Goal: Task Accomplishment & Management: Use online tool/utility

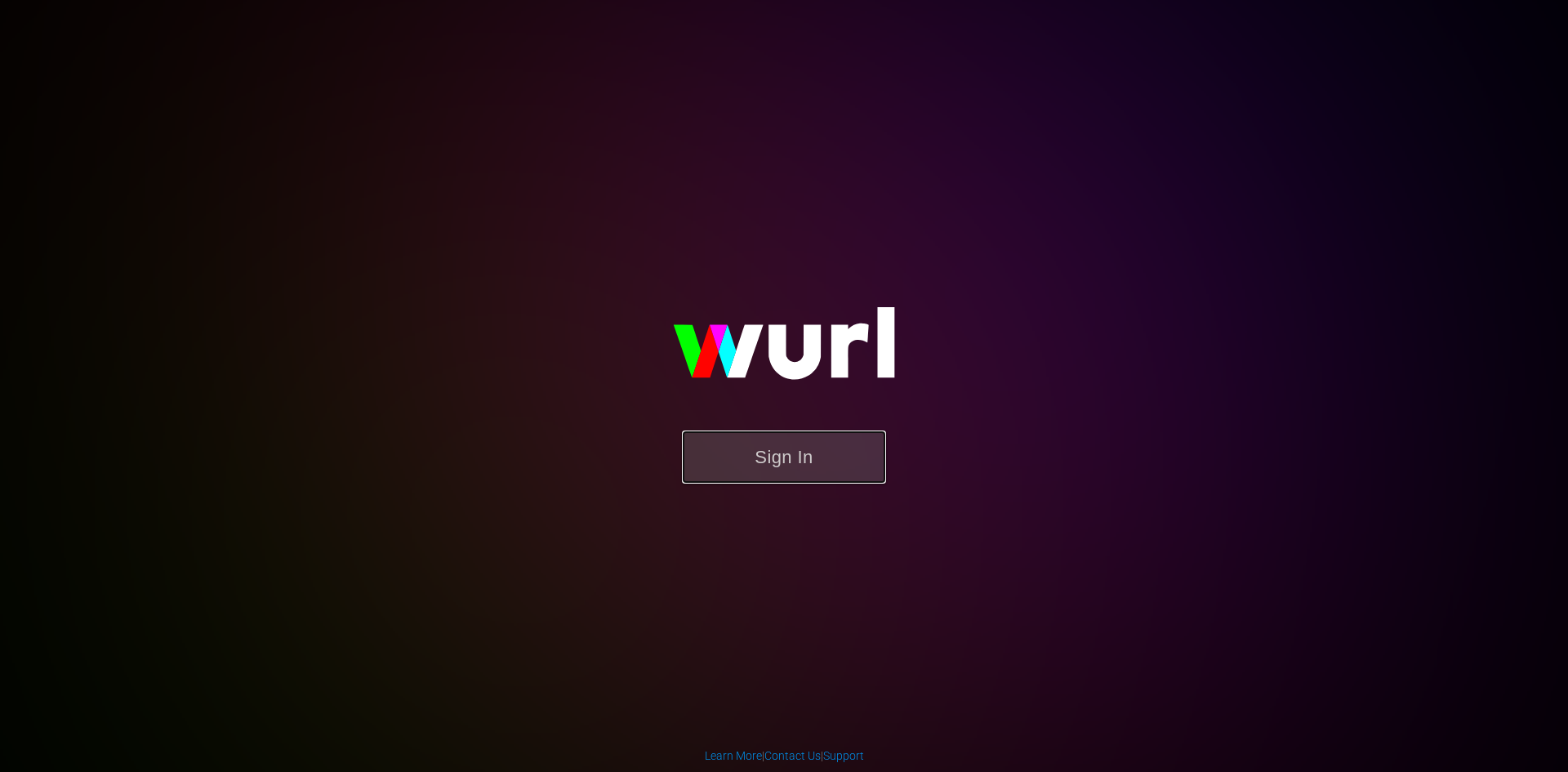
click at [774, 445] on button "Sign In" at bounding box center [784, 457] width 204 height 53
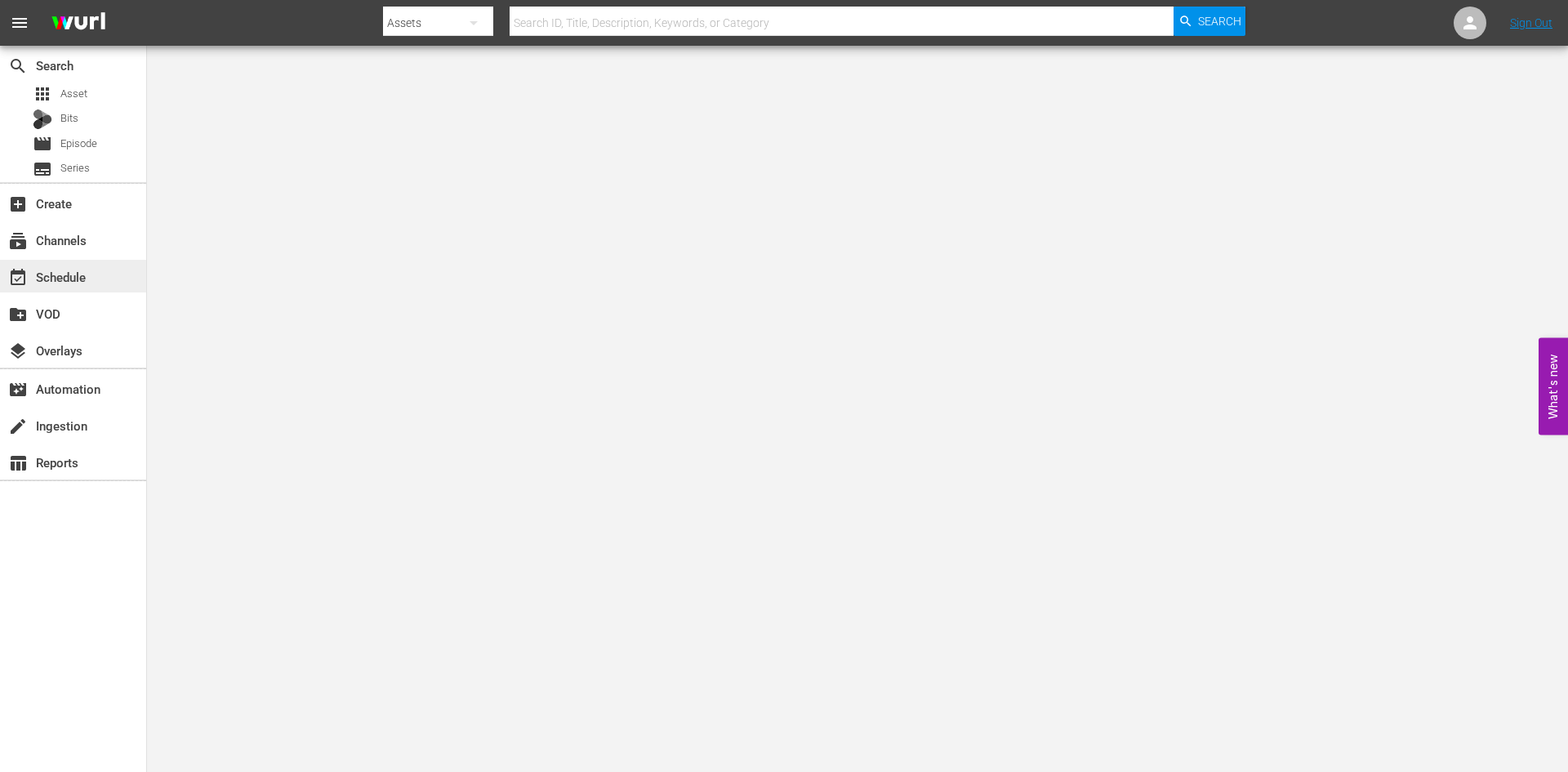
click at [54, 276] on div "event_available Schedule" at bounding box center [46, 273] width 91 height 14
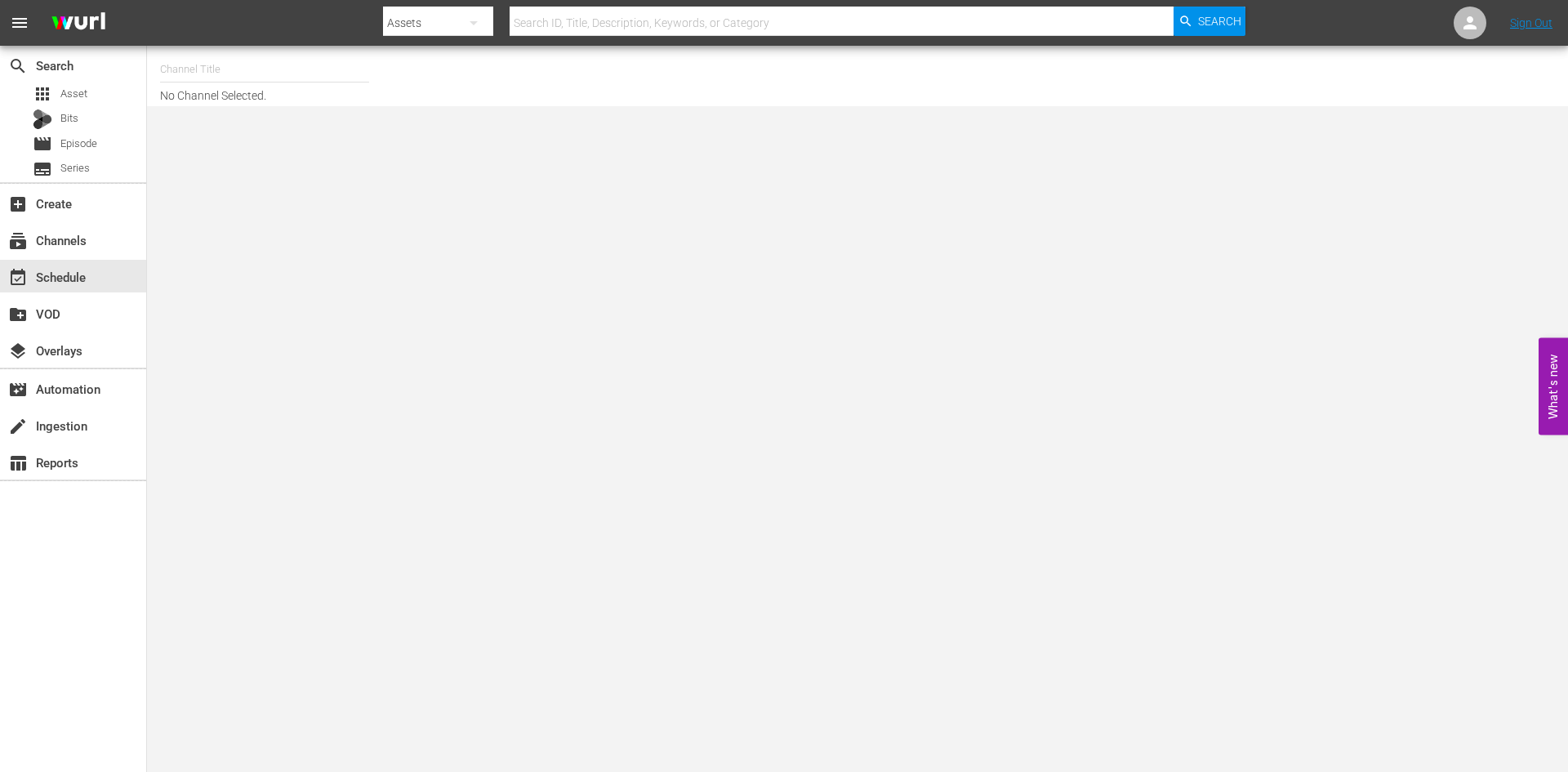
click at [207, 70] on input "text" at bounding box center [265, 68] width 209 height 39
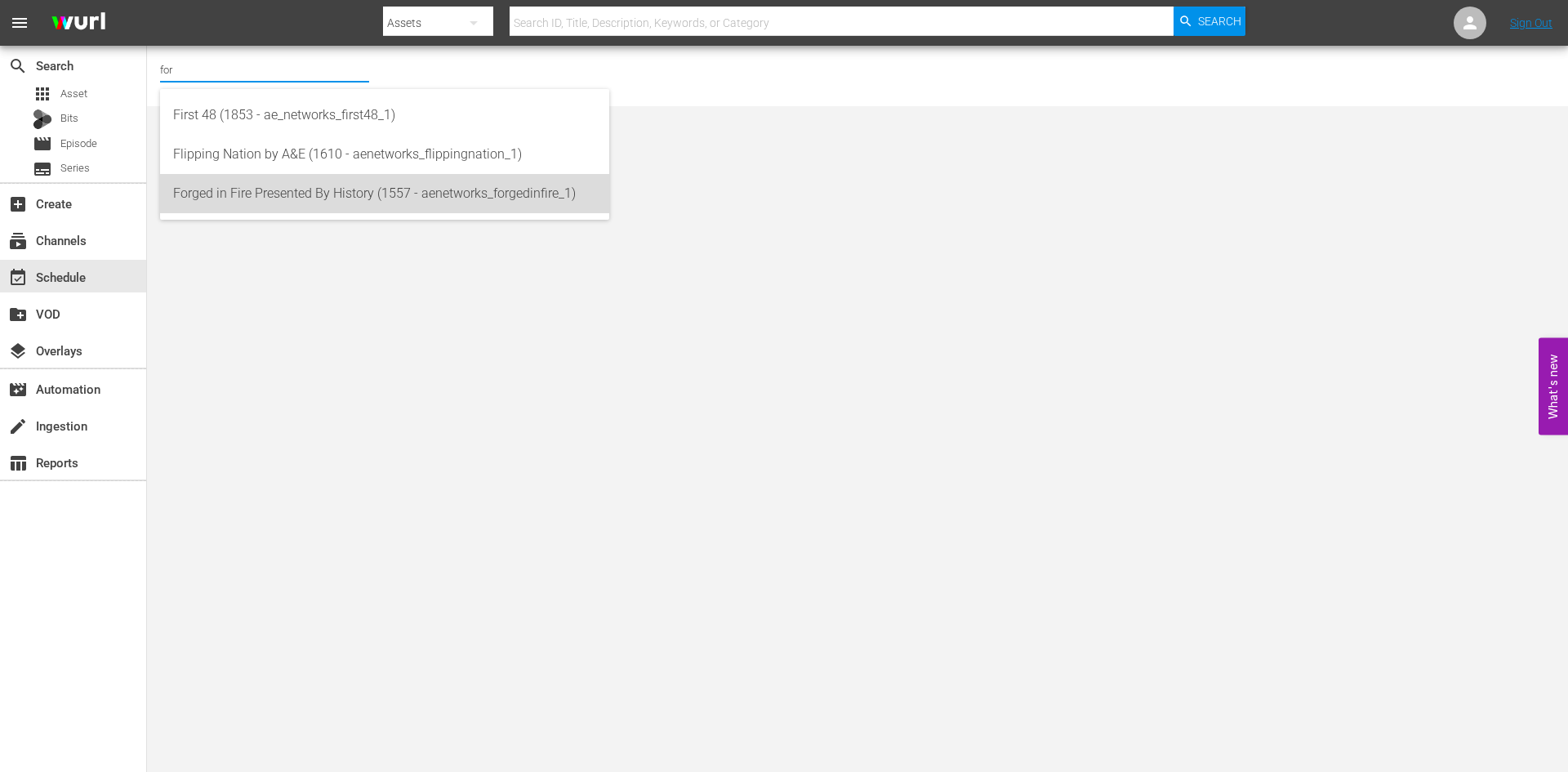
click at [214, 198] on div "Forged in Fire Presented By History (1557 - aenetworks_forgedinfire_1)" at bounding box center [384, 193] width 423 height 39
type input "Forged in Fire Presented By History (1557 - aenetworks_forgedinfire_1)"
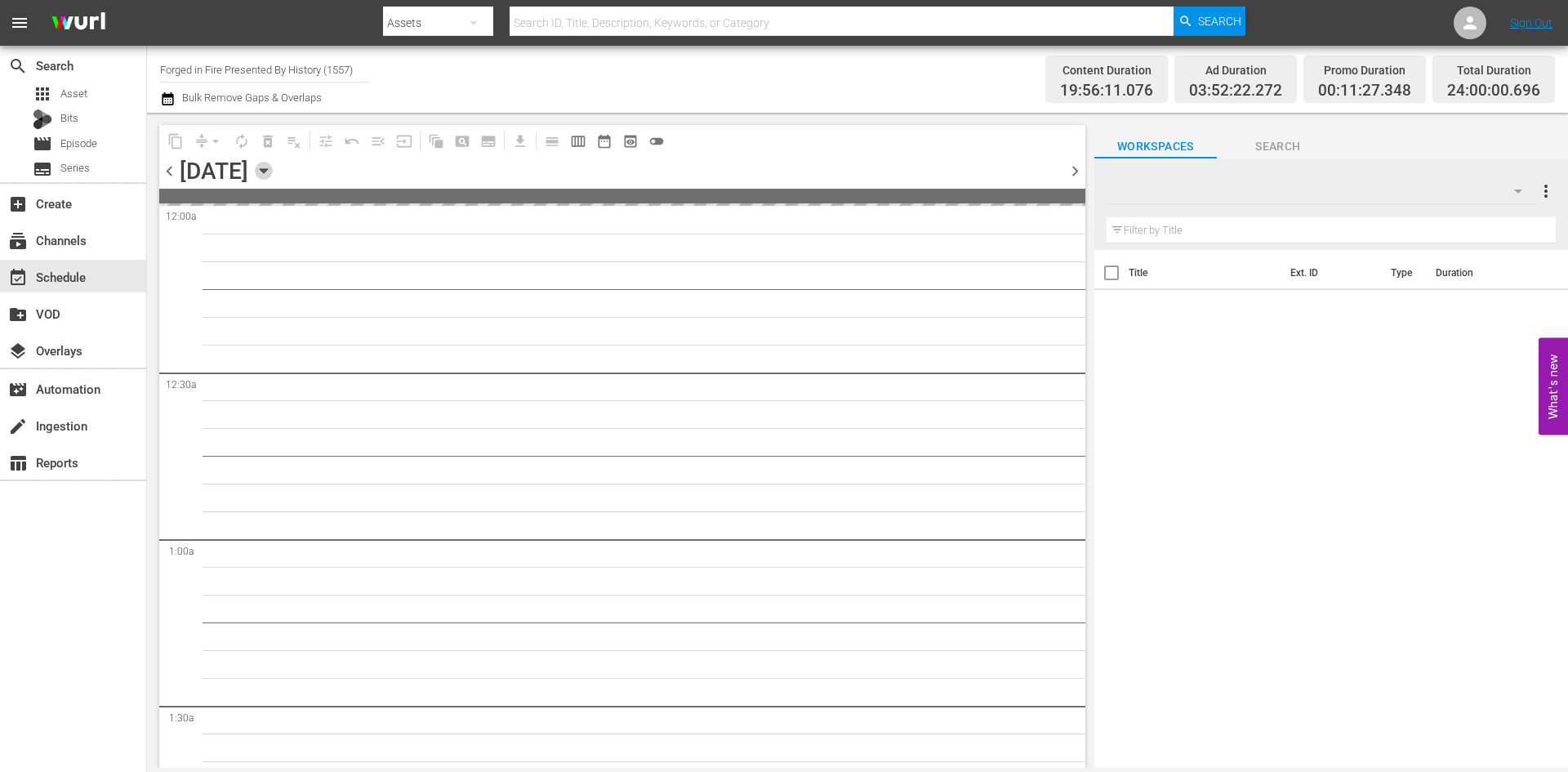
click at [273, 168] on icon "button" at bounding box center [263, 170] width 18 height 18
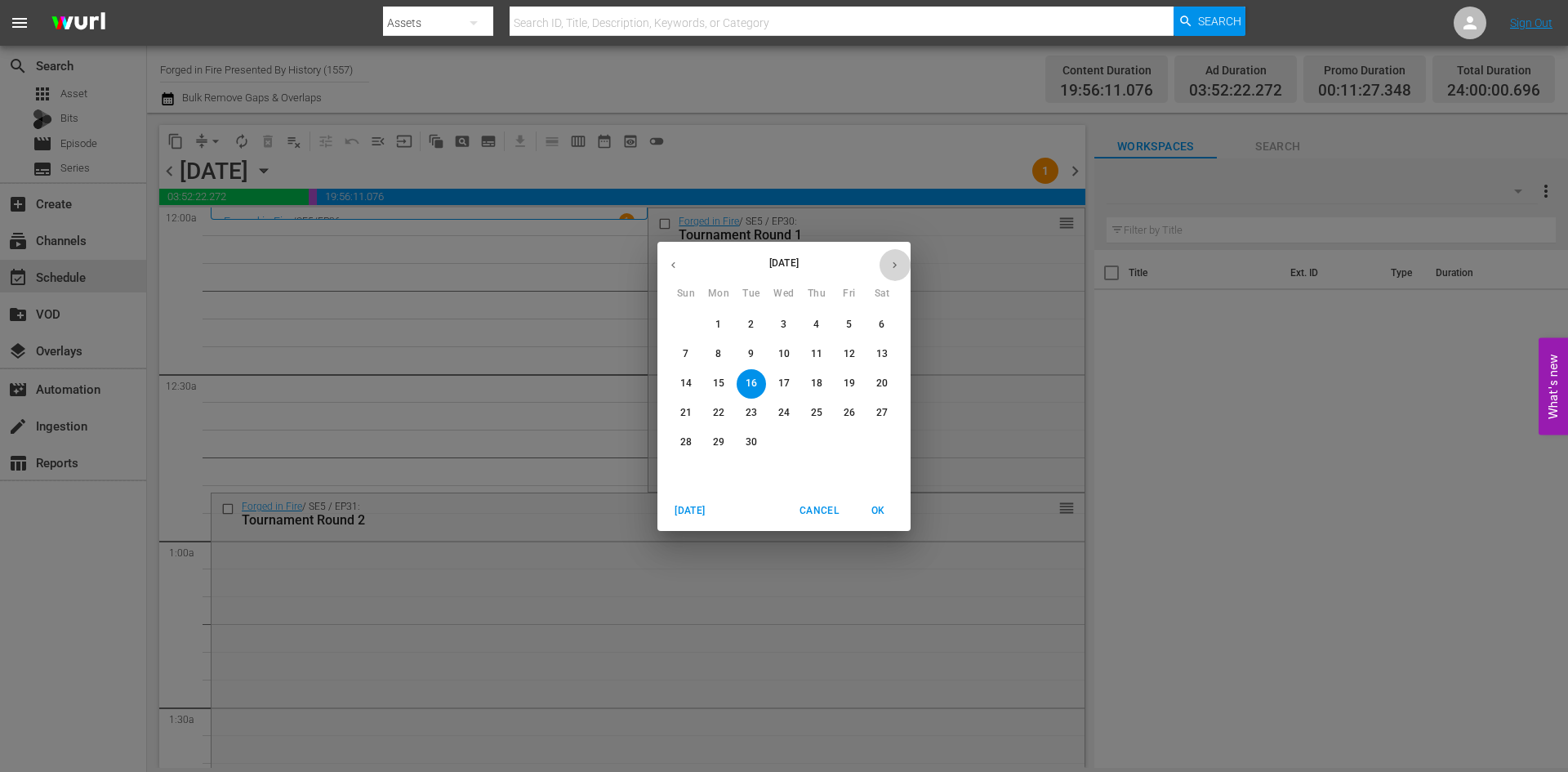
click at [896, 270] on icon "button" at bounding box center [895, 265] width 12 height 12
click at [691, 354] on span "5" at bounding box center [686, 353] width 29 height 14
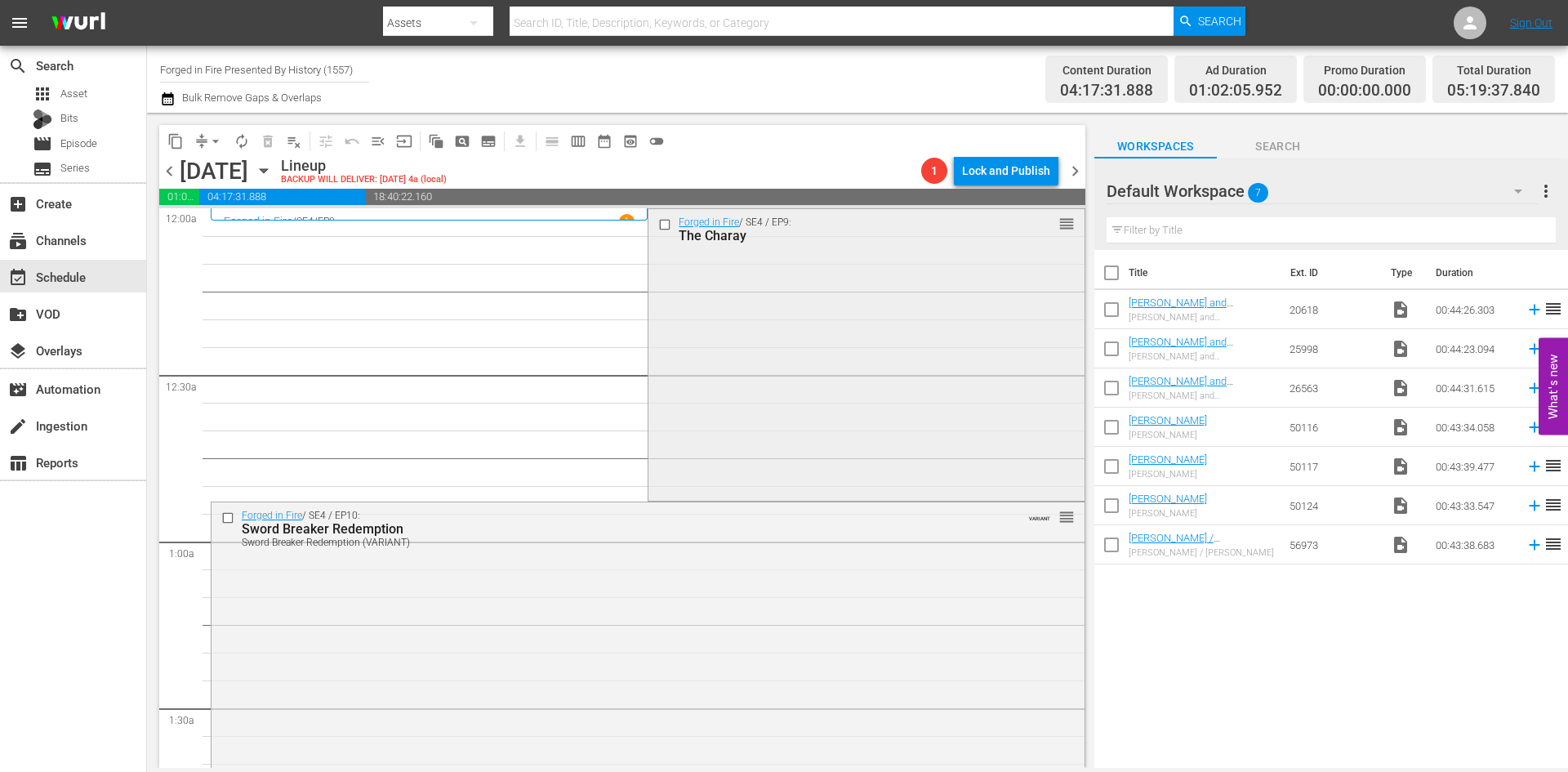
click at [661, 224] on input "checkbox" at bounding box center [667, 224] width 17 height 14
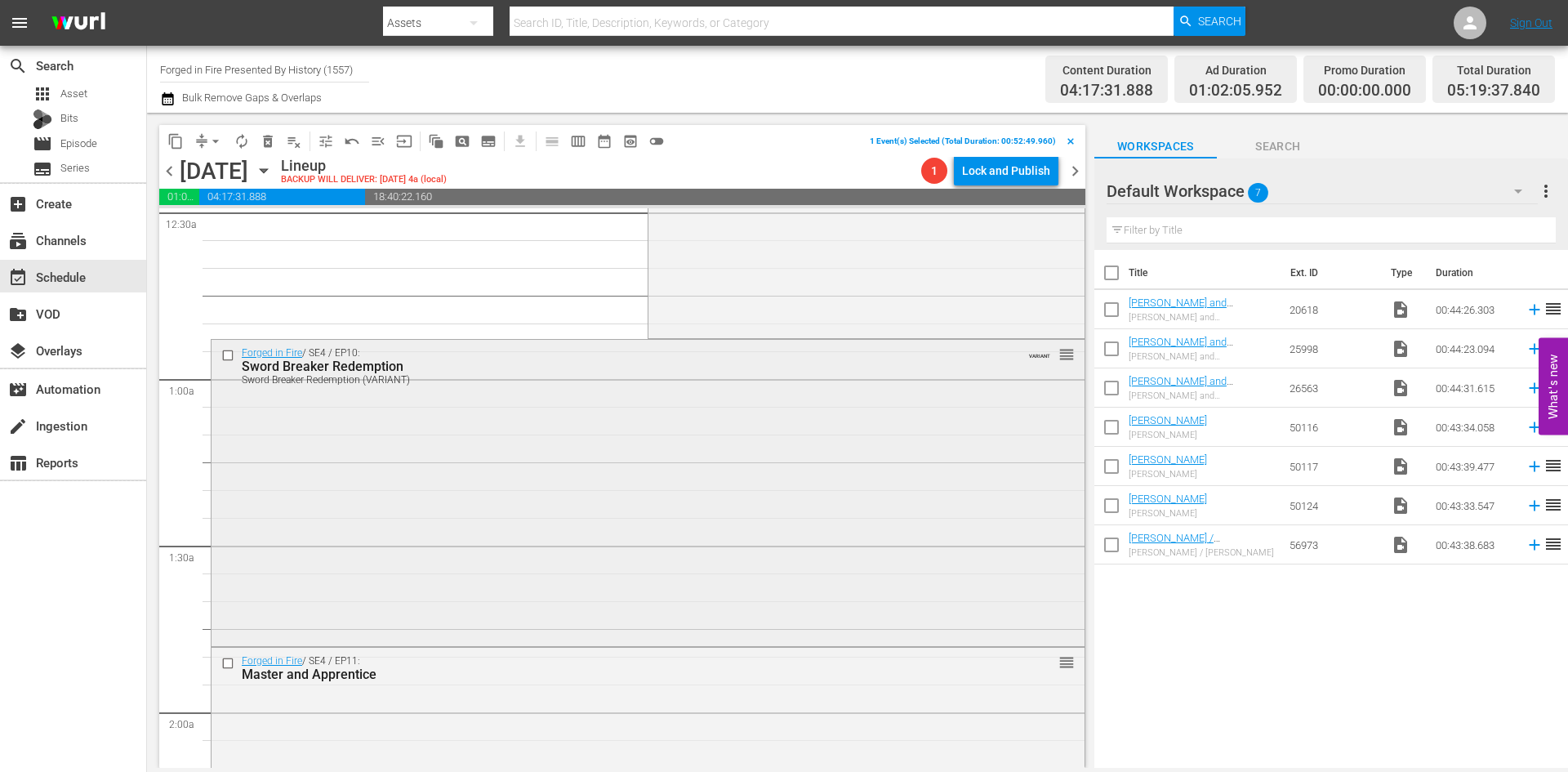
scroll to position [163, 0]
click at [230, 352] on input "checkbox" at bounding box center [230, 354] width 17 height 14
click at [227, 666] on input "checkbox" at bounding box center [230, 663] width 17 height 14
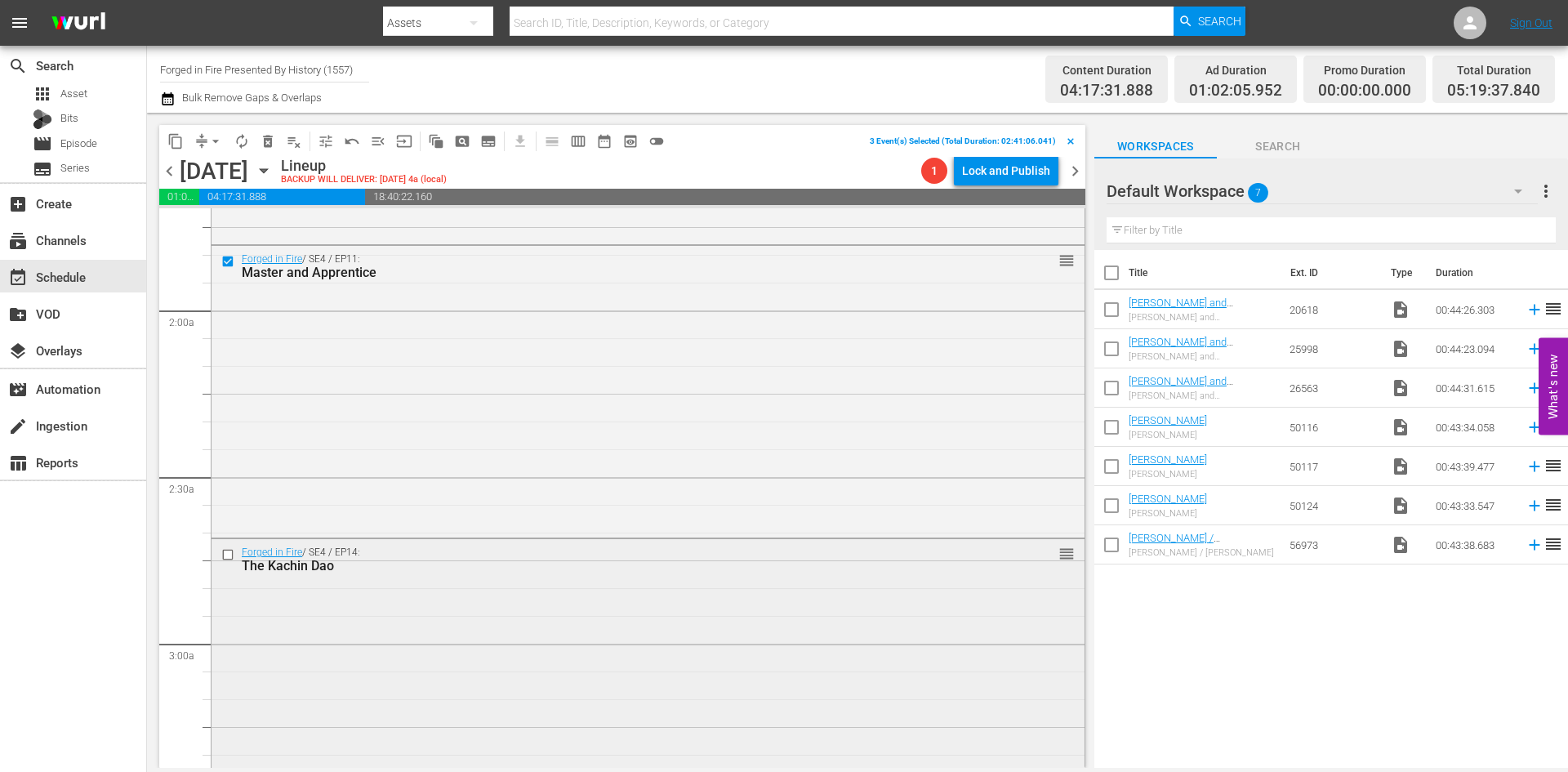
scroll to position [572, 0]
click at [230, 547] on input "checkbox" at bounding box center [230, 547] width 17 height 14
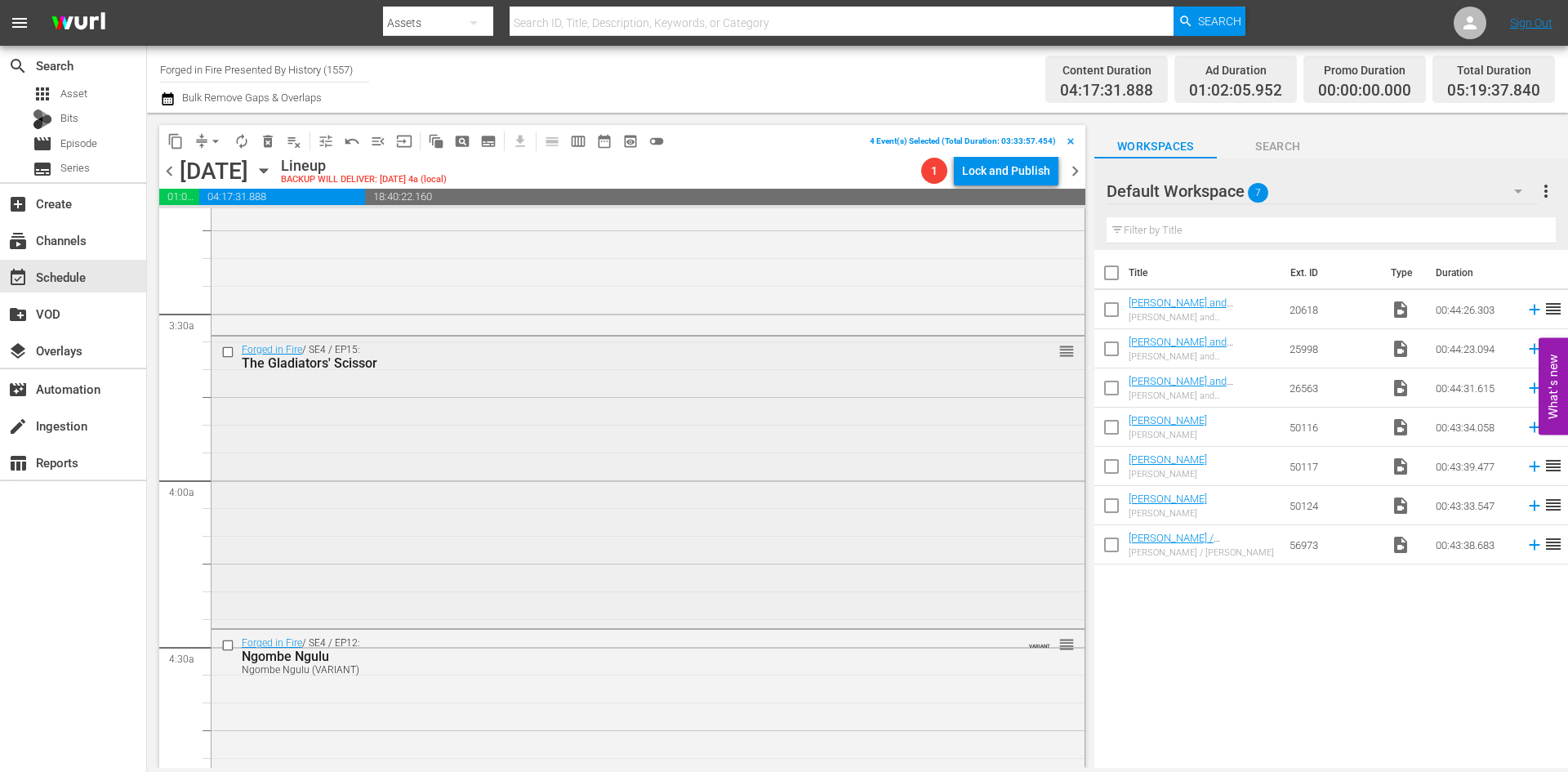
scroll to position [1062, 0]
click at [226, 349] on input "checkbox" at bounding box center [230, 350] width 17 height 14
click at [229, 640] on input "checkbox" at bounding box center [230, 645] width 17 height 14
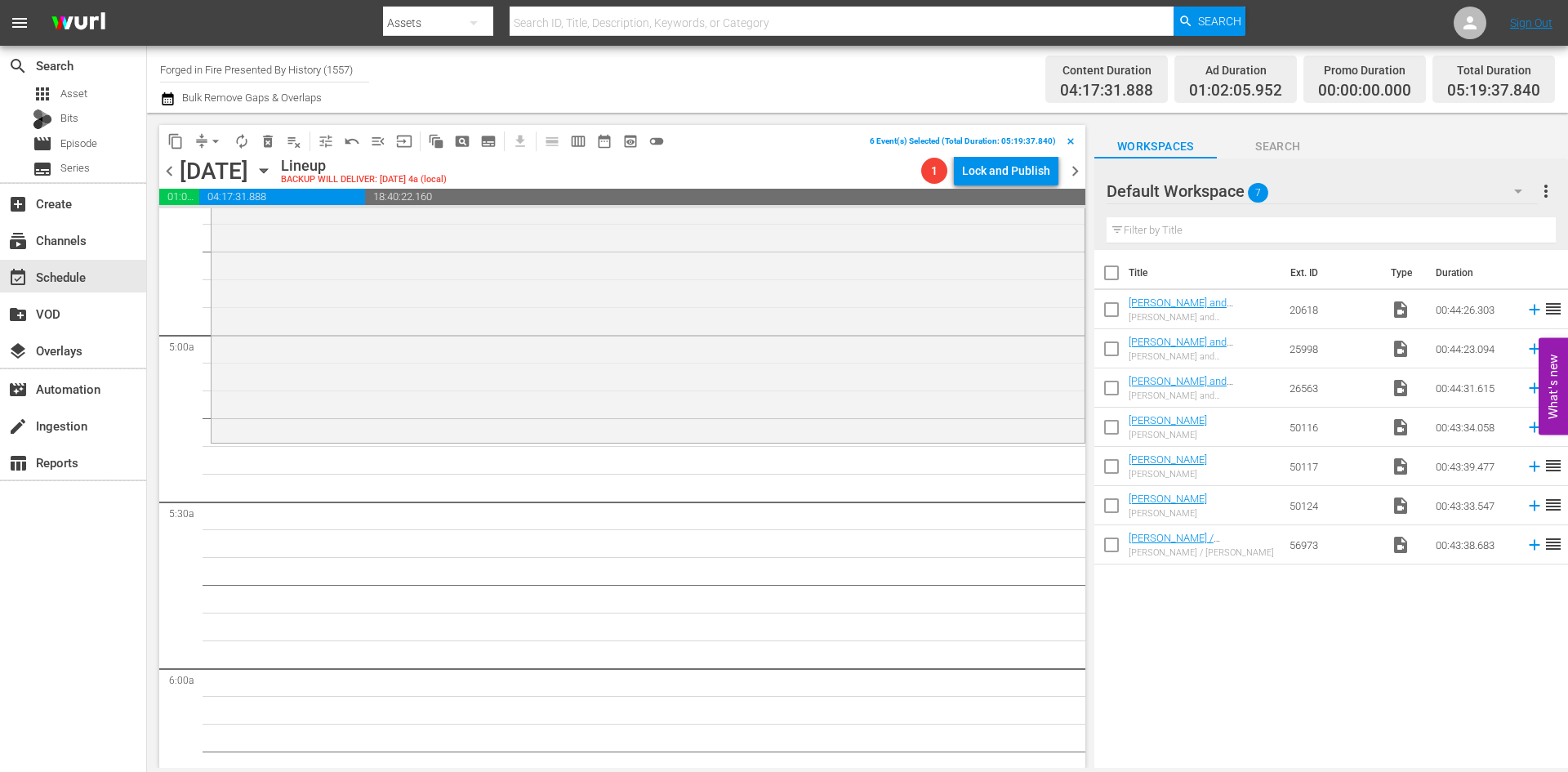
scroll to position [1552, 0]
click at [272, 142] on span "delete_forever_outlined" at bounding box center [267, 141] width 16 height 16
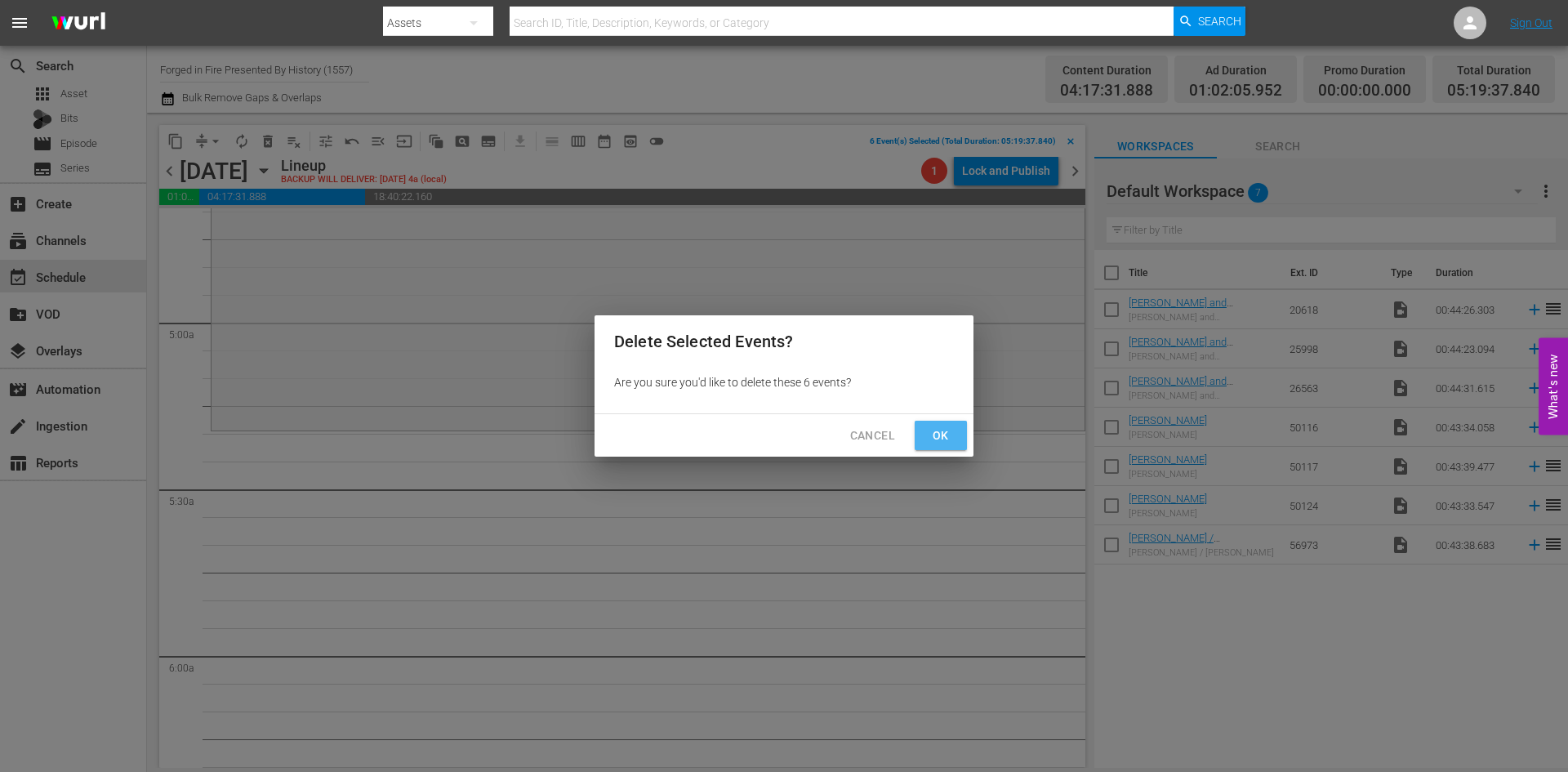
click at [940, 432] on span "Ok" at bounding box center [941, 435] width 27 height 20
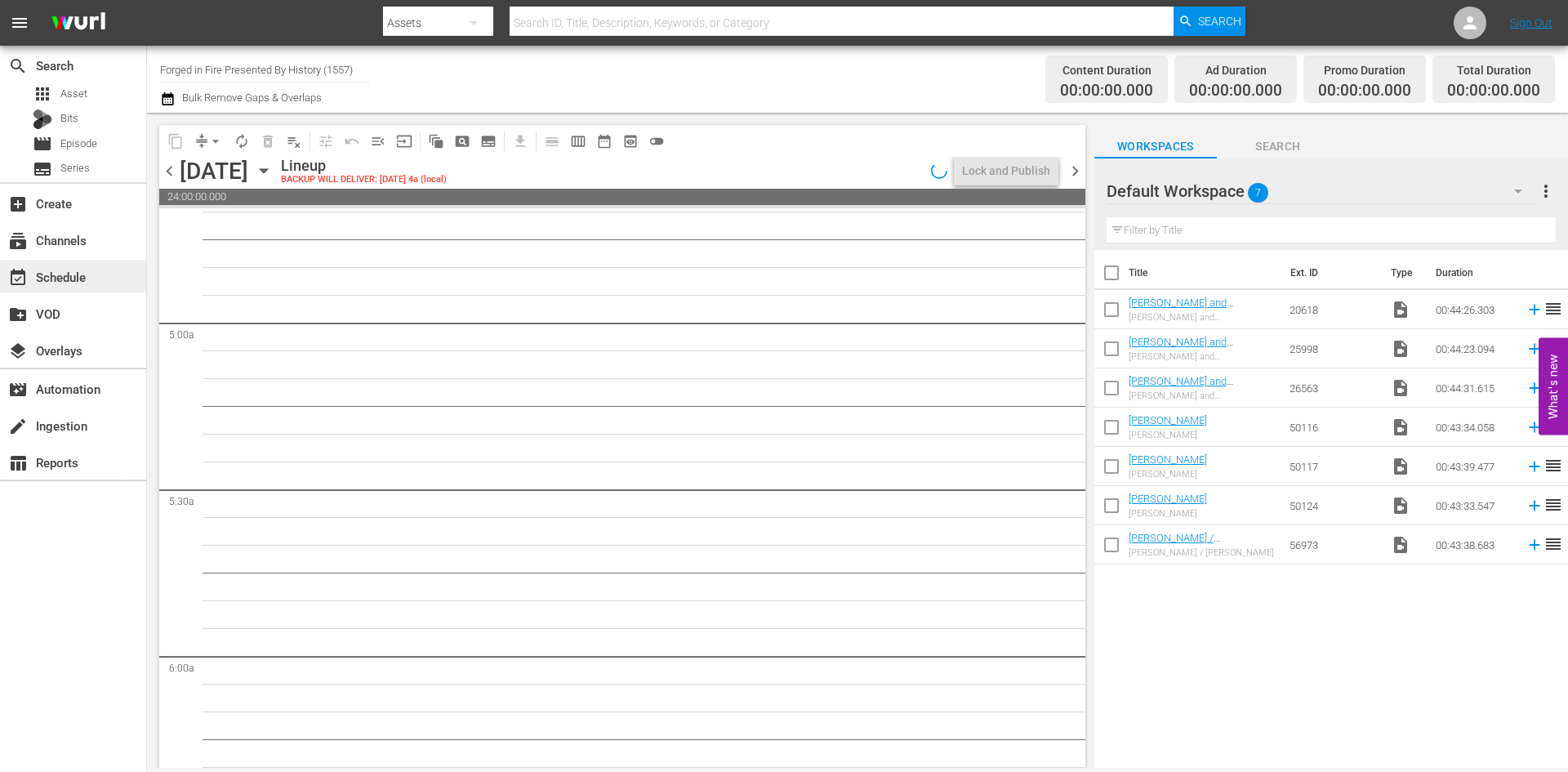
scroll to position [1690, 0]
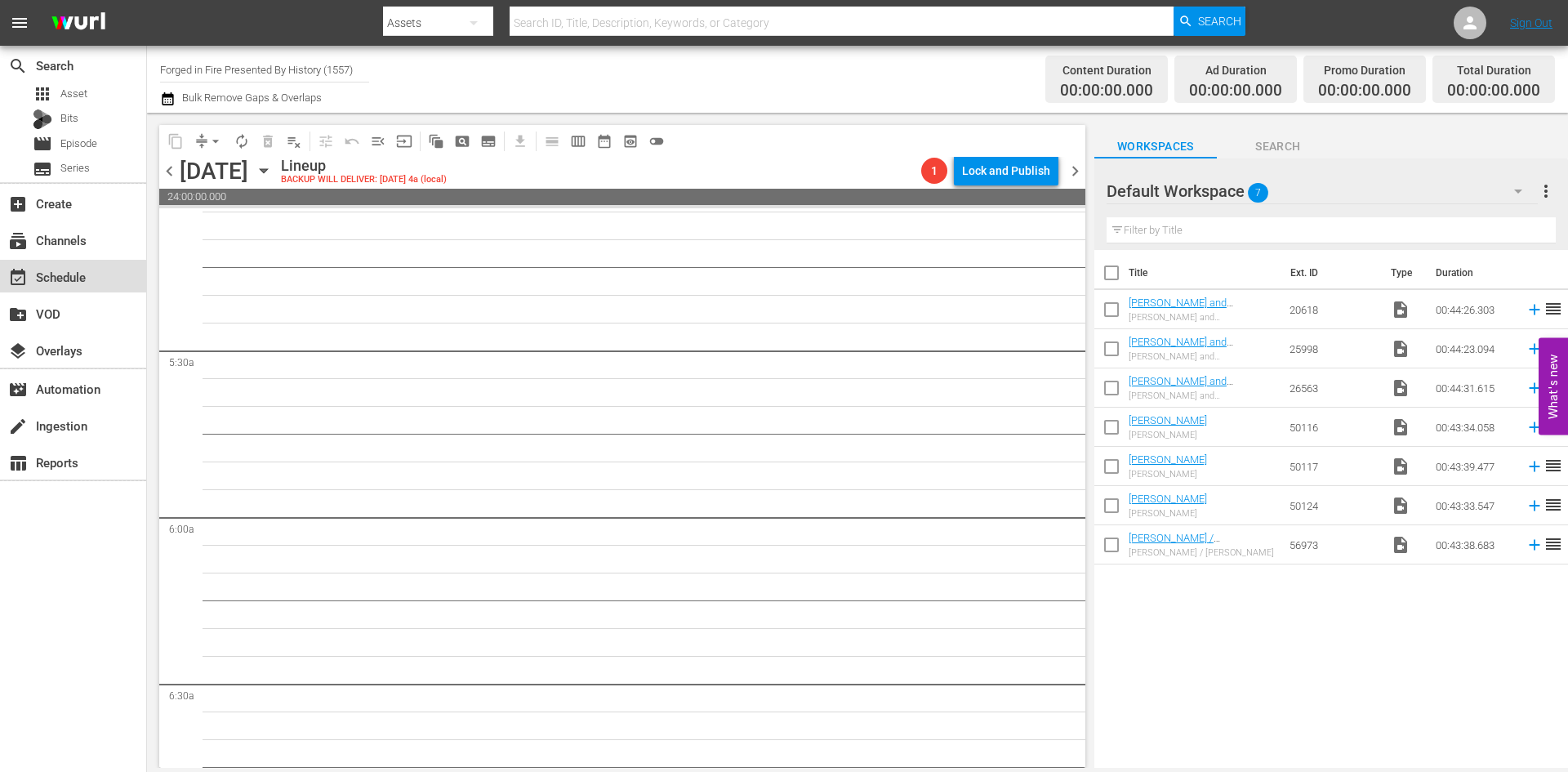
click at [55, 282] on div "event_available Schedule" at bounding box center [46, 273] width 91 height 14
click at [243, 69] on input "Forged in Fire Presented By History (1557)" at bounding box center [265, 68] width 209 height 39
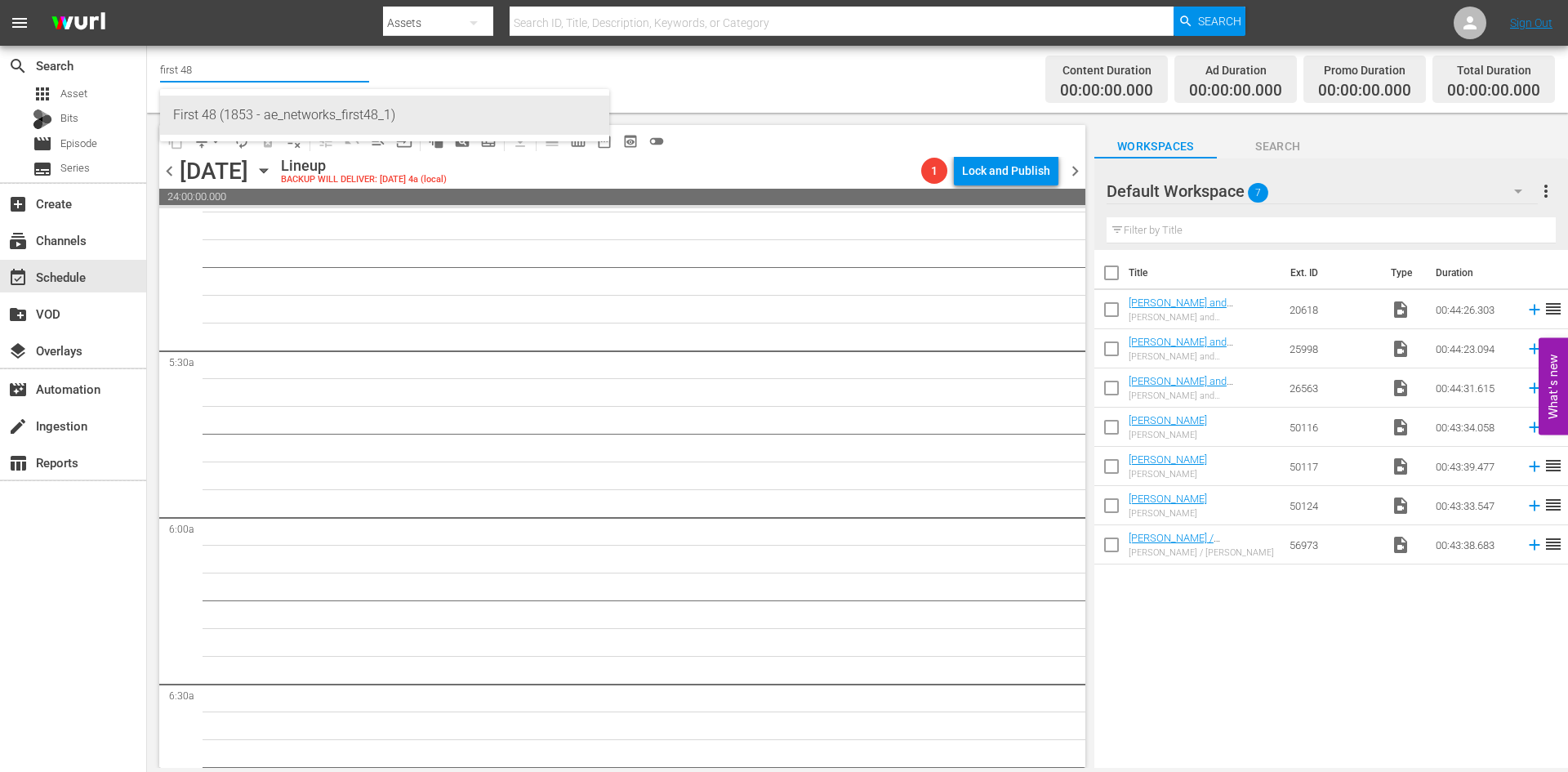
click at [201, 114] on div "First 48 (1853 - ae_networks_first48_1)" at bounding box center [384, 115] width 423 height 39
type input "First 48 (1853 - ae_networks_first48_1)"
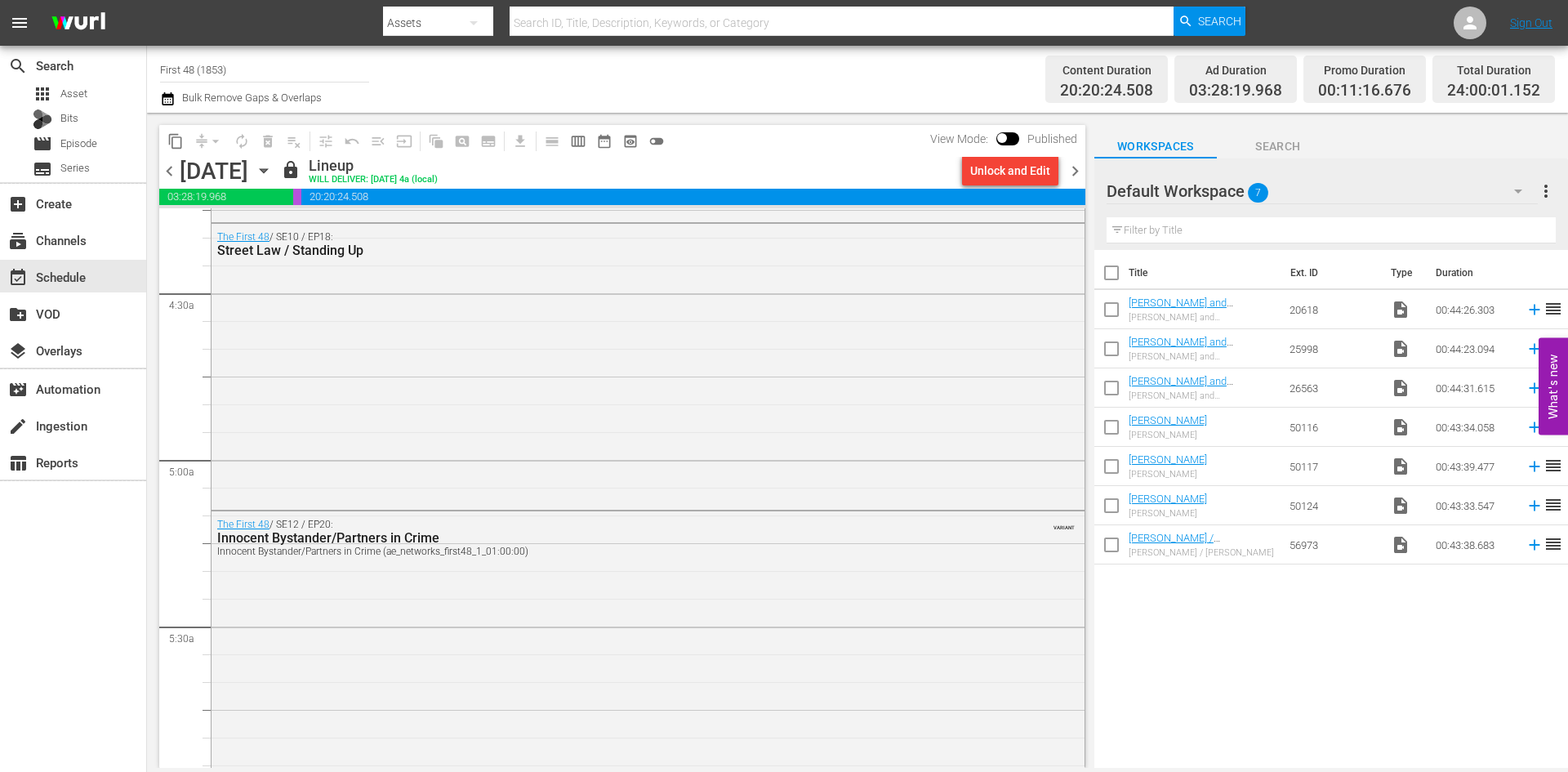
scroll to position [1443, 0]
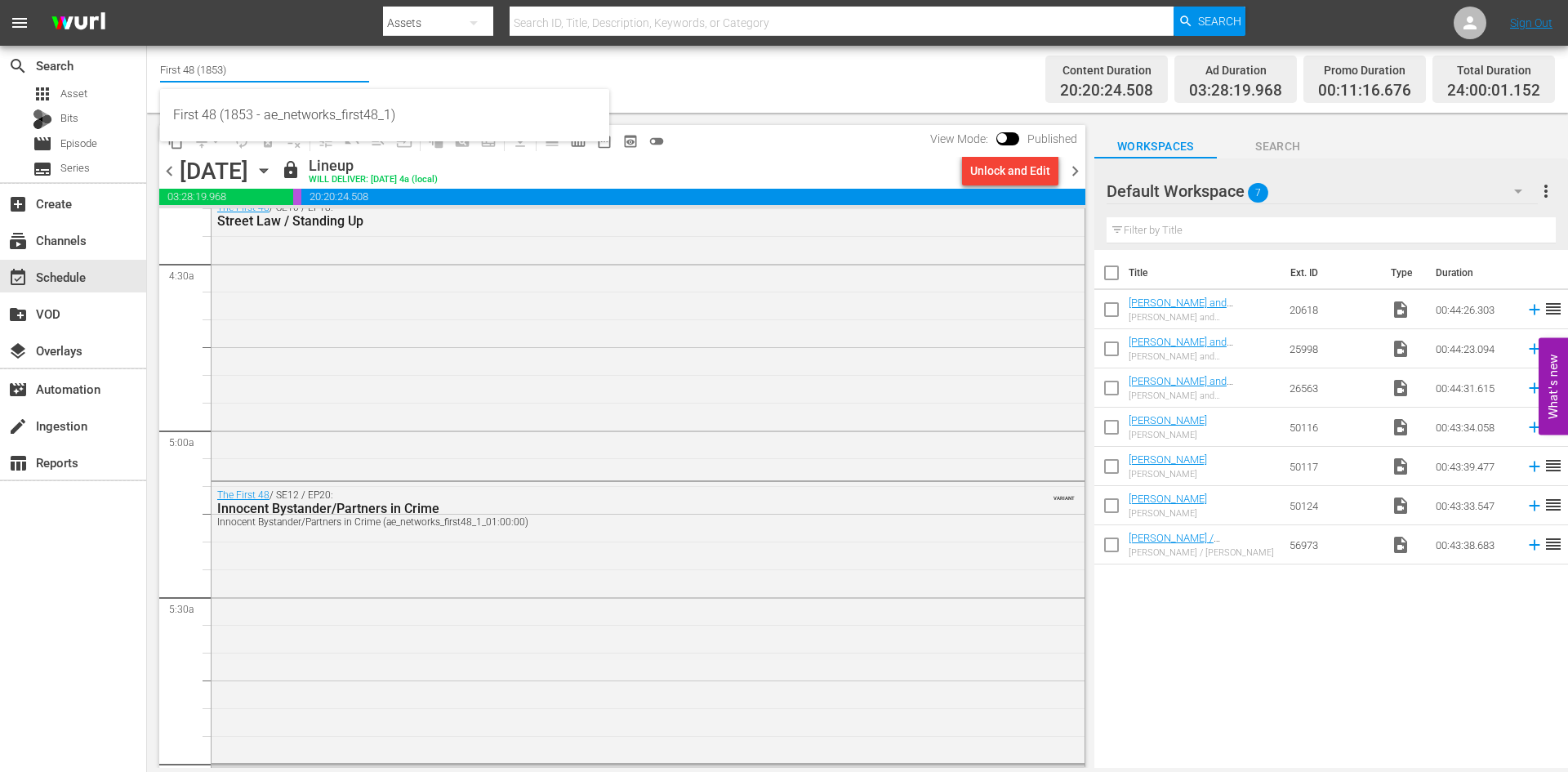
click at [187, 72] on input "First 48 (1853)" at bounding box center [265, 68] width 209 height 39
click at [211, 112] on div "Flipping Nation by A&E (1610 - aenetworks_flippingnation_1)" at bounding box center [384, 115] width 423 height 39
type input "Flipping Nation by A&E (1610 - aenetworks_flippingnation_1)"
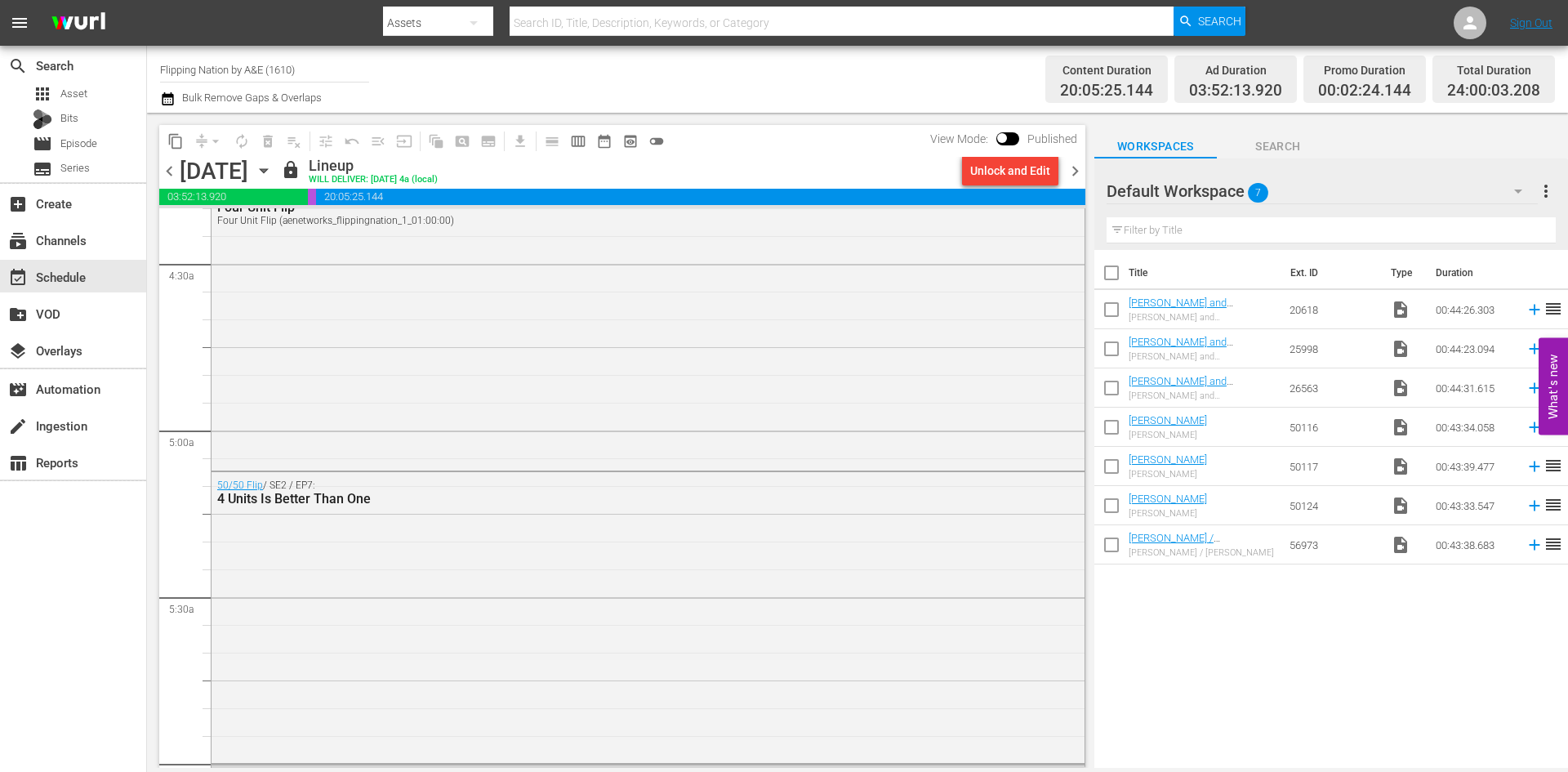
click at [218, 67] on input "Flipping Nation by A&E (1610)" at bounding box center [265, 68] width 209 height 39
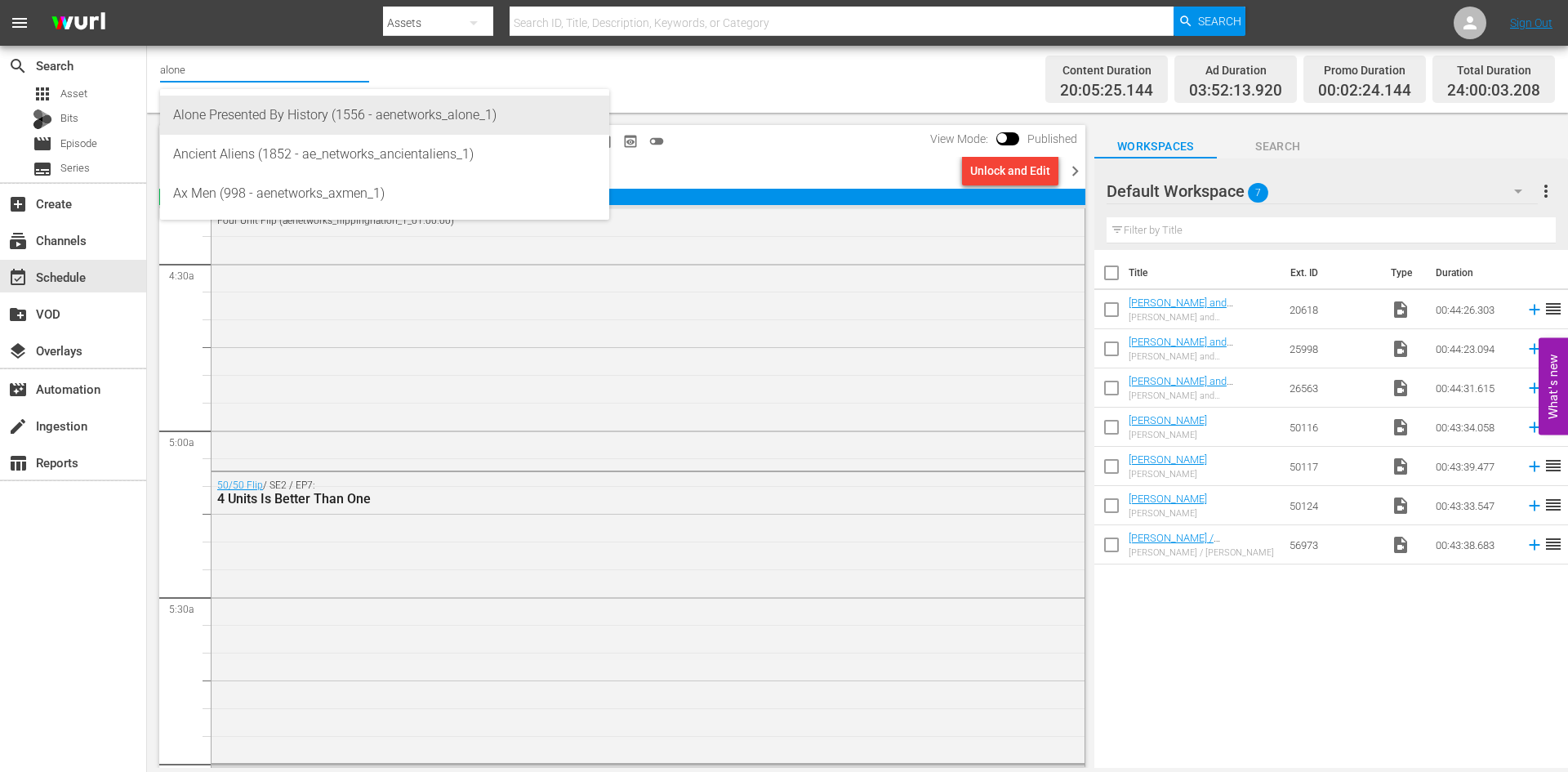
click at [235, 120] on div "Alone Presented By History (1556 - aenetworks_alone_1)" at bounding box center [384, 115] width 423 height 39
type input "Alone Presented By History (1556 - aenetworks_alone_1)"
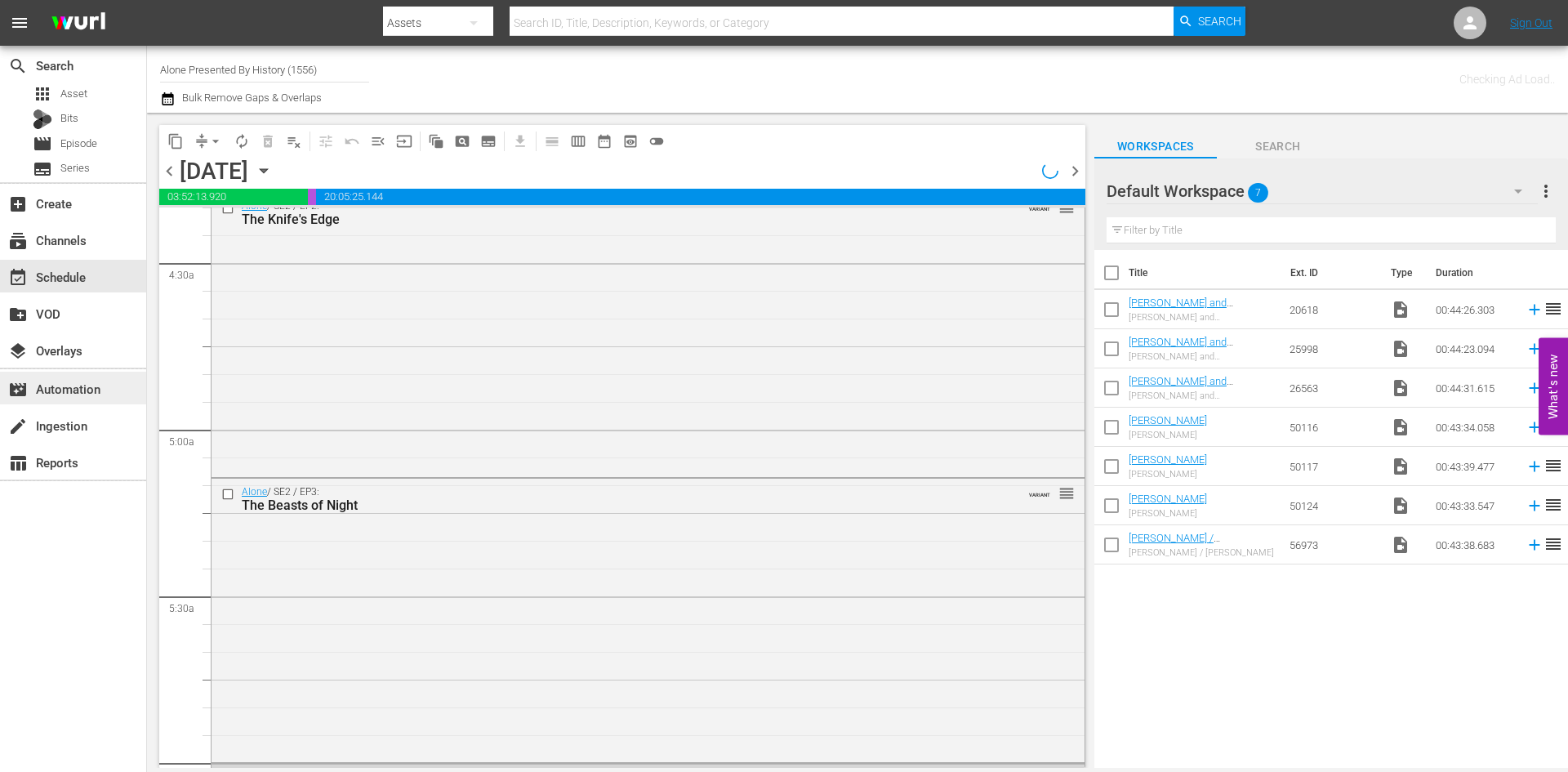
scroll to position [1472, 0]
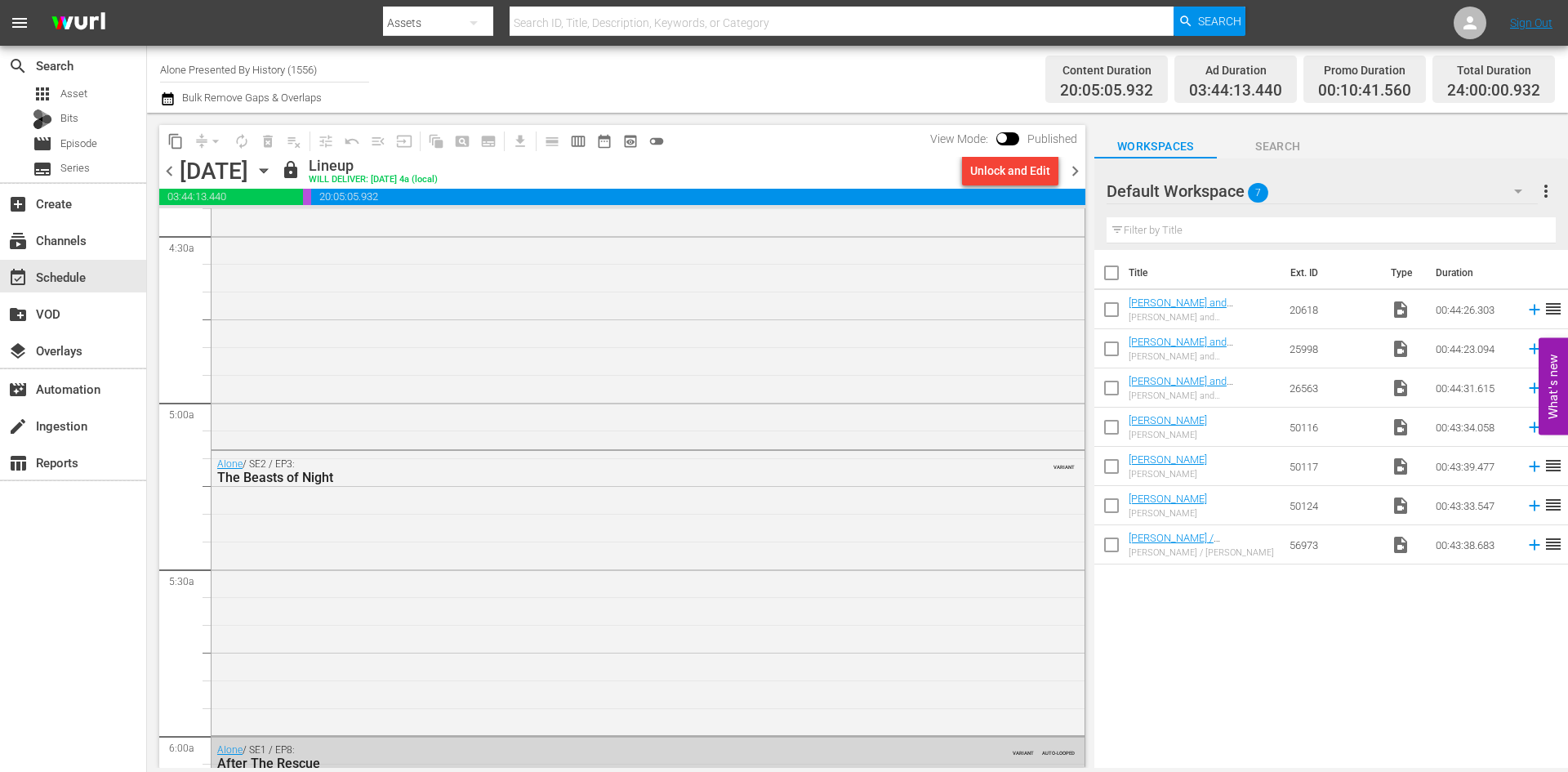
click at [217, 69] on input "Alone Presented By History (1556)" at bounding box center [265, 68] width 209 height 39
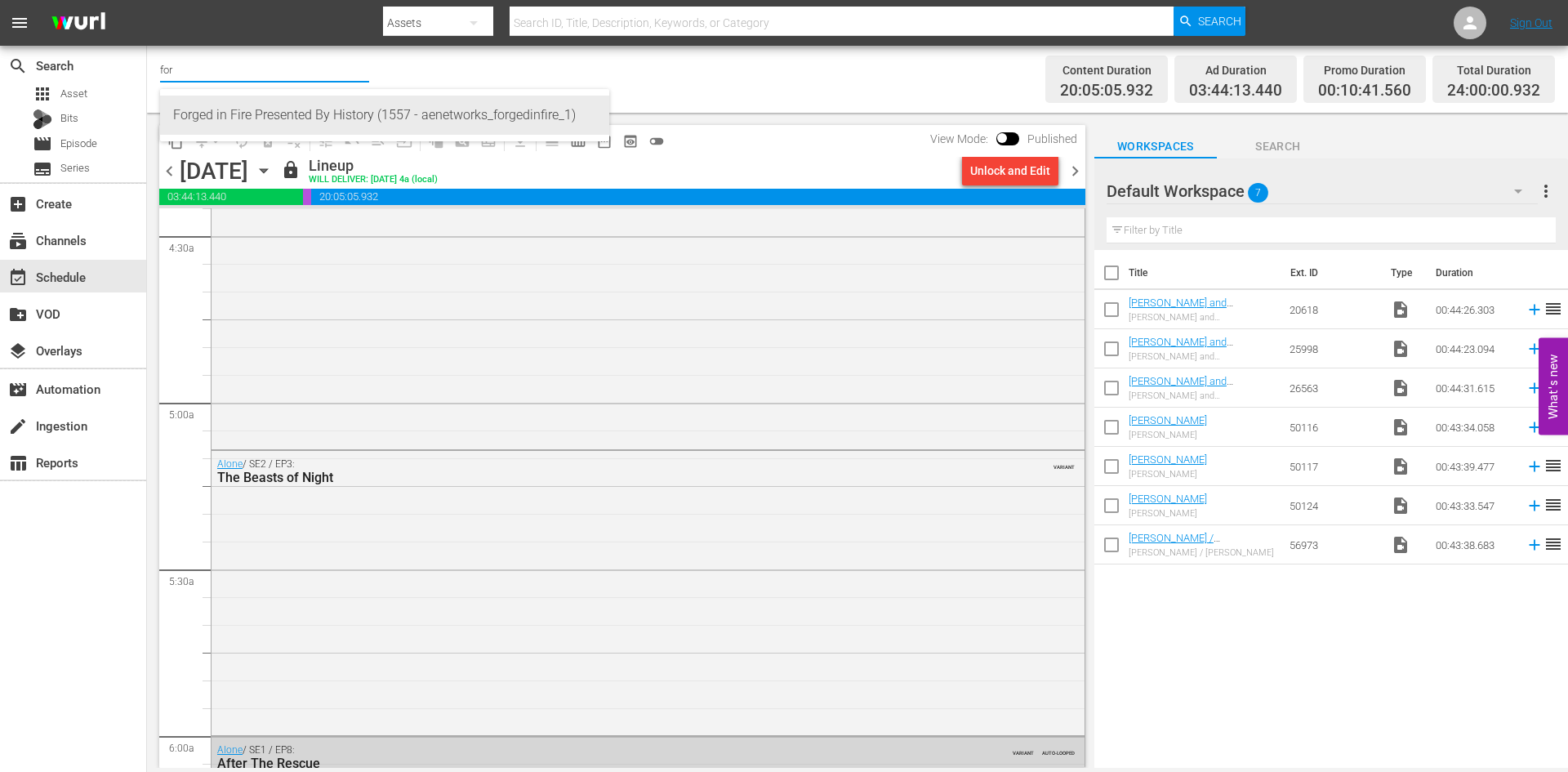
click at [220, 108] on div "Forged in Fire Presented By History (1557 - aenetworks_forgedinfire_1)" at bounding box center [384, 115] width 423 height 39
type input "Forged in Fire Presented By History (1557 - aenetworks_forgedinfire_1)"
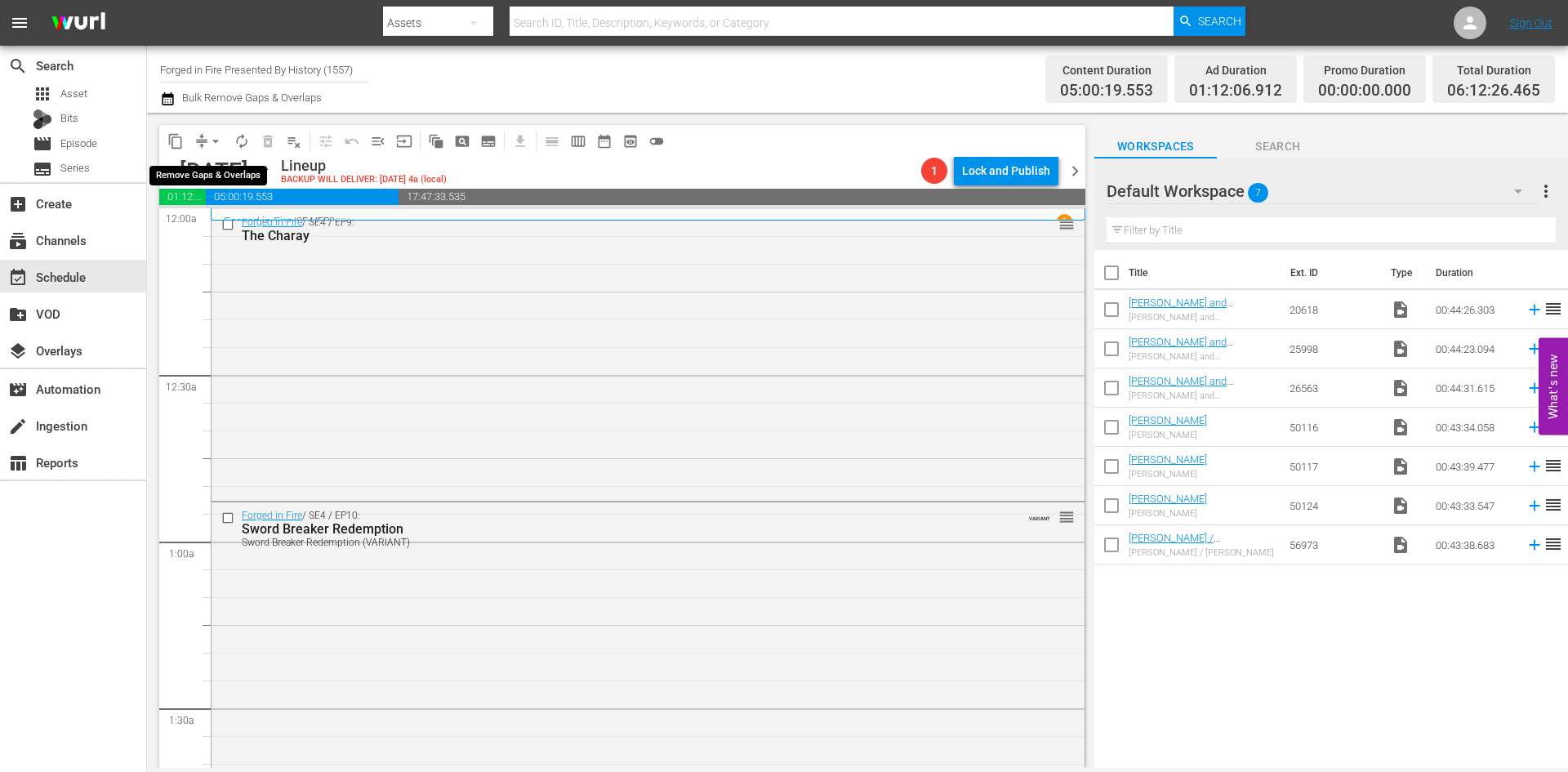
click at [218, 139] on span "arrow_drop_down" at bounding box center [215, 141] width 16 height 16
click at [217, 166] on li "Align to Midnight" at bounding box center [217, 174] width 172 height 27
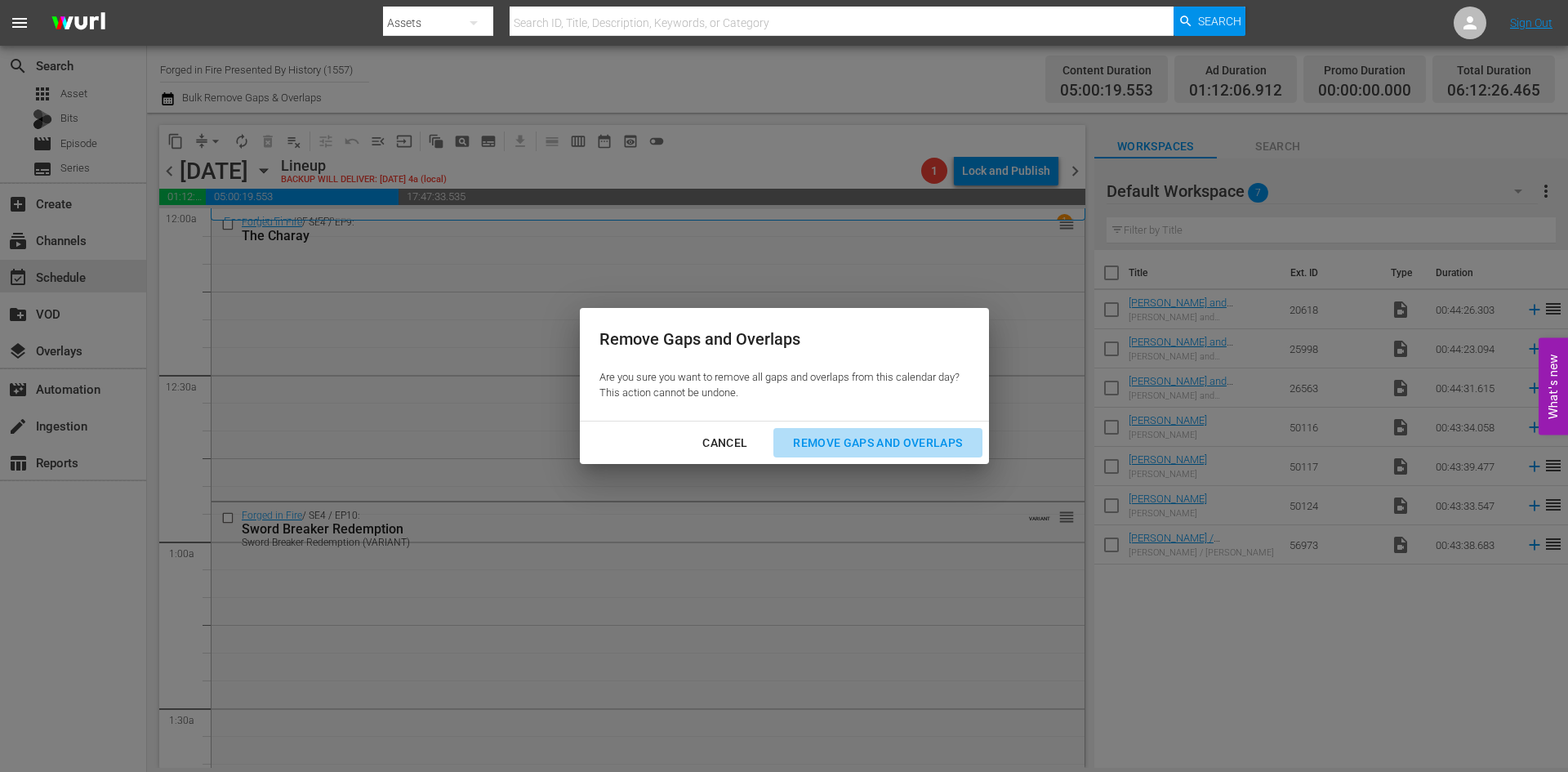
click at [839, 444] on div "Remove Gaps and Overlaps" at bounding box center [878, 442] width 196 height 20
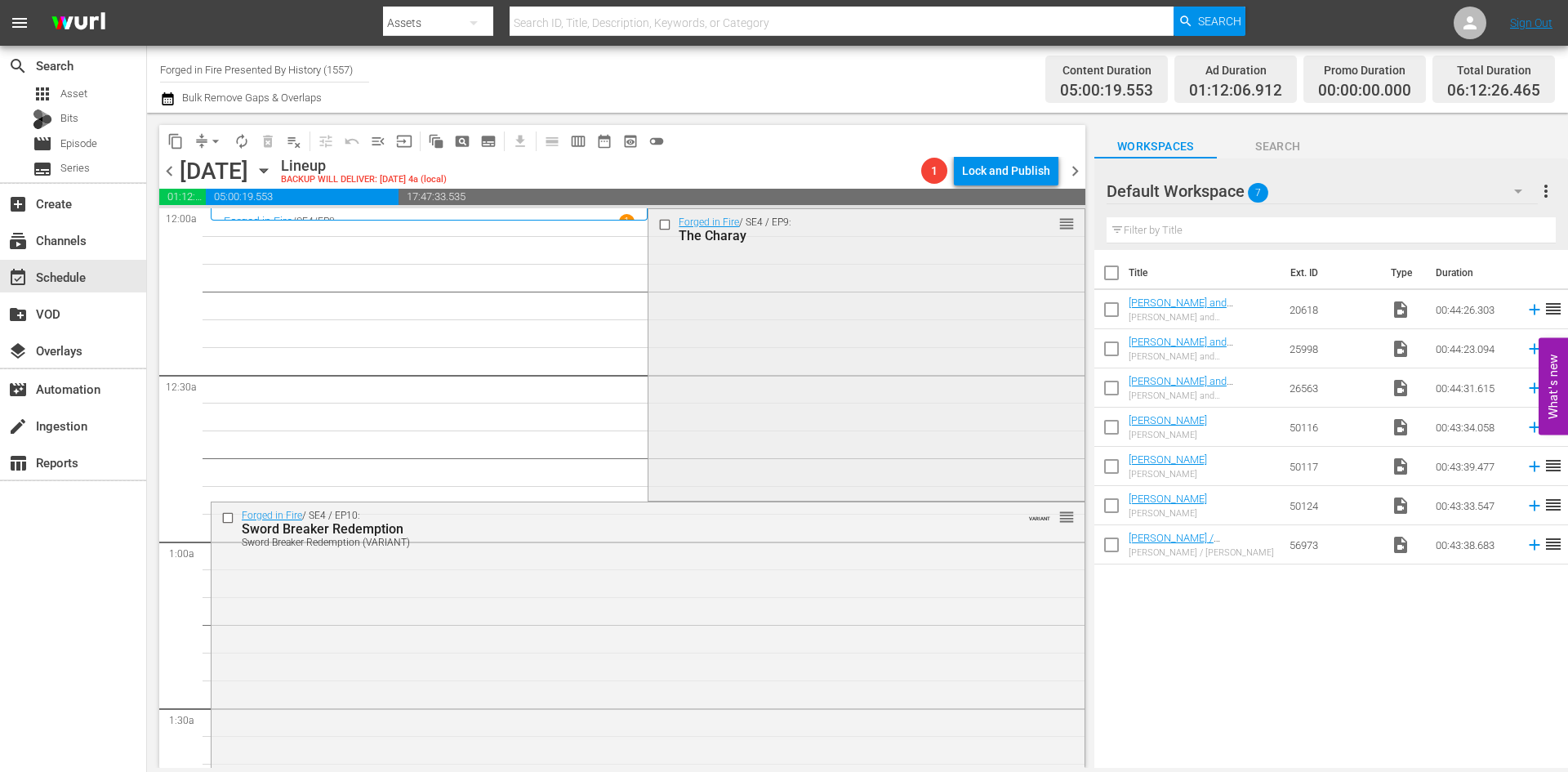
click at [847, 388] on div "Forged in Fire / SE4 / EP9: The Charay reorder" at bounding box center [866, 353] width 435 height 289
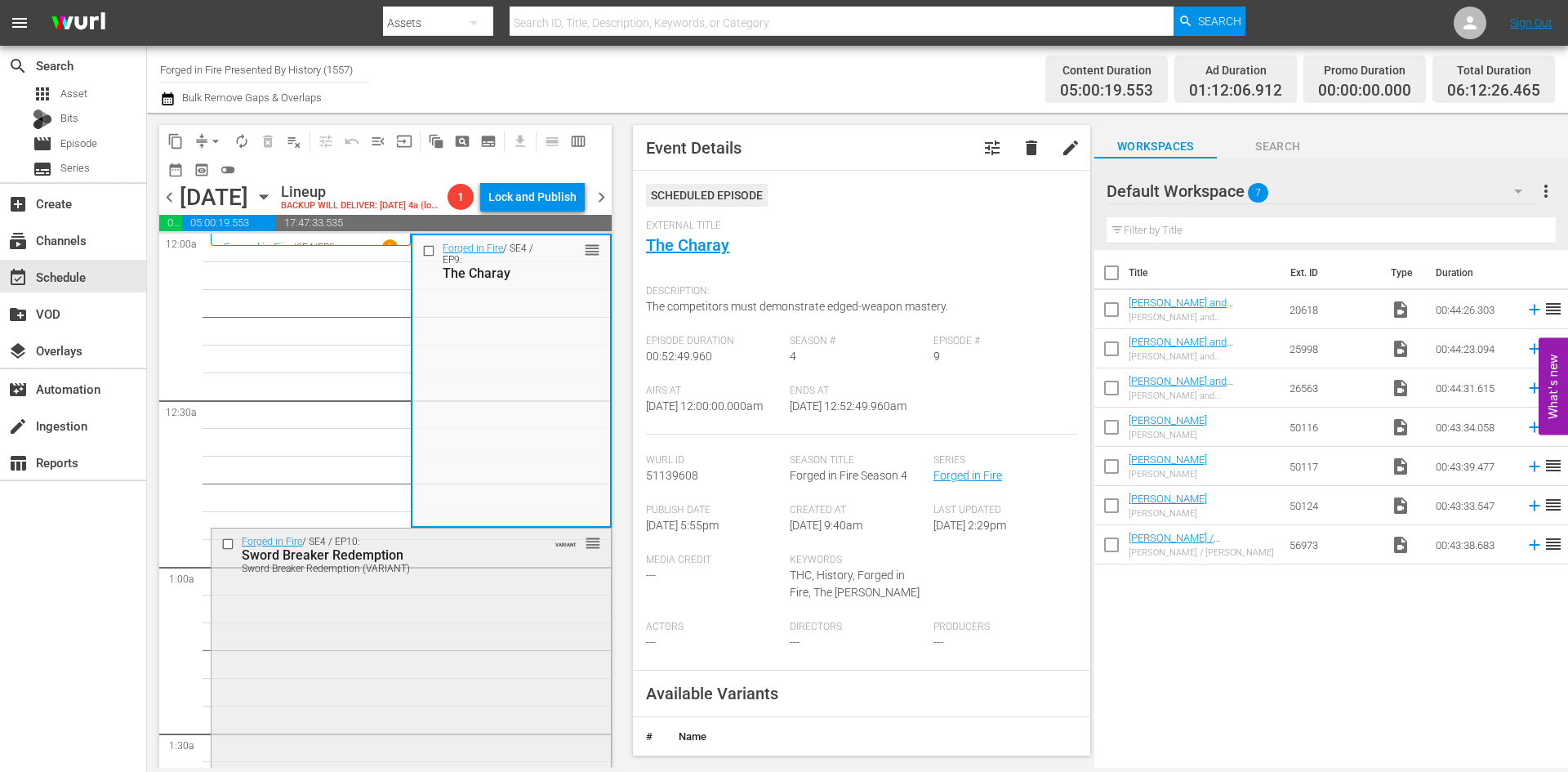
click at [476, 677] on div "Forged in Fire / SE4 / EP10: Sword Breaker Redemption Sword Breaker Redemption …" at bounding box center [411, 679] width 400 height 303
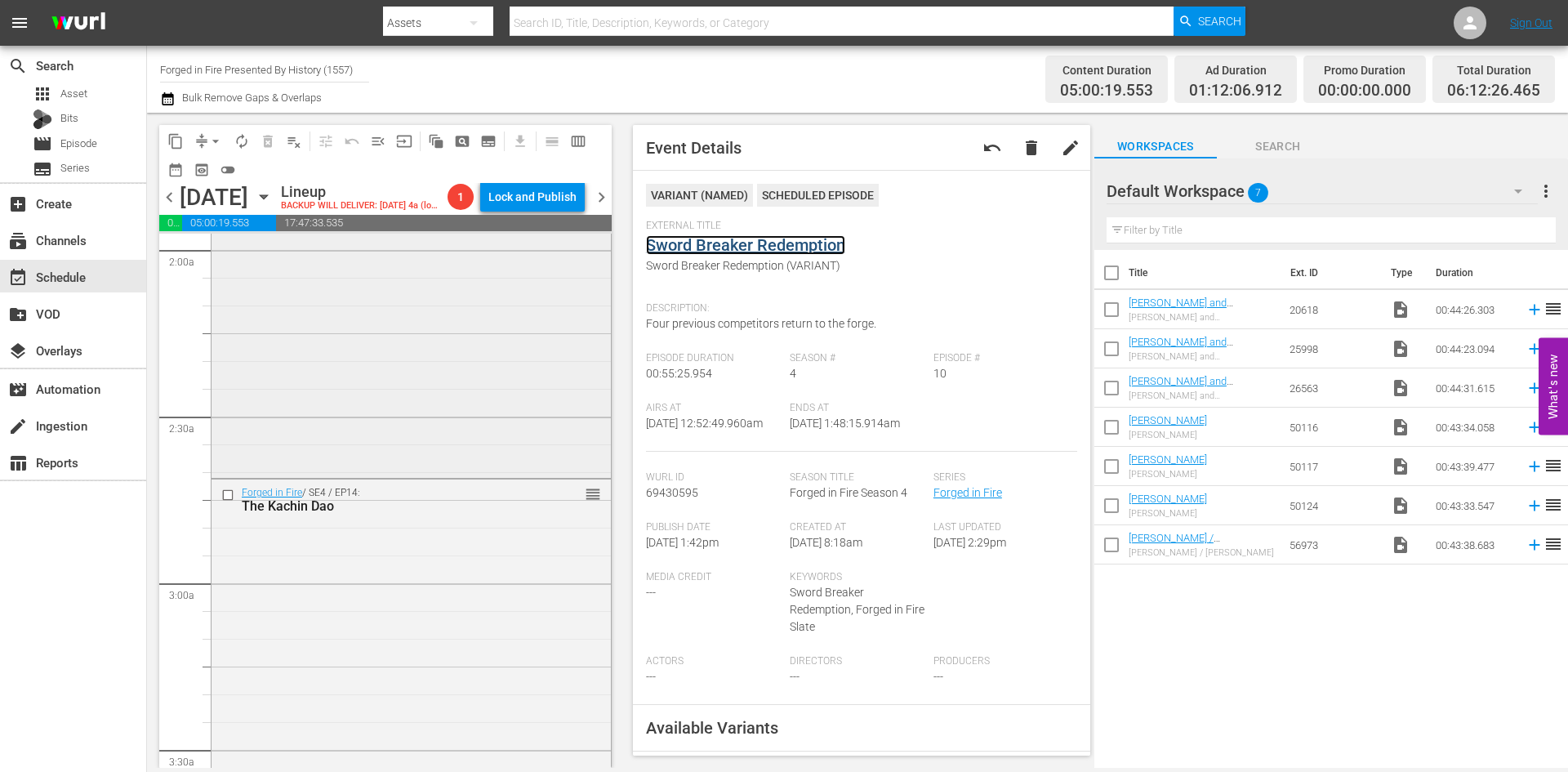
scroll to position [653, 0]
click at [489, 408] on div "Forged in Fire / SE4 / EP11: Master and Apprentice reorder" at bounding box center [411, 328] width 400 height 289
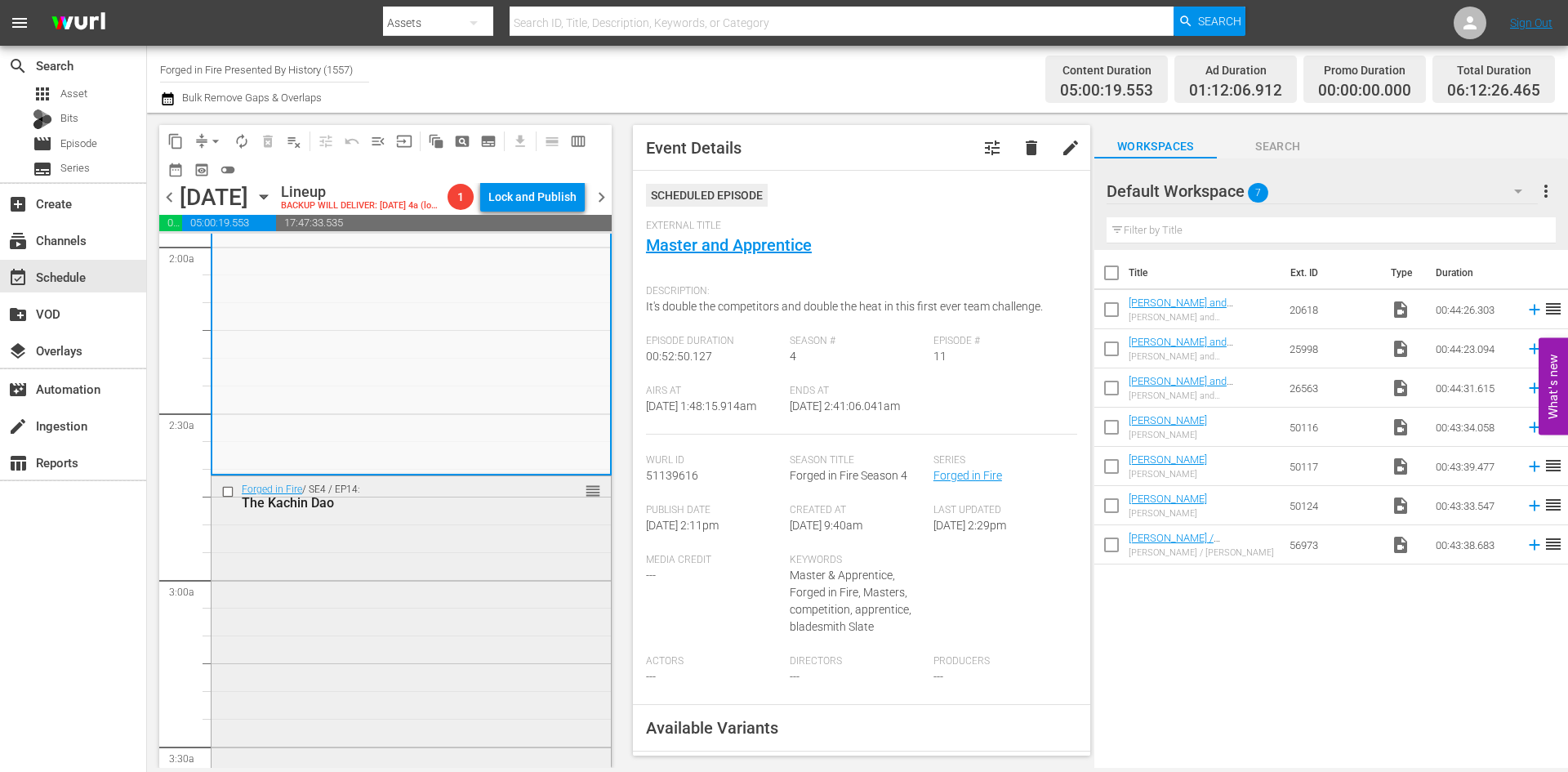
click at [470, 585] on div "Forged in Fire / SE4 / EP14: The Kachin Dao reorder" at bounding box center [411, 620] width 400 height 289
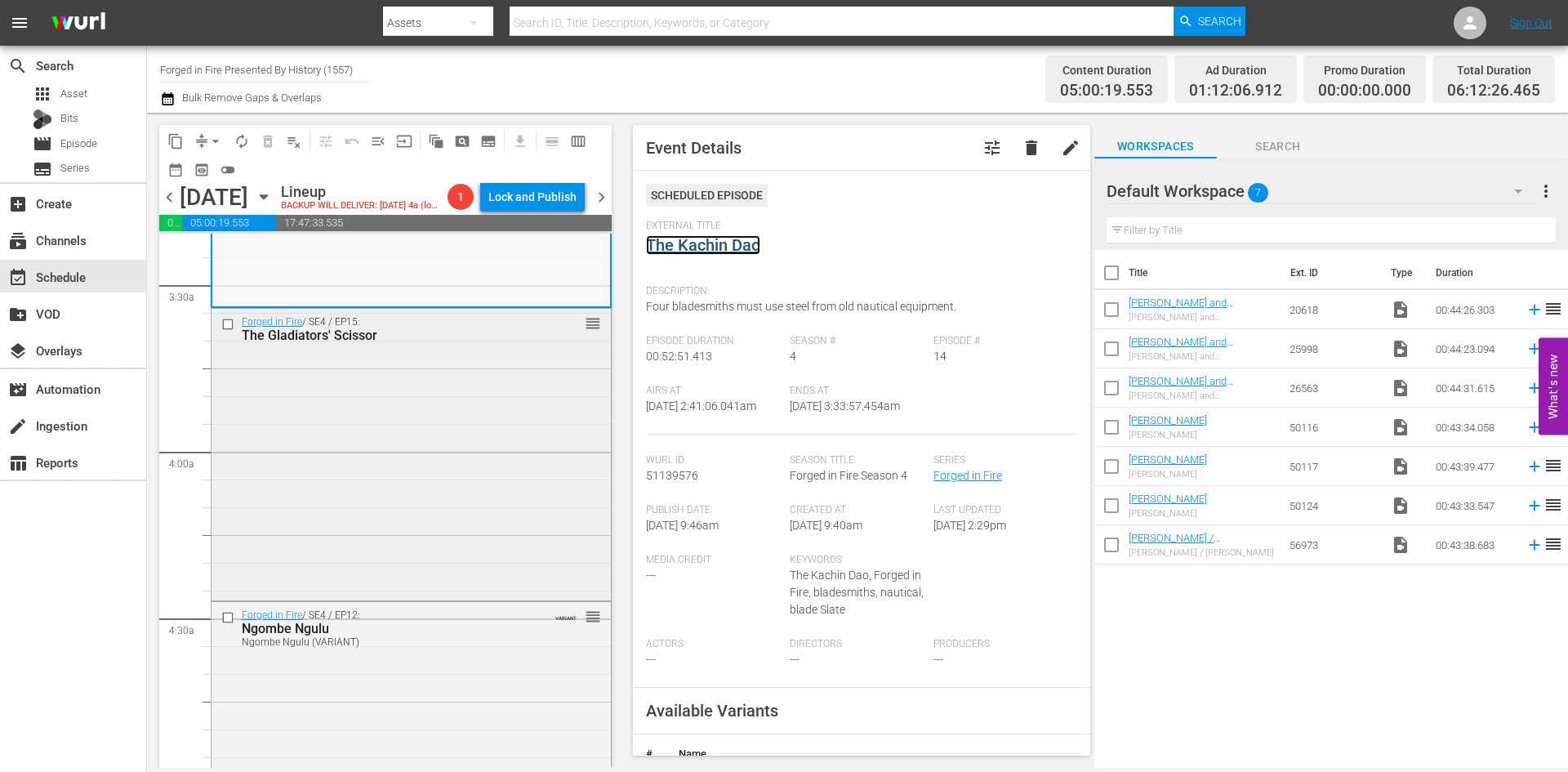
scroll to position [1143, 0]
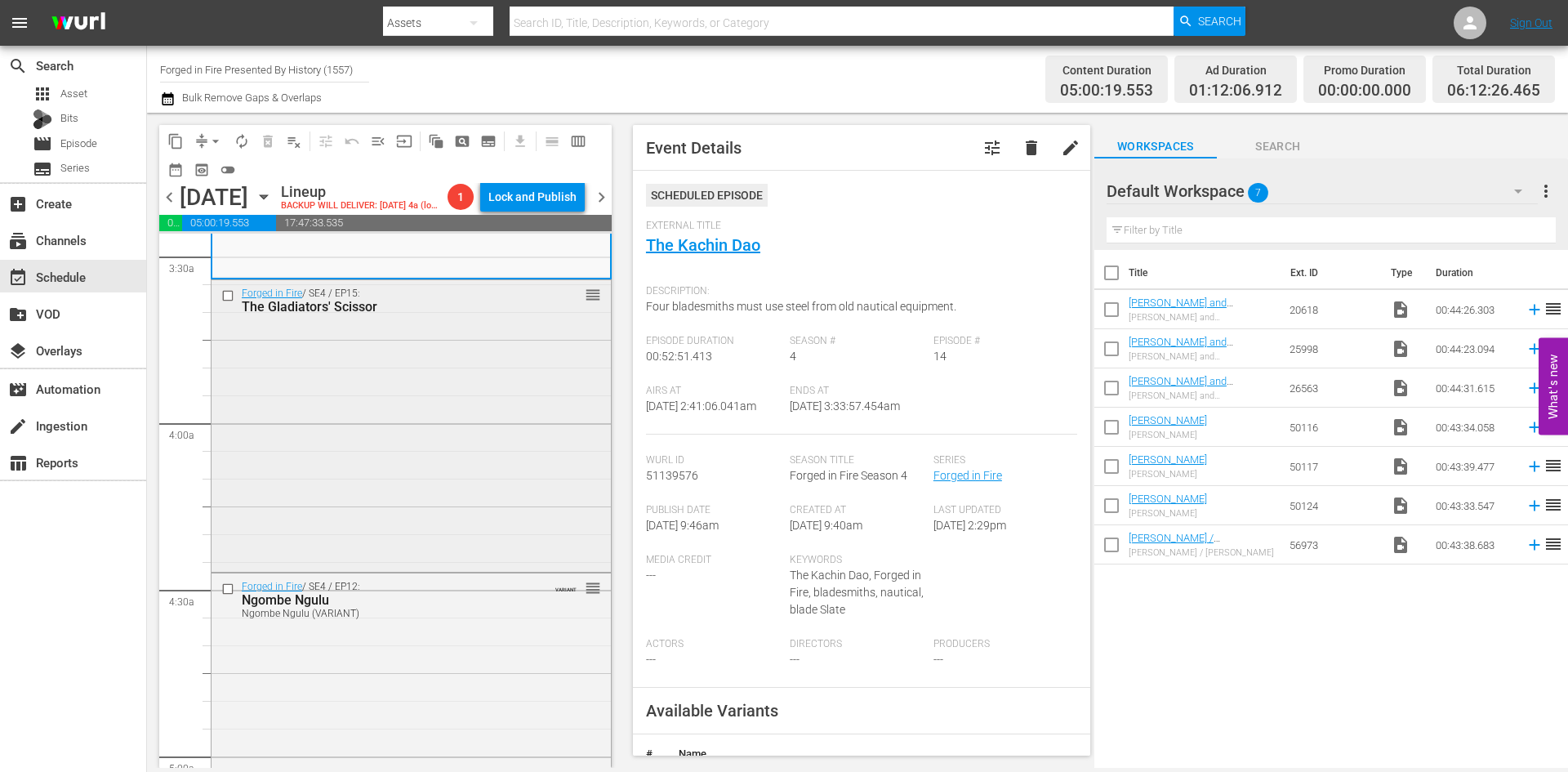
click at [481, 405] on div "Forged in Fire / SE4 / EP15: The Gladiators' Scissor reorder" at bounding box center [411, 424] width 400 height 289
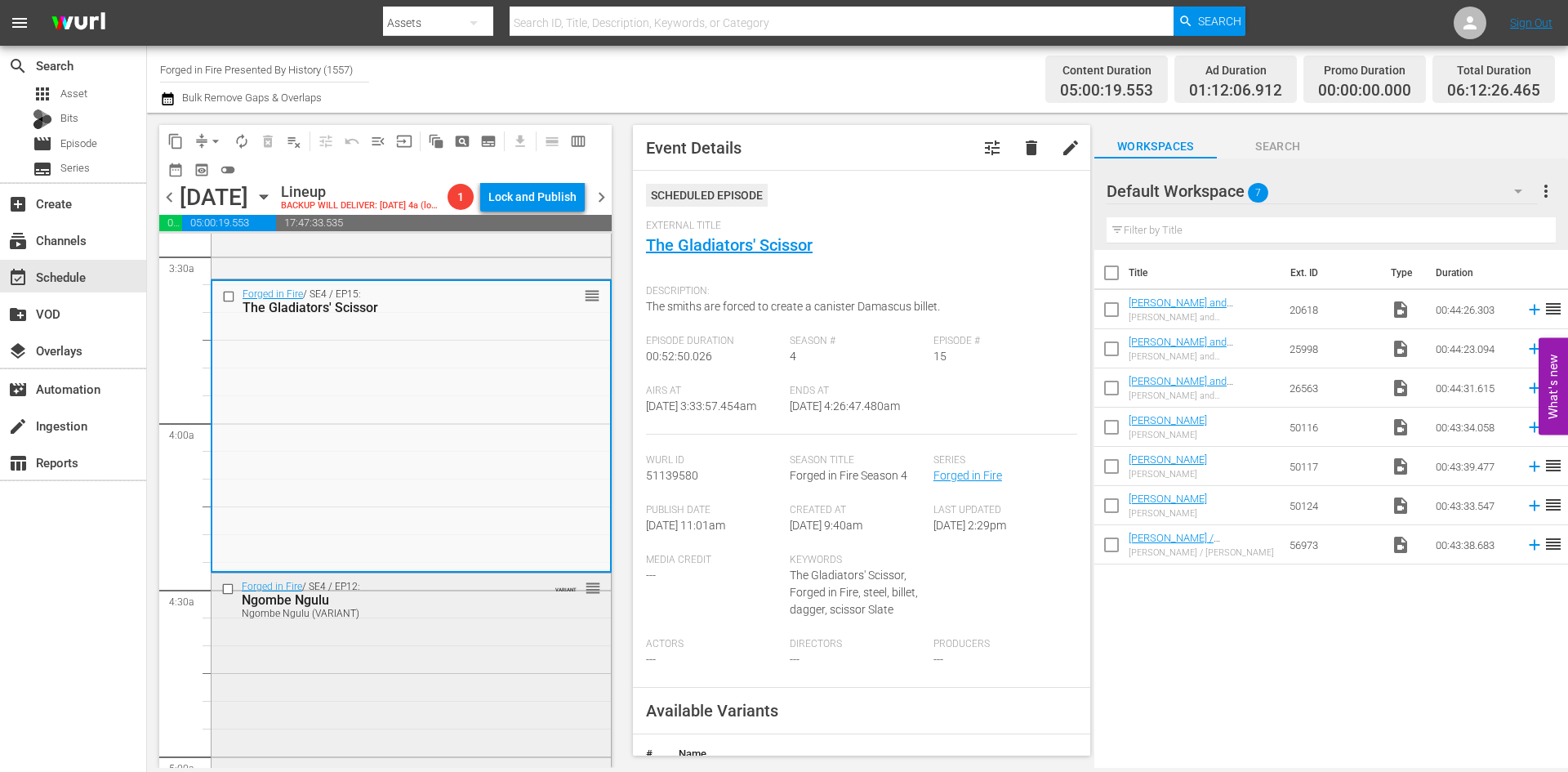
click at [493, 662] on div "Forged in Fire / SE4 / EP12: Ngombe Ngulu Ngombe Ngulu (VARIANT) VARIANT reorder" at bounding box center [411, 718] width 400 height 289
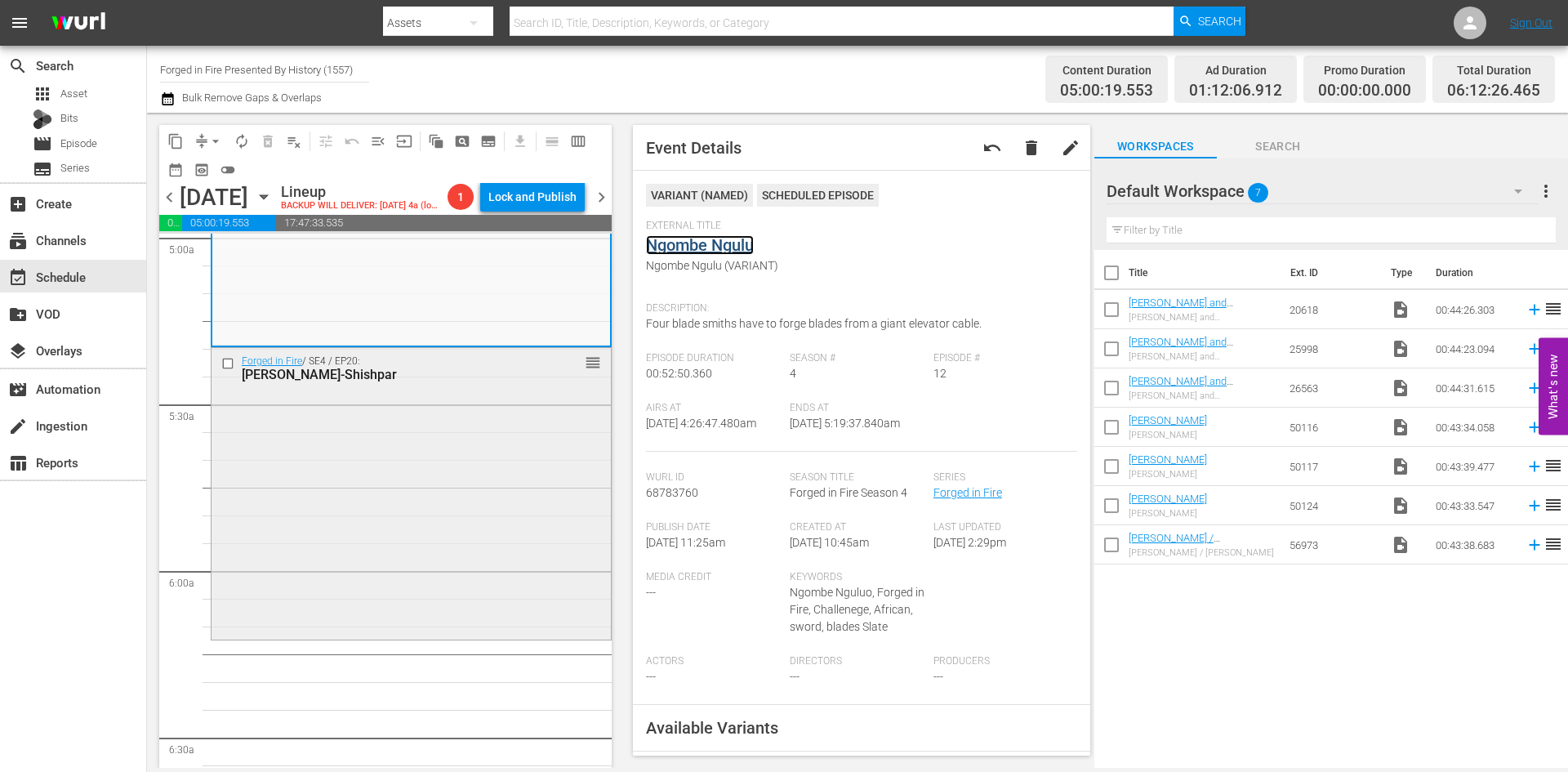
scroll to position [1715, 0]
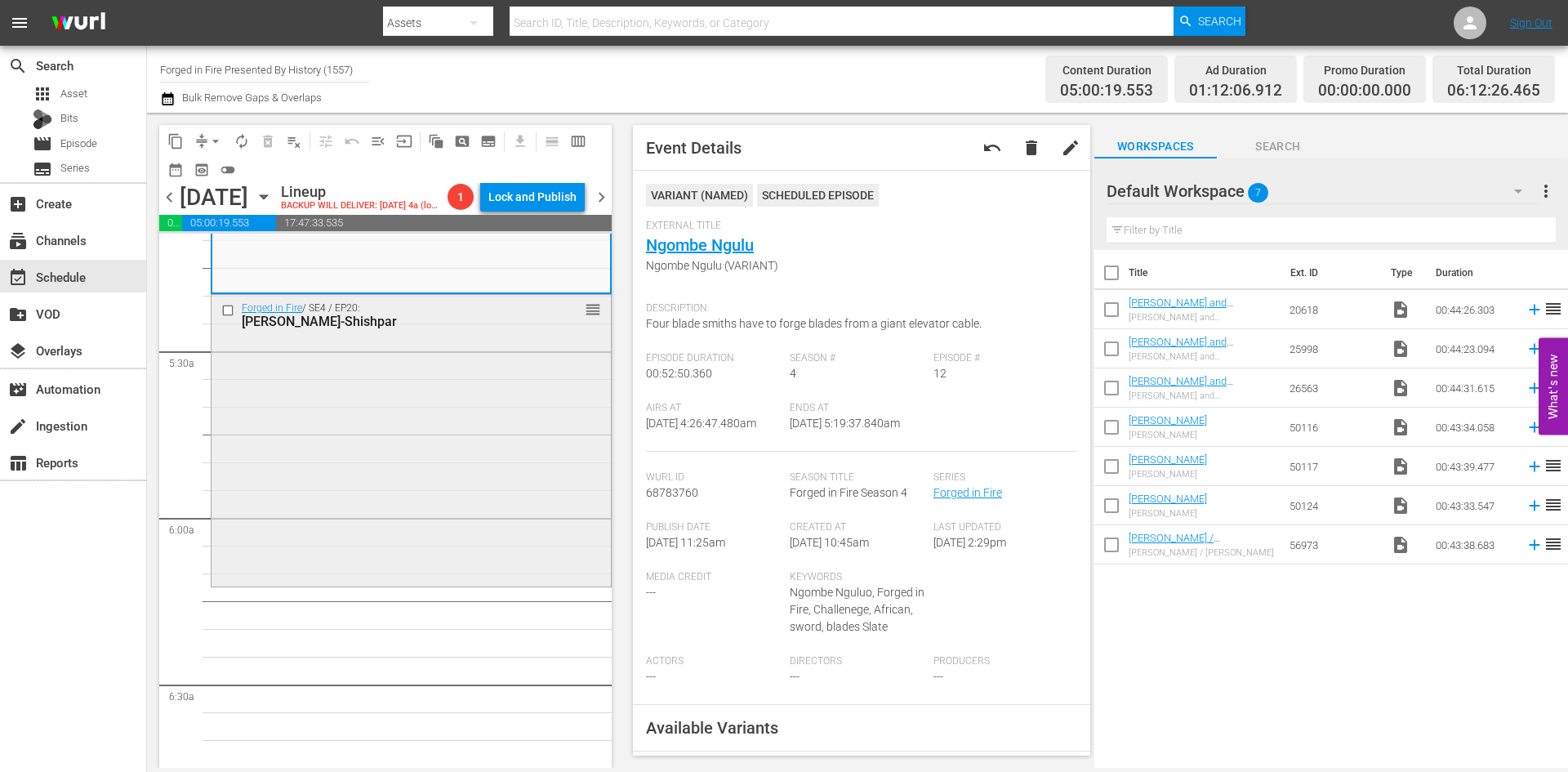
click at [423, 458] on div "Forged in Fire / SE4 / EP20: Tabar-Shishpar reorder" at bounding box center [411, 439] width 400 height 289
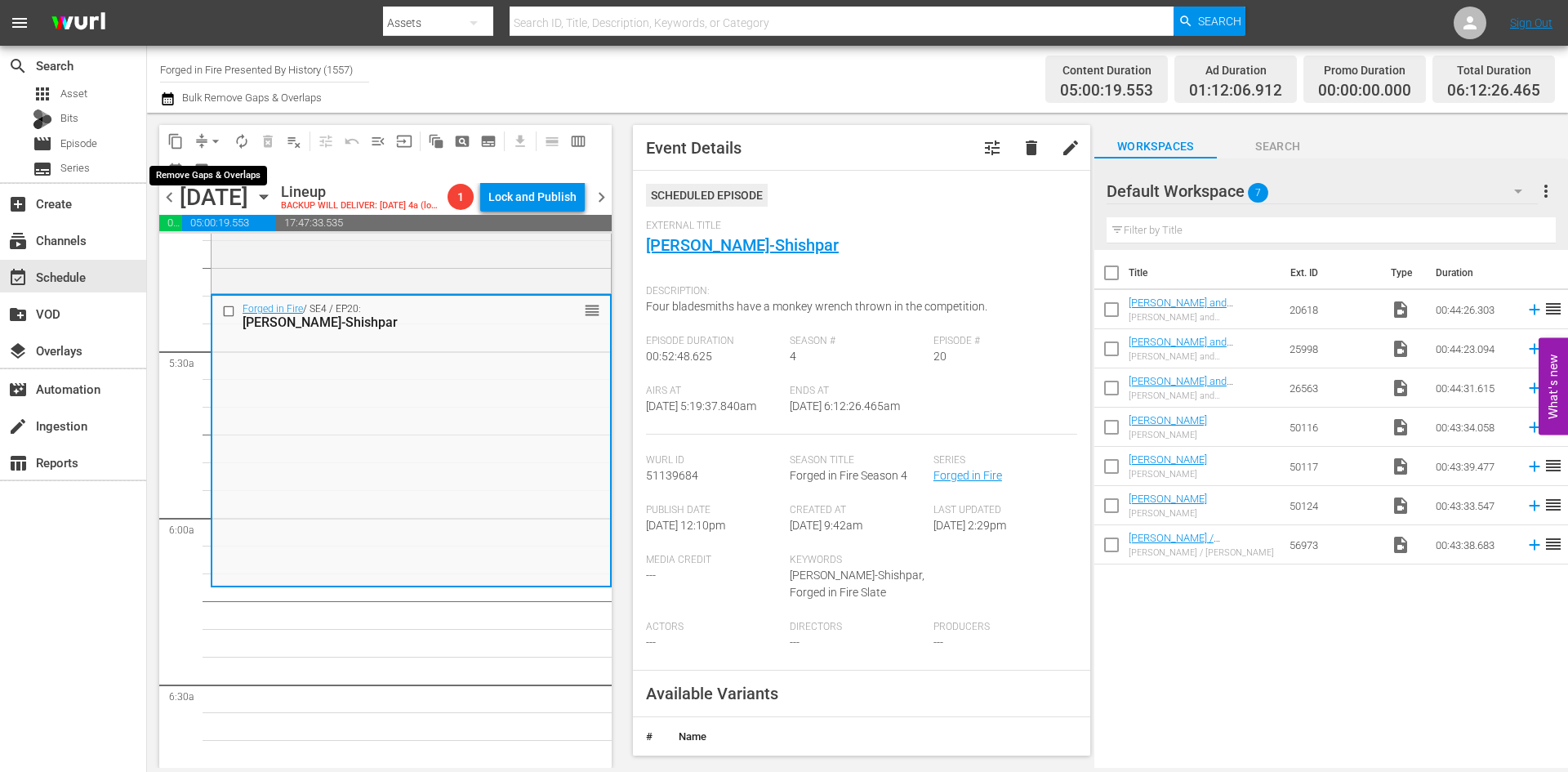
click at [215, 141] on span "arrow_drop_down" at bounding box center [215, 141] width 16 height 16
click at [213, 172] on li "Align to Midnight" at bounding box center [217, 174] width 172 height 27
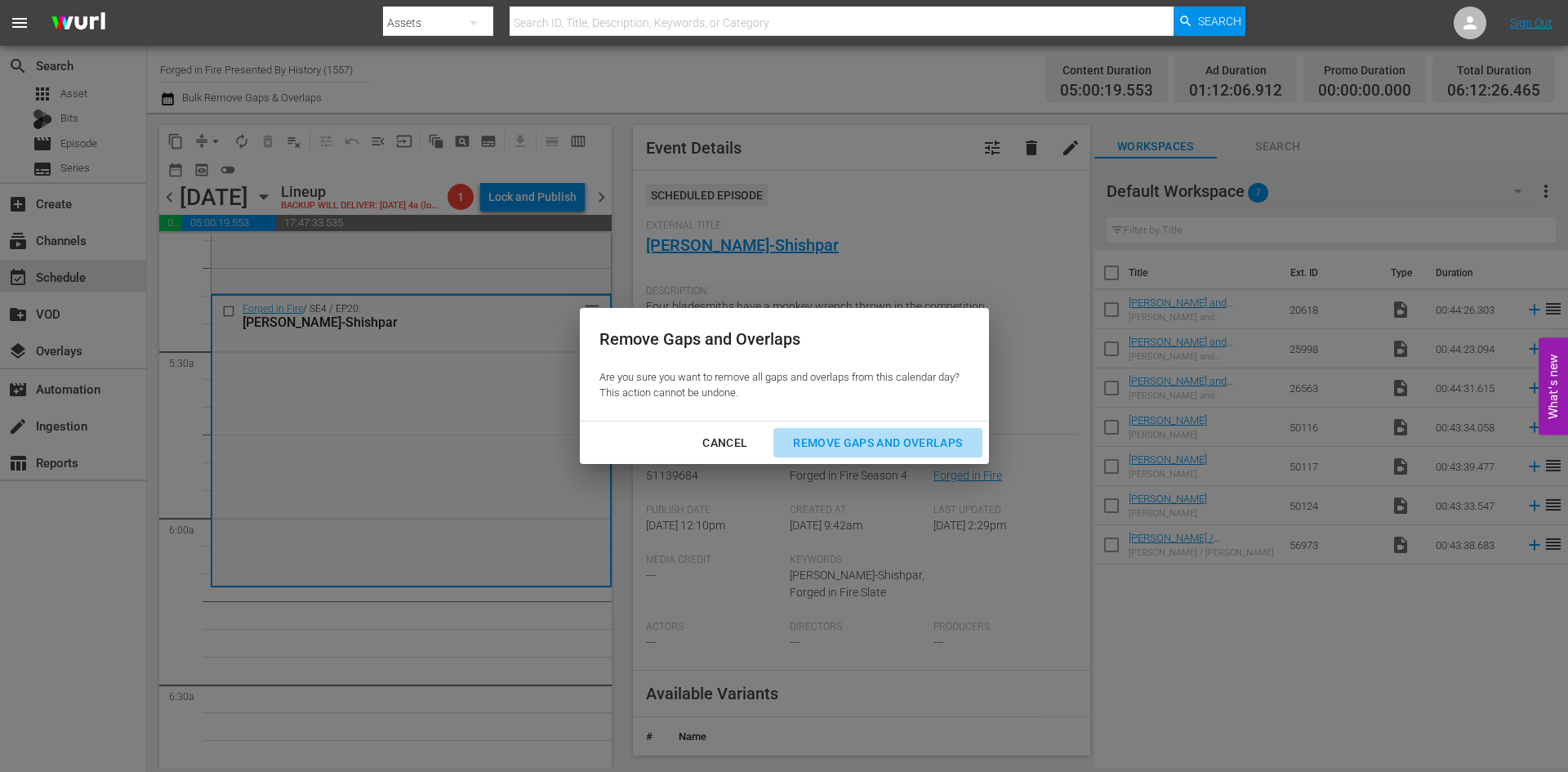
click at [896, 442] on div "Remove Gaps and Overlaps" at bounding box center [878, 442] width 196 height 20
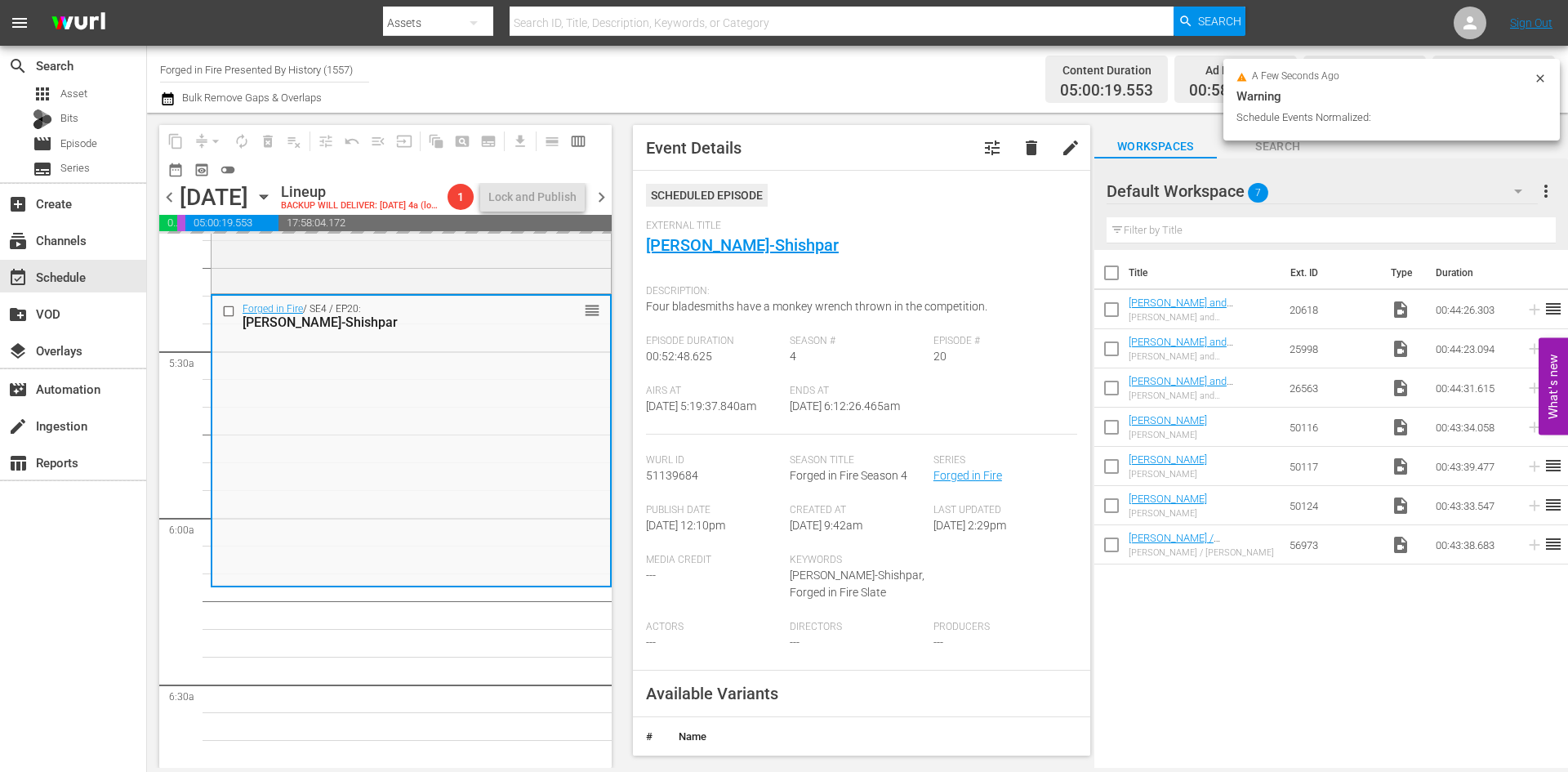
scroll to position [1770, 0]
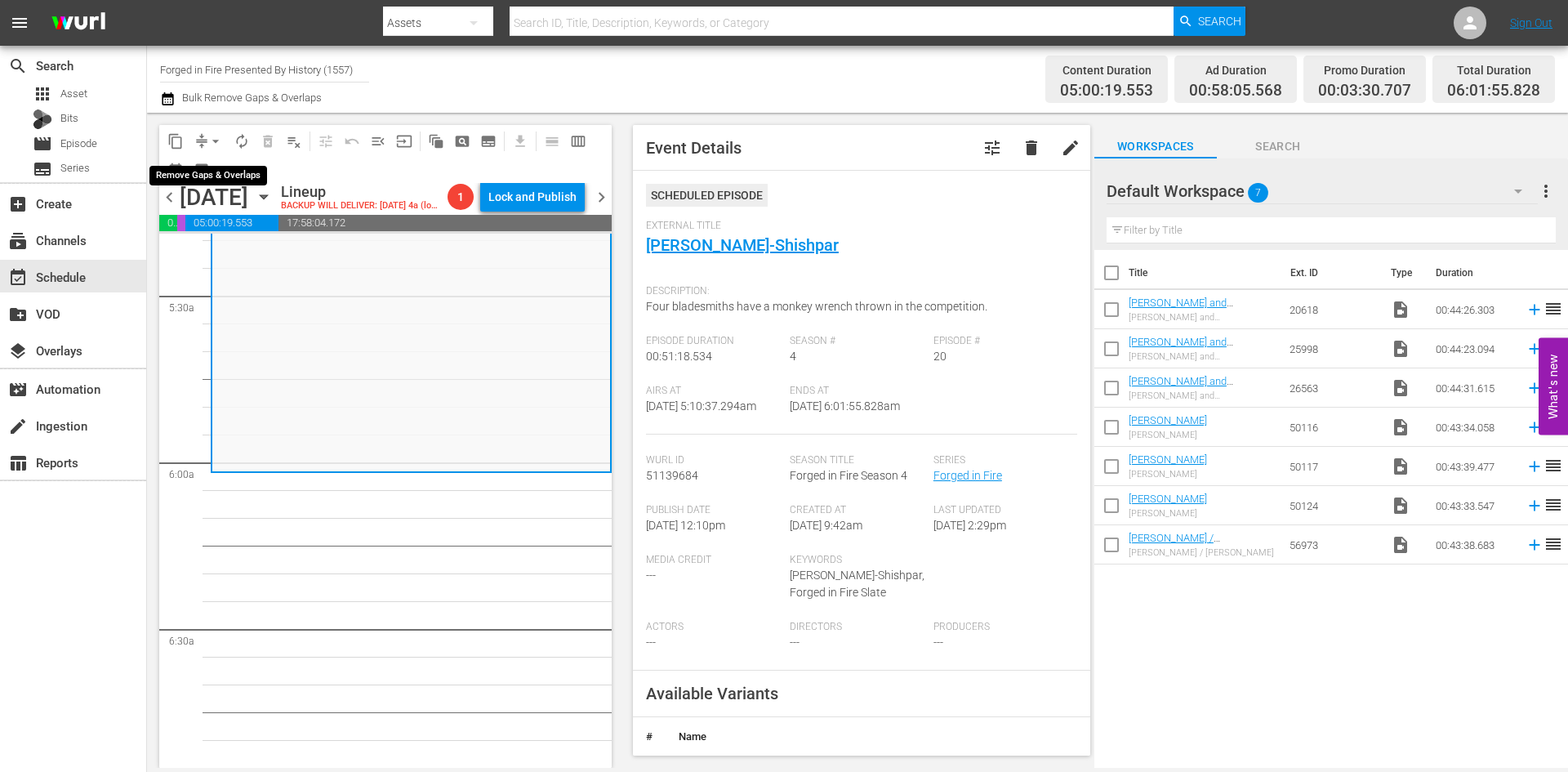
click at [211, 140] on span "arrow_drop_down" at bounding box center [215, 141] width 16 height 16
click at [187, 178] on li "Align to Midnight" at bounding box center [217, 174] width 172 height 27
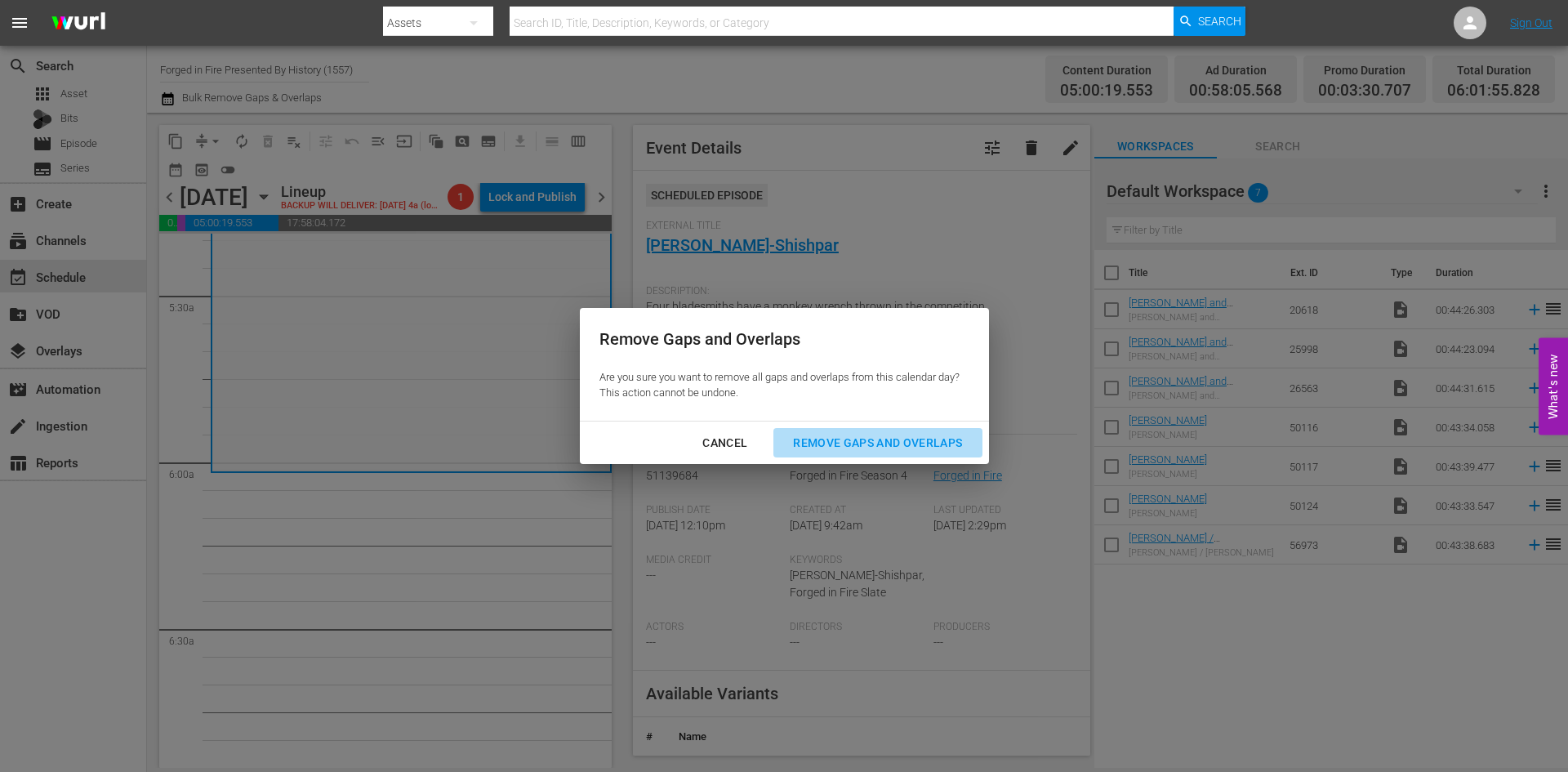
click at [849, 442] on div "Remove Gaps and Overlaps" at bounding box center [878, 442] width 196 height 20
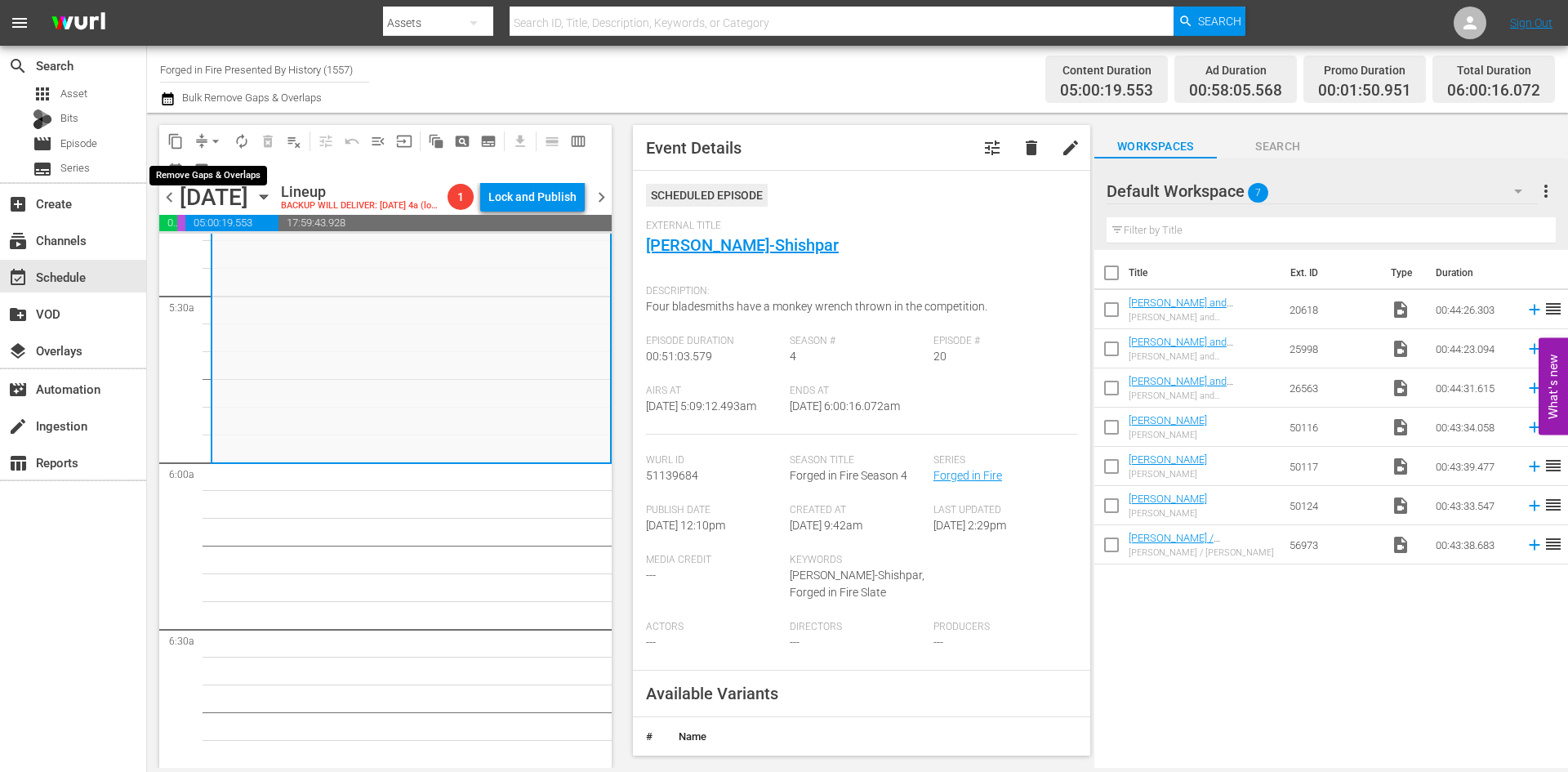
click at [217, 137] on span "arrow_drop_down" at bounding box center [215, 141] width 16 height 16
click at [216, 179] on li "Align to Midnight" at bounding box center [217, 174] width 172 height 27
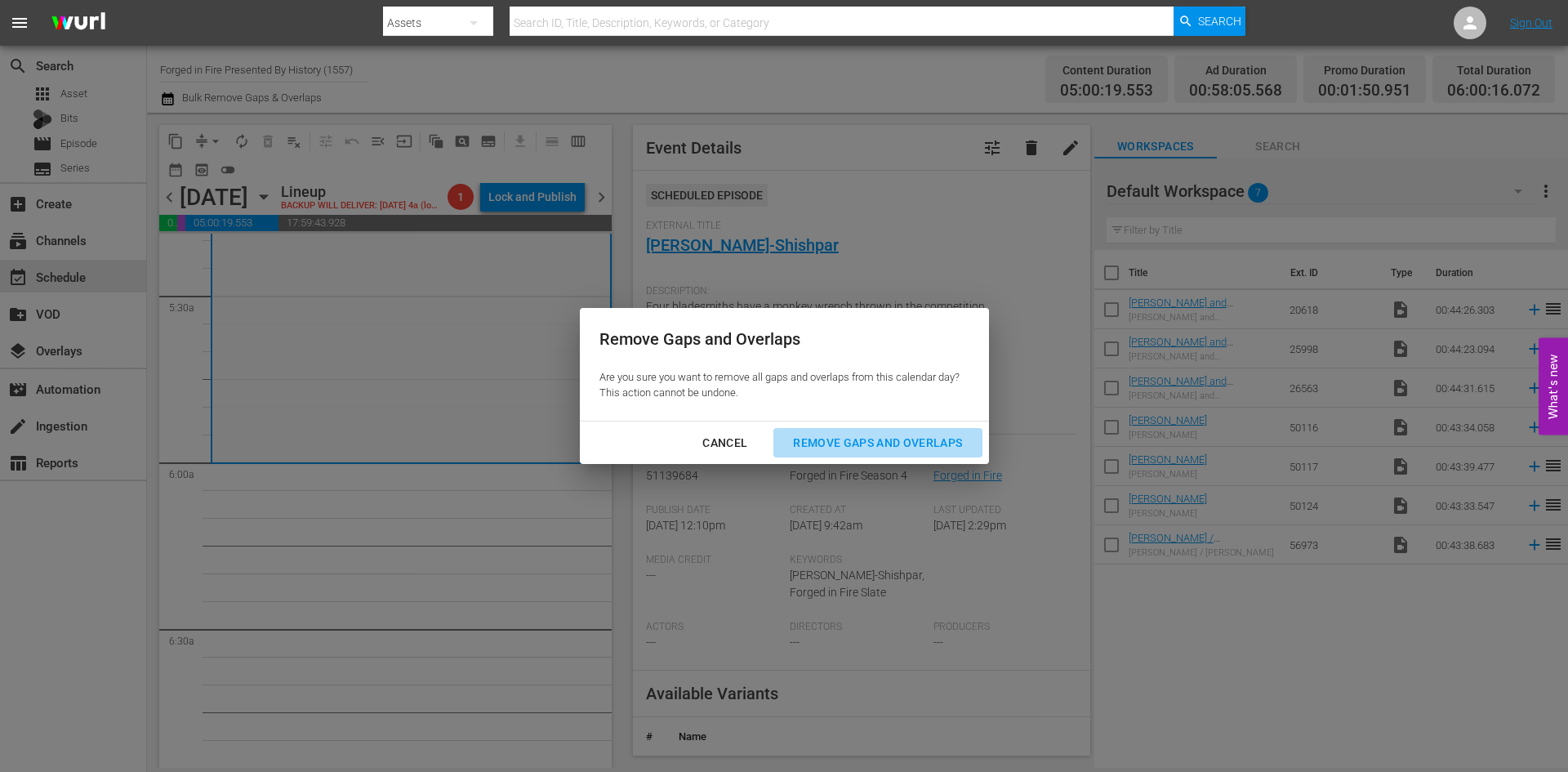
click at [849, 437] on div "Remove Gaps and Overlaps" at bounding box center [878, 442] width 196 height 20
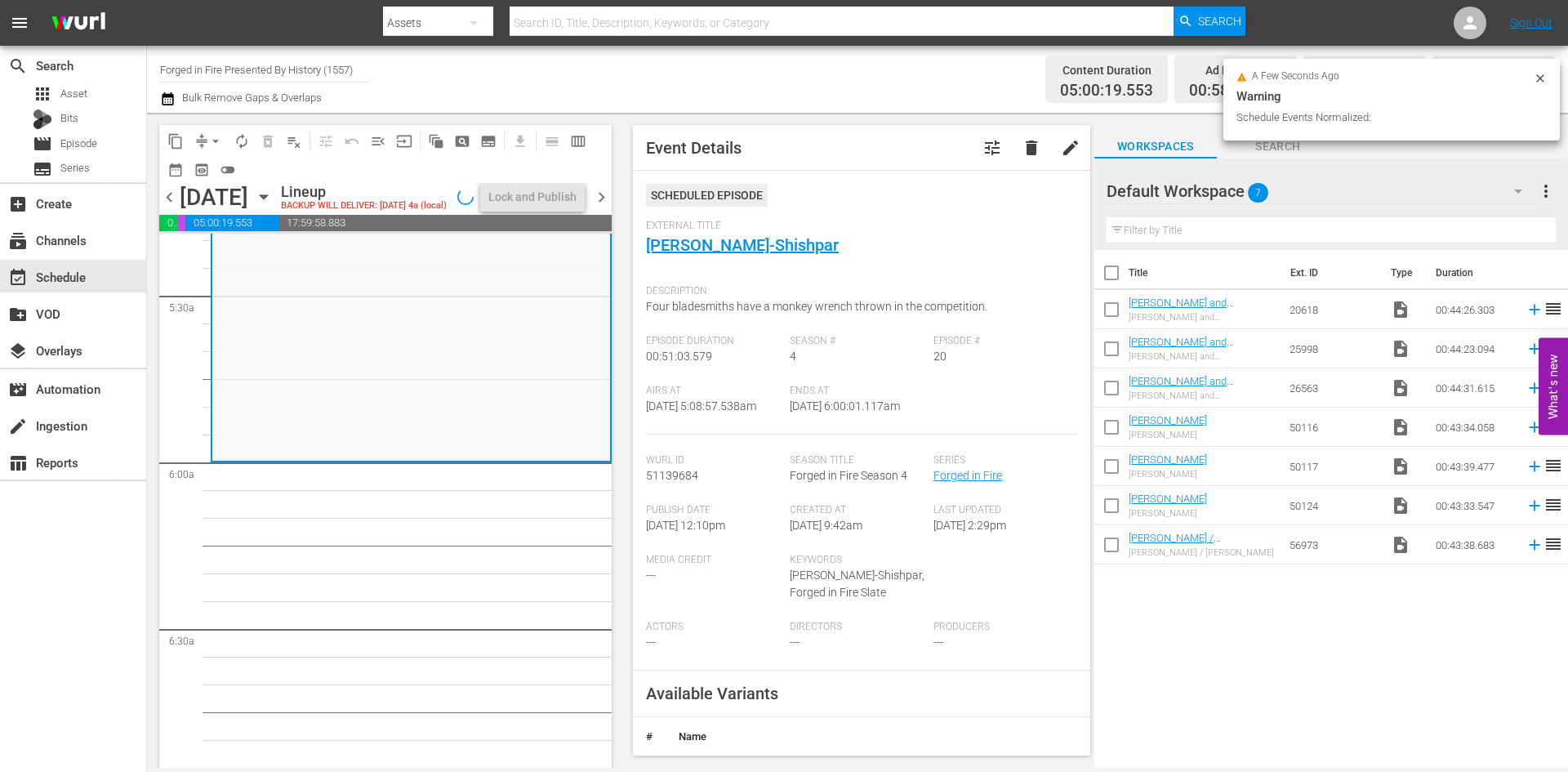
scroll to position [1742, 0]
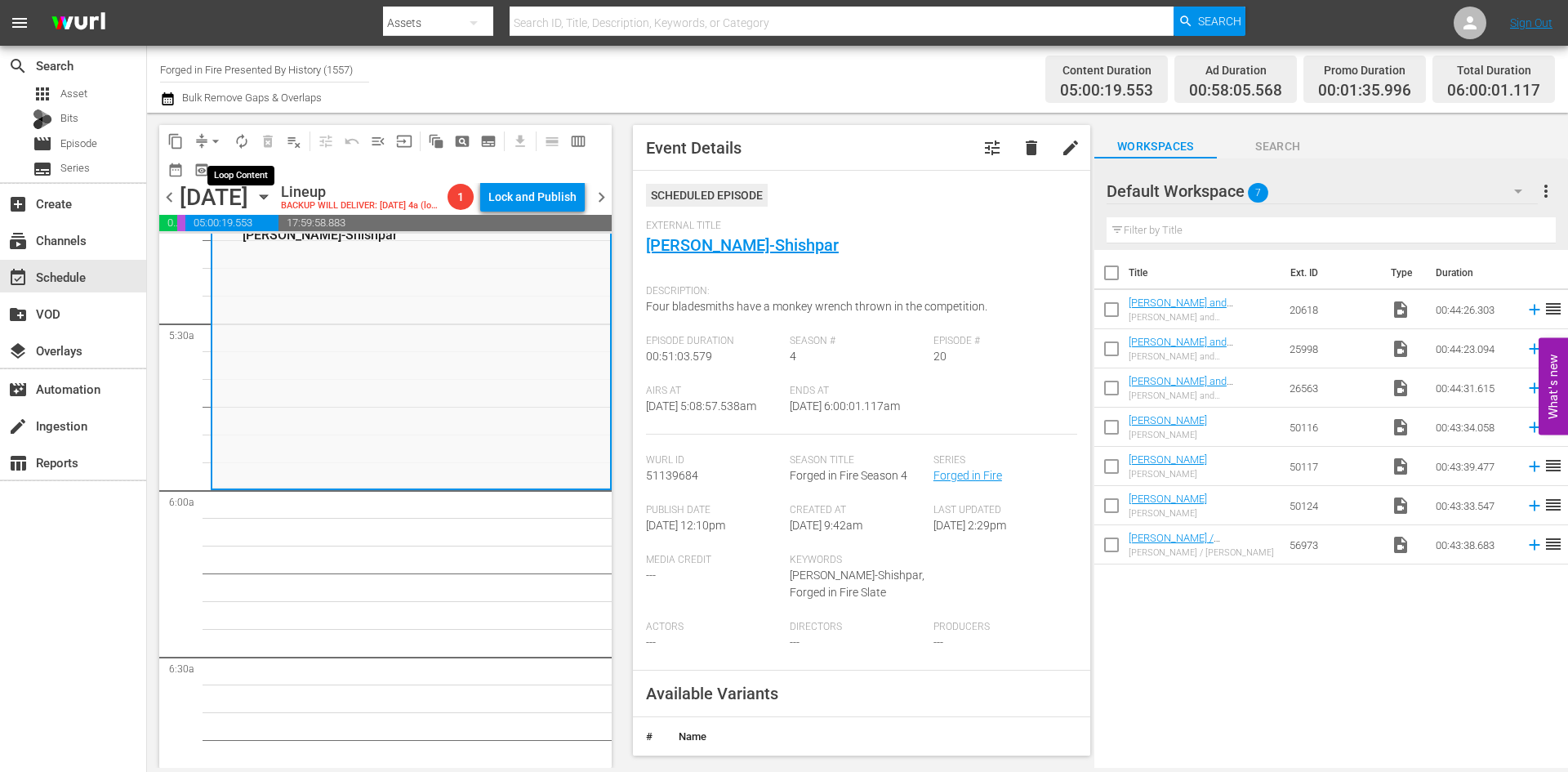
click at [235, 137] on span "autorenew_outlined" at bounding box center [241, 141] width 16 height 16
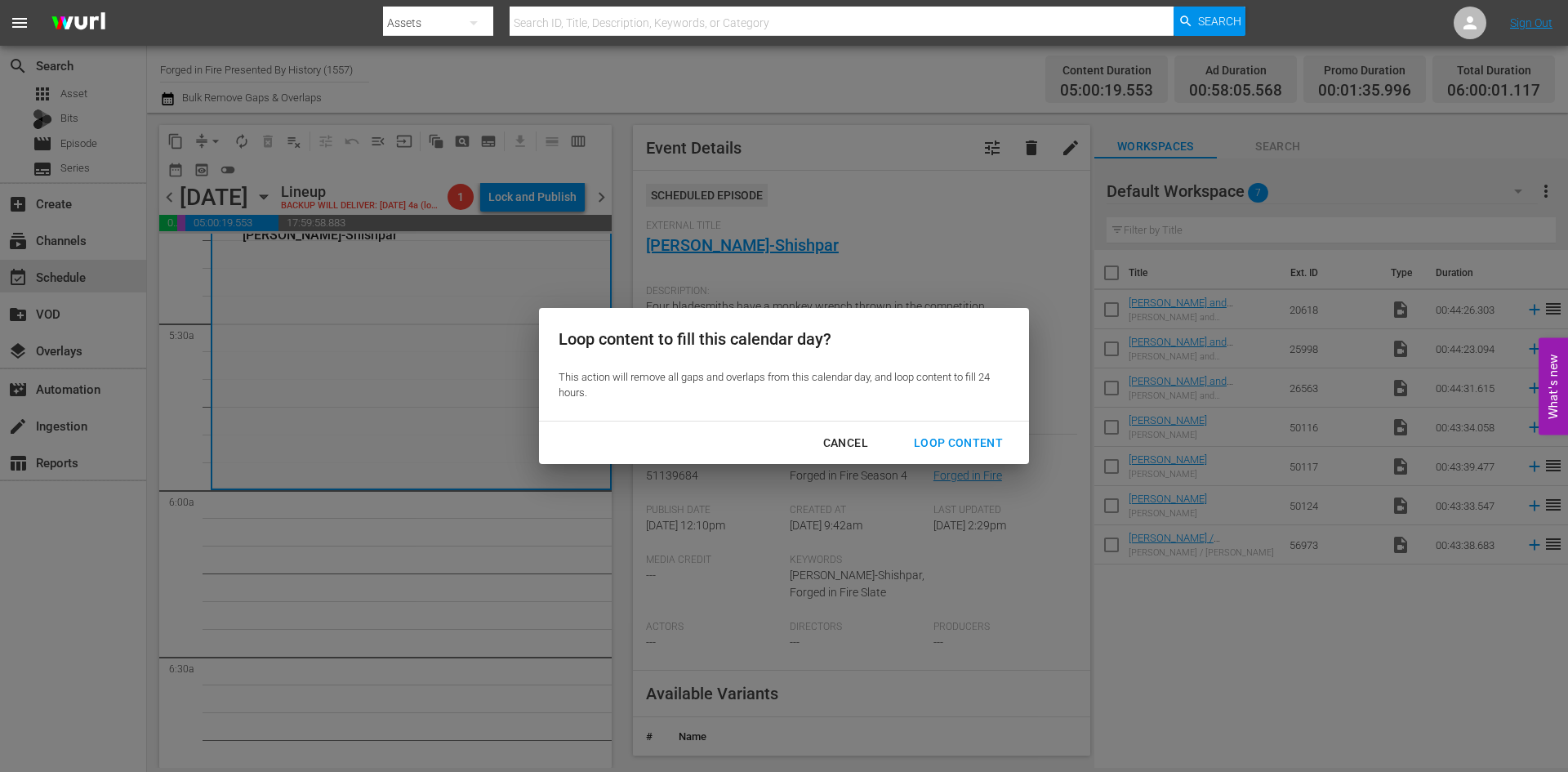
click at [952, 443] on div "Loop Content" at bounding box center [958, 442] width 115 height 20
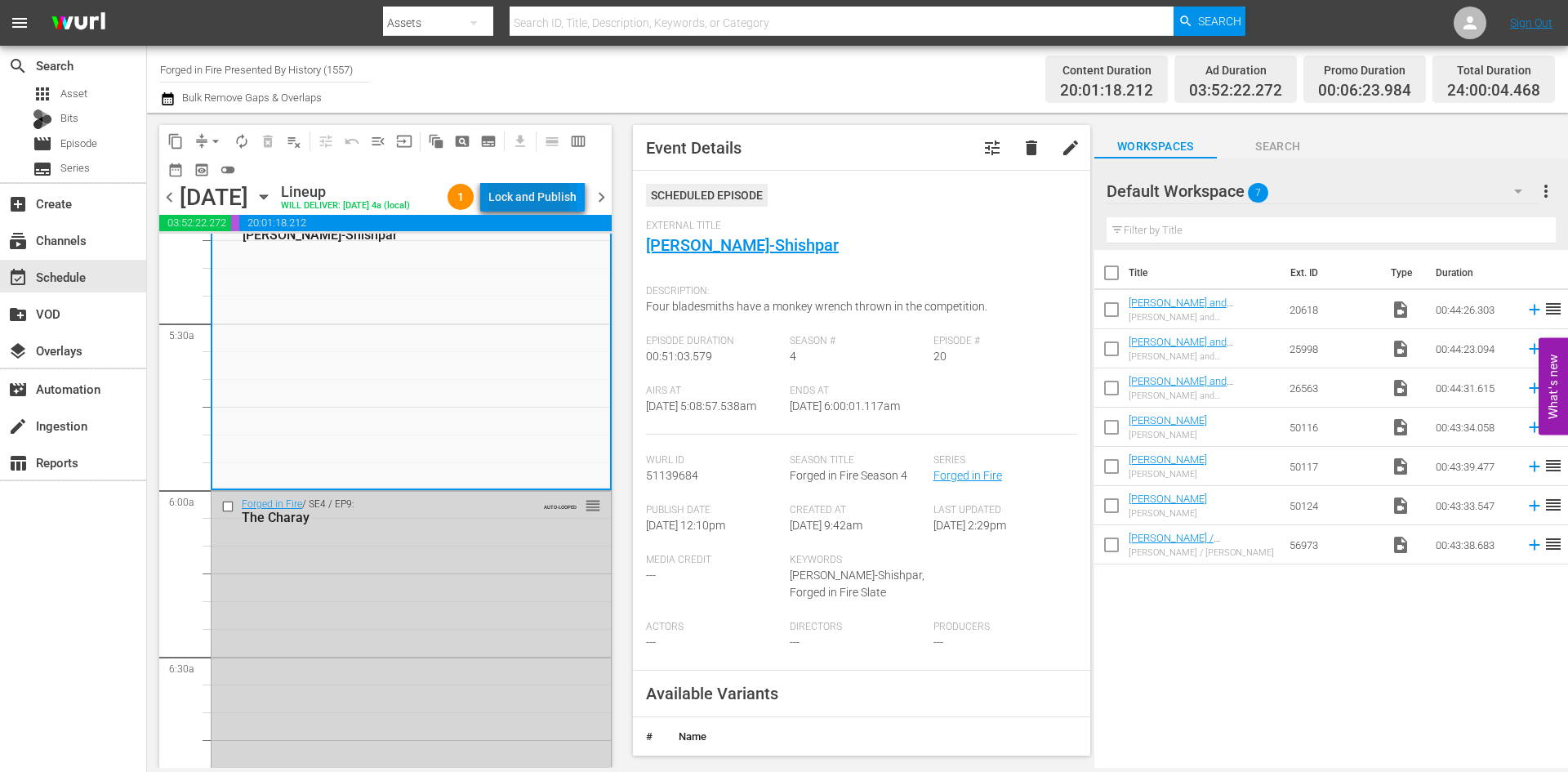
click at [526, 196] on div "Lock and Publish" at bounding box center [532, 197] width 88 height 29
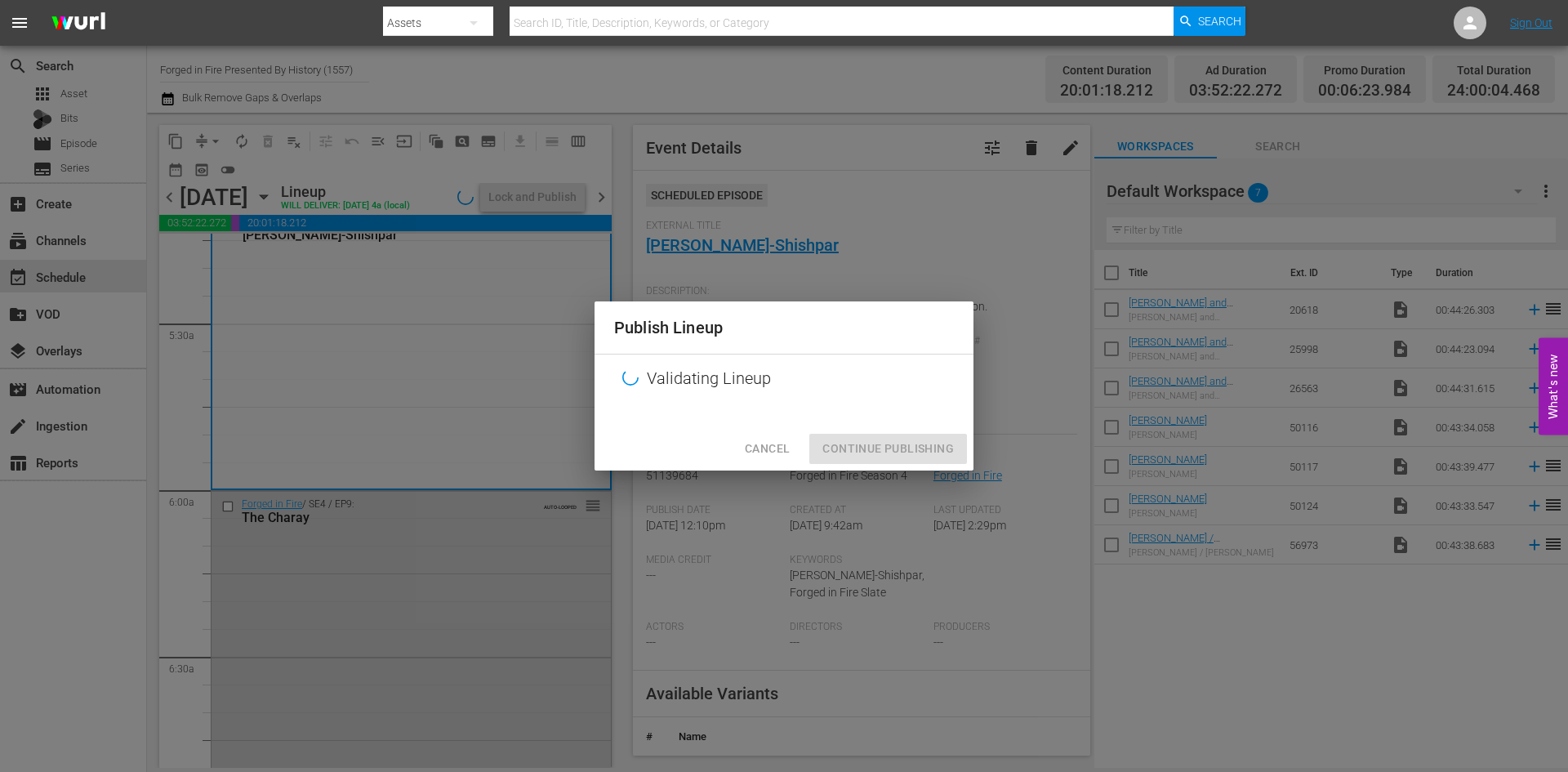
click at [526, 196] on div "Publish Lineup Validating Lineup Cancel Continue Publishing" at bounding box center [784, 386] width 1568 height 772
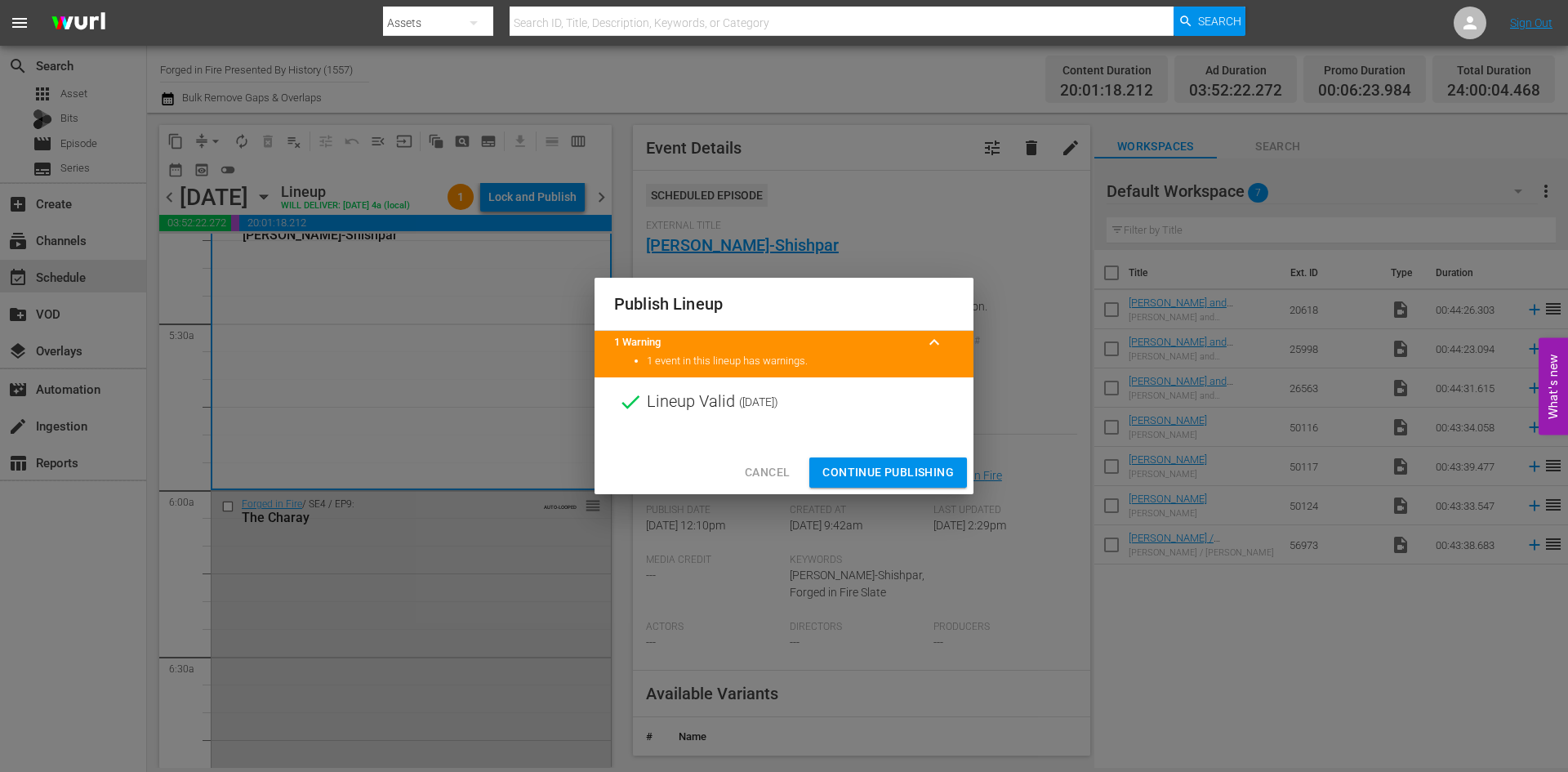
click at [865, 469] on span "Continue Publishing" at bounding box center [888, 472] width 131 height 20
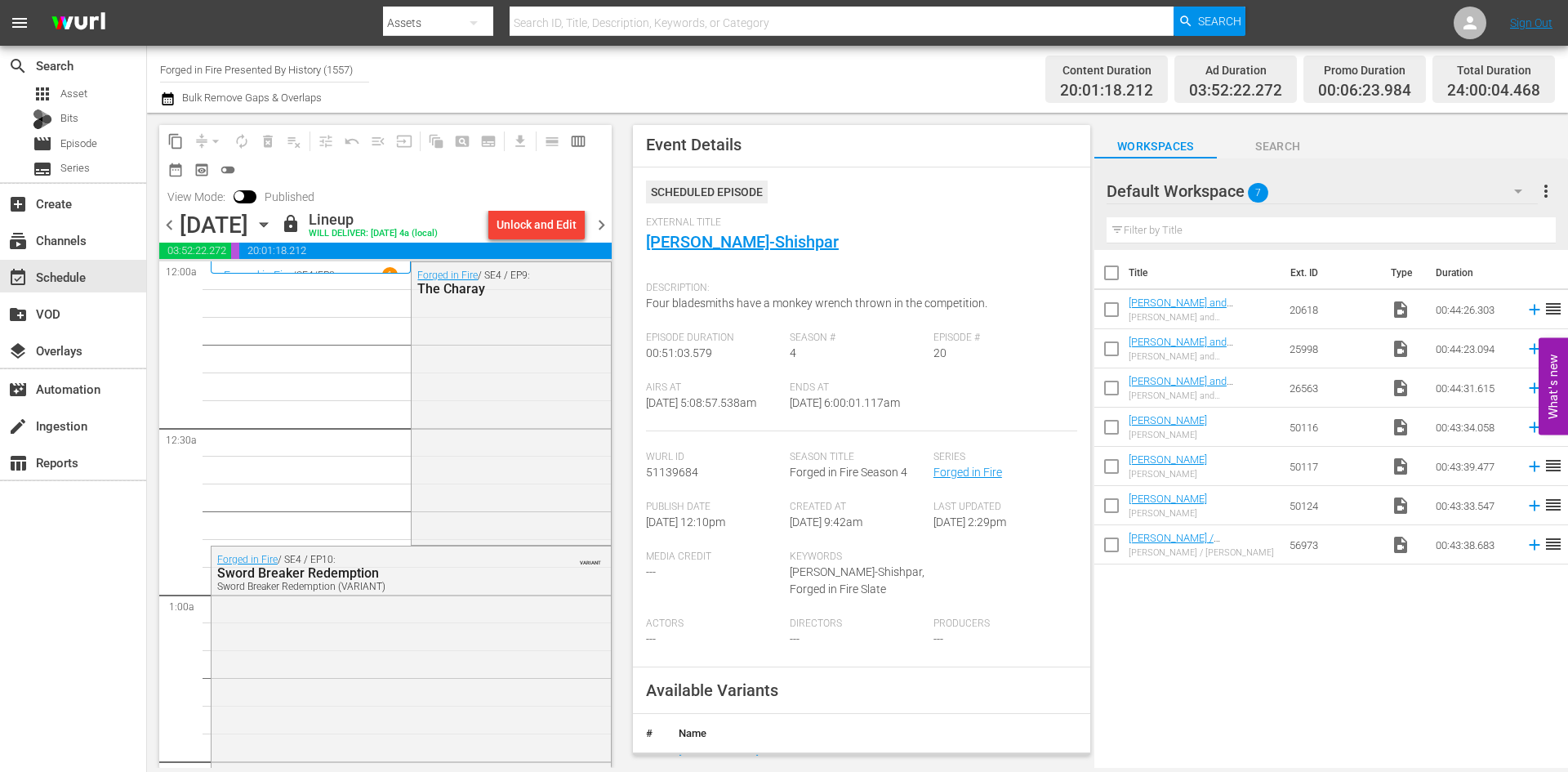
scroll to position [0, 0]
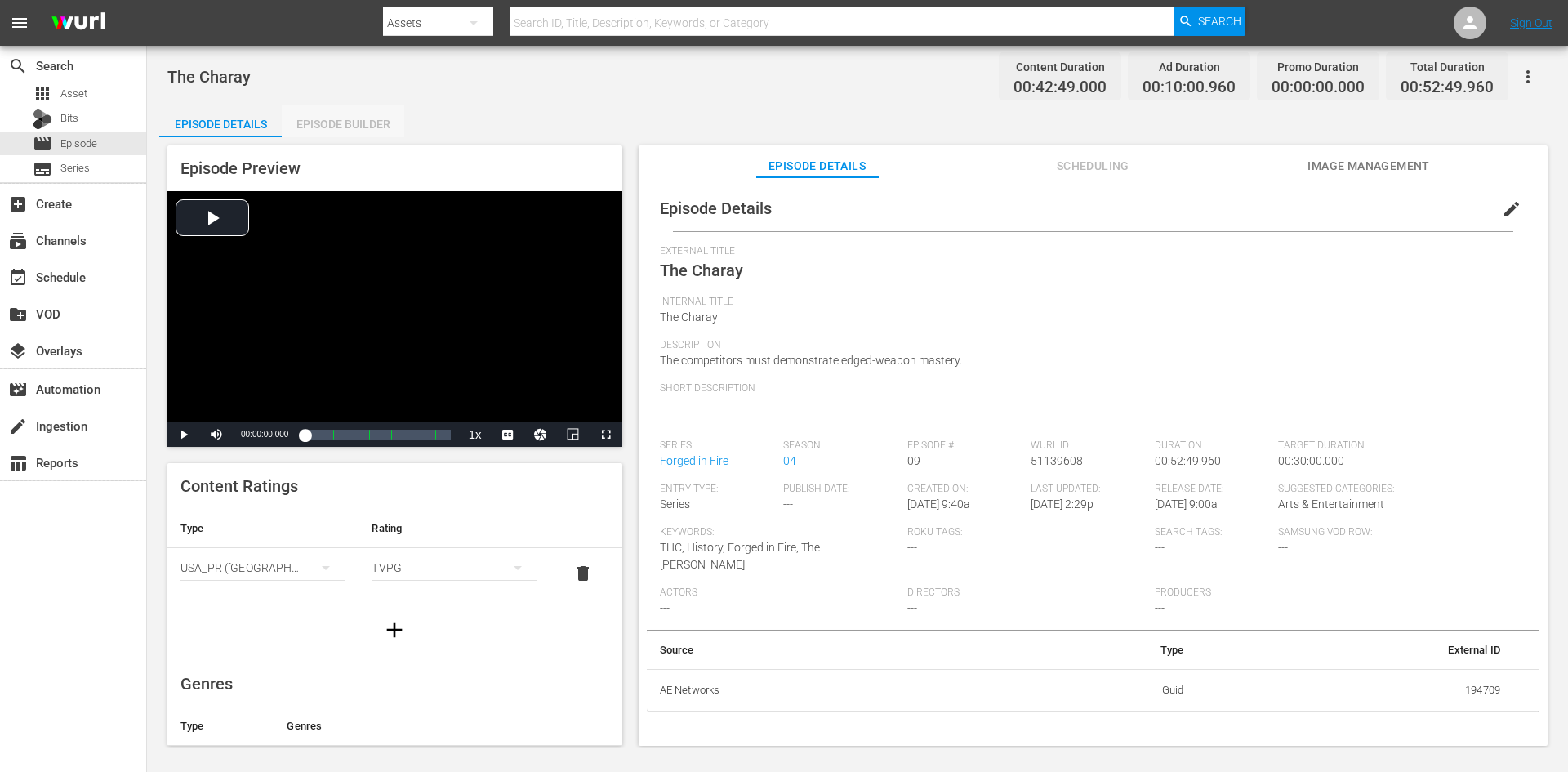
click at [356, 120] on div "Episode Builder" at bounding box center [343, 123] width 123 height 39
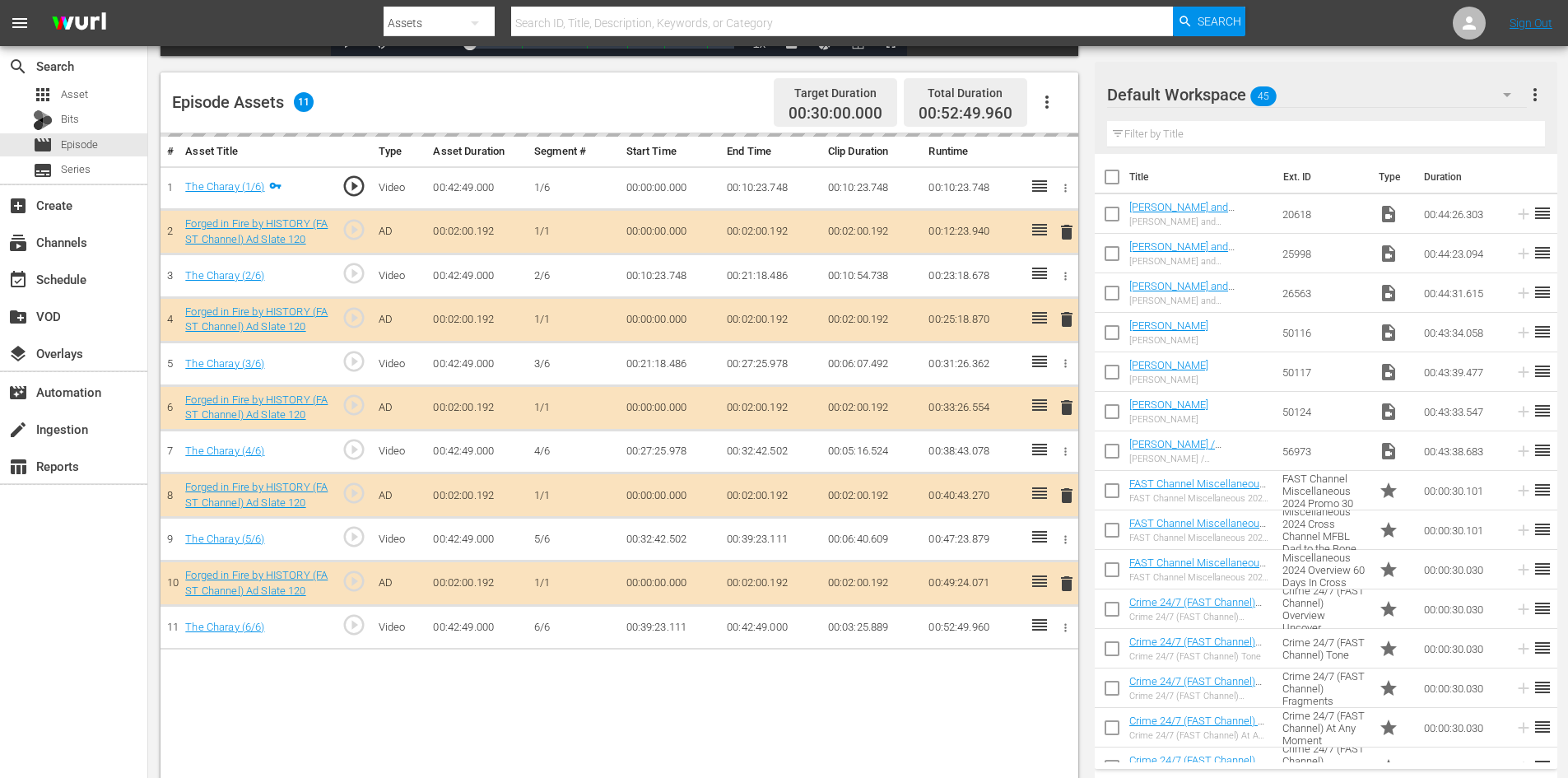
scroll to position [429, 0]
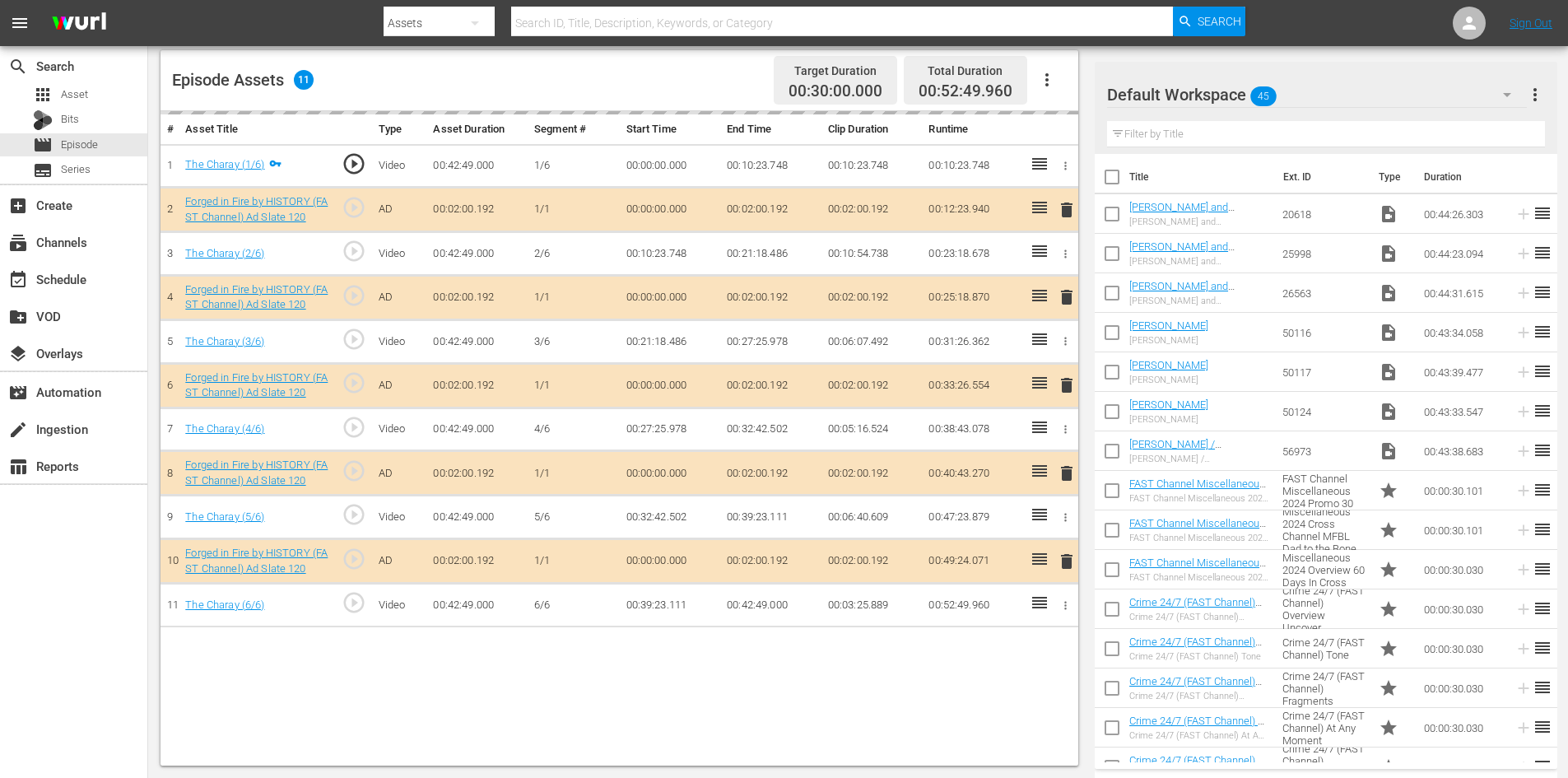
click at [1365, 97] on div "Default Workspace 45" at bounding box center [1317, 95] width 420 height 46
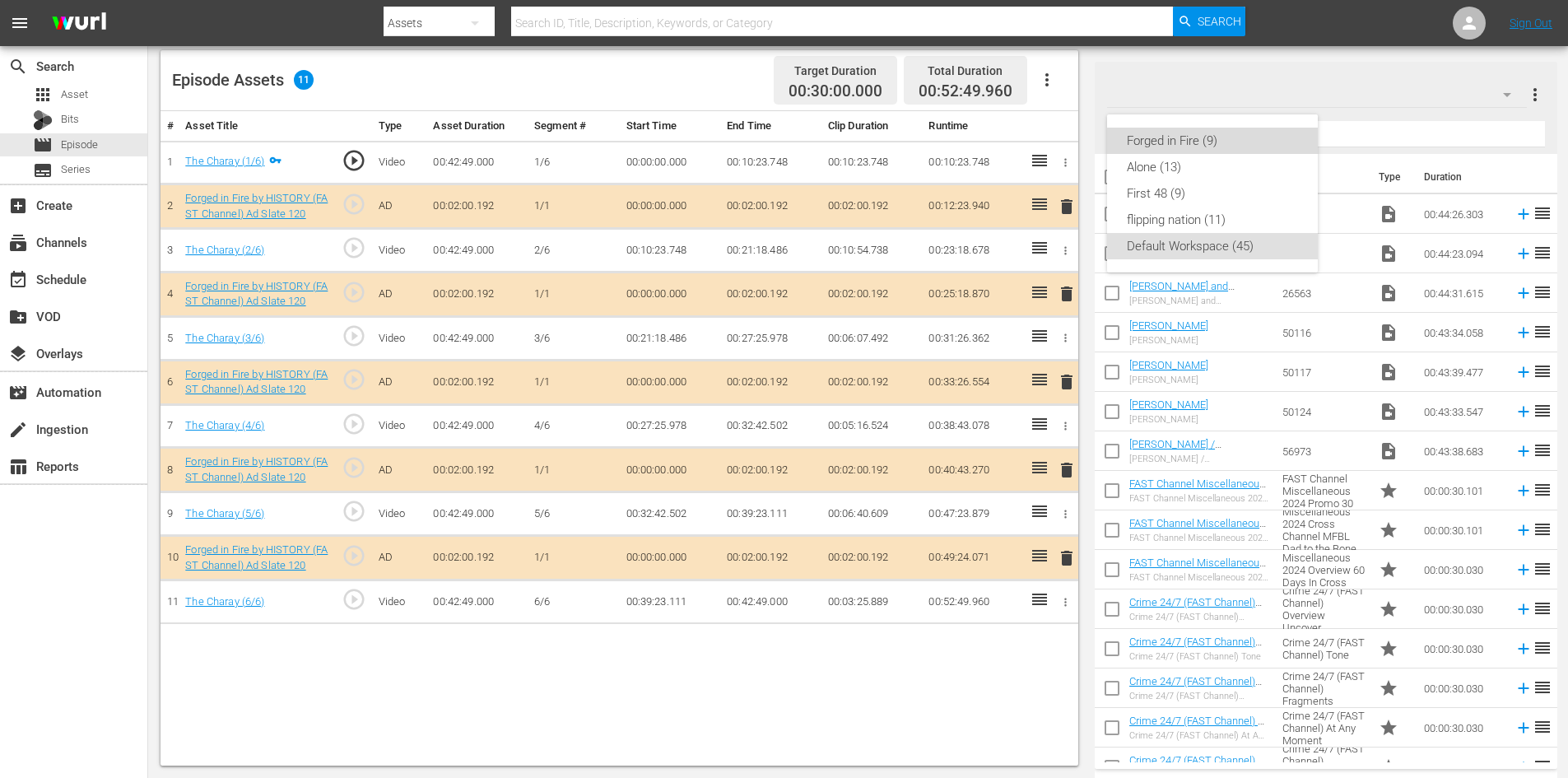
click at [1176, 144] on div "Forged in Fire (9)" at bounding box center [1212, 141] width 171 height 27
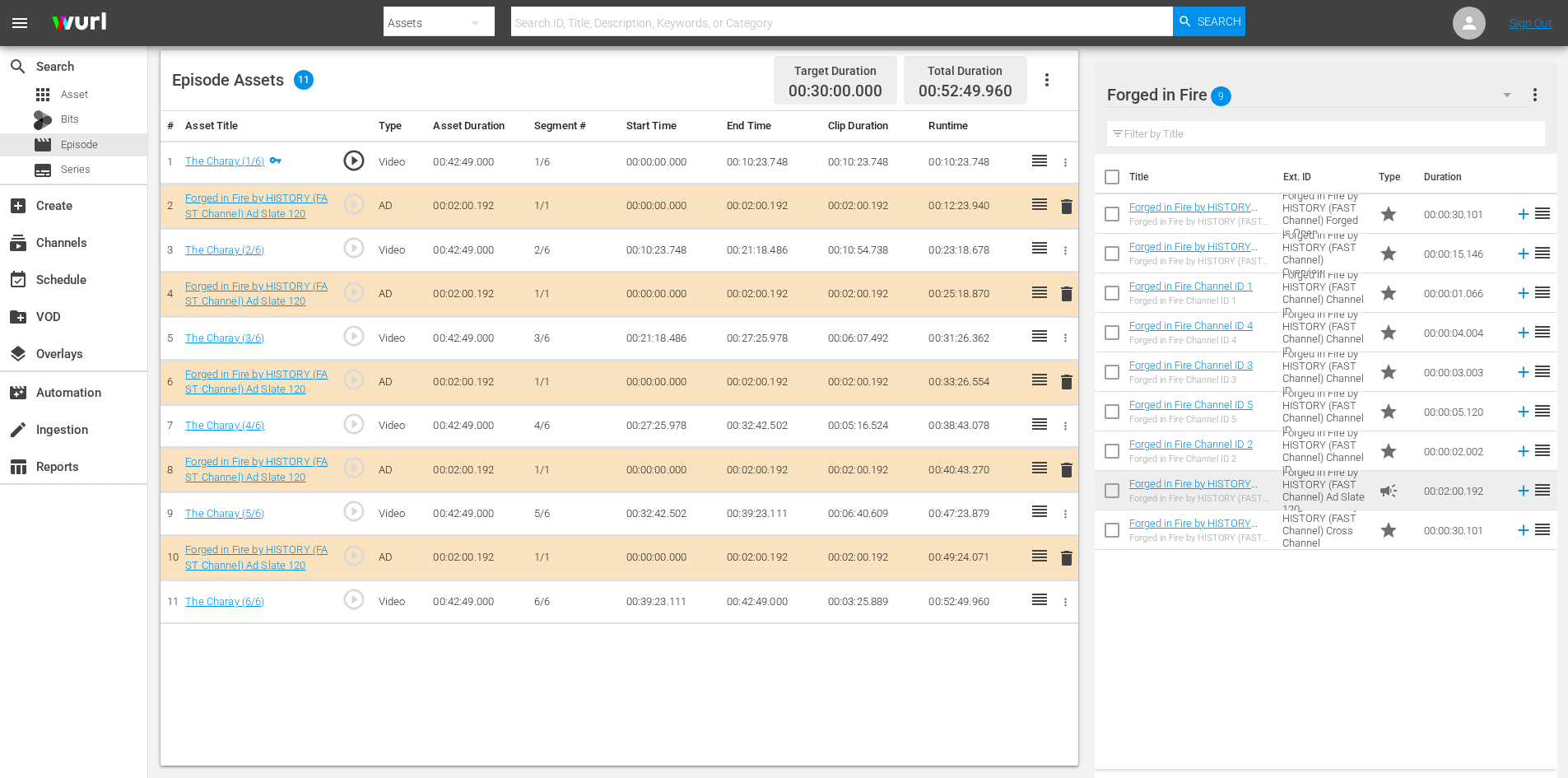
click at [1069, 469] on span "delete" at bounding box center [1066, 470] width 20 height 20
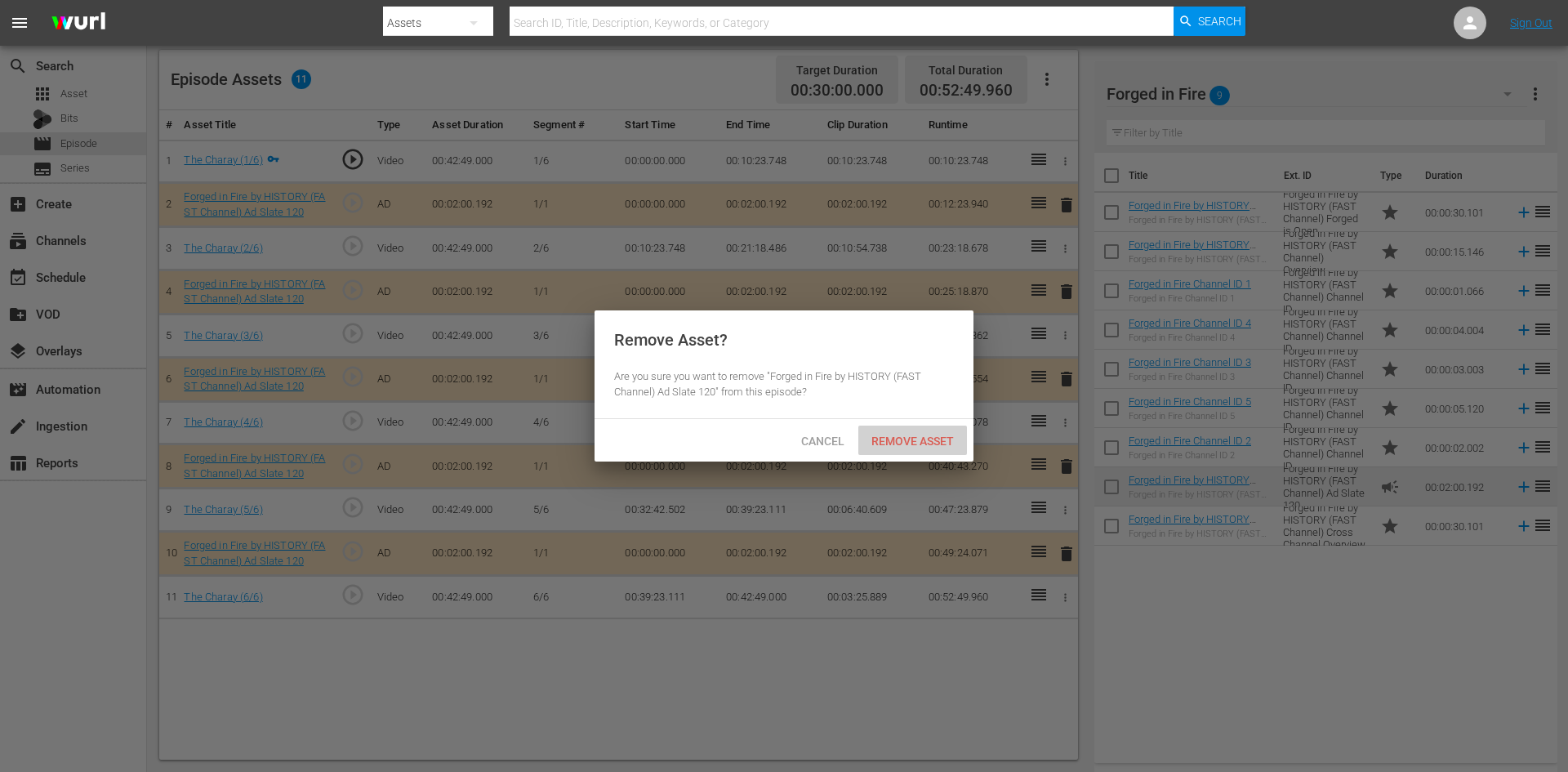
click at [908, 435] on span "Remove Asset" at bounding box center [913, 442] width 108 height 13
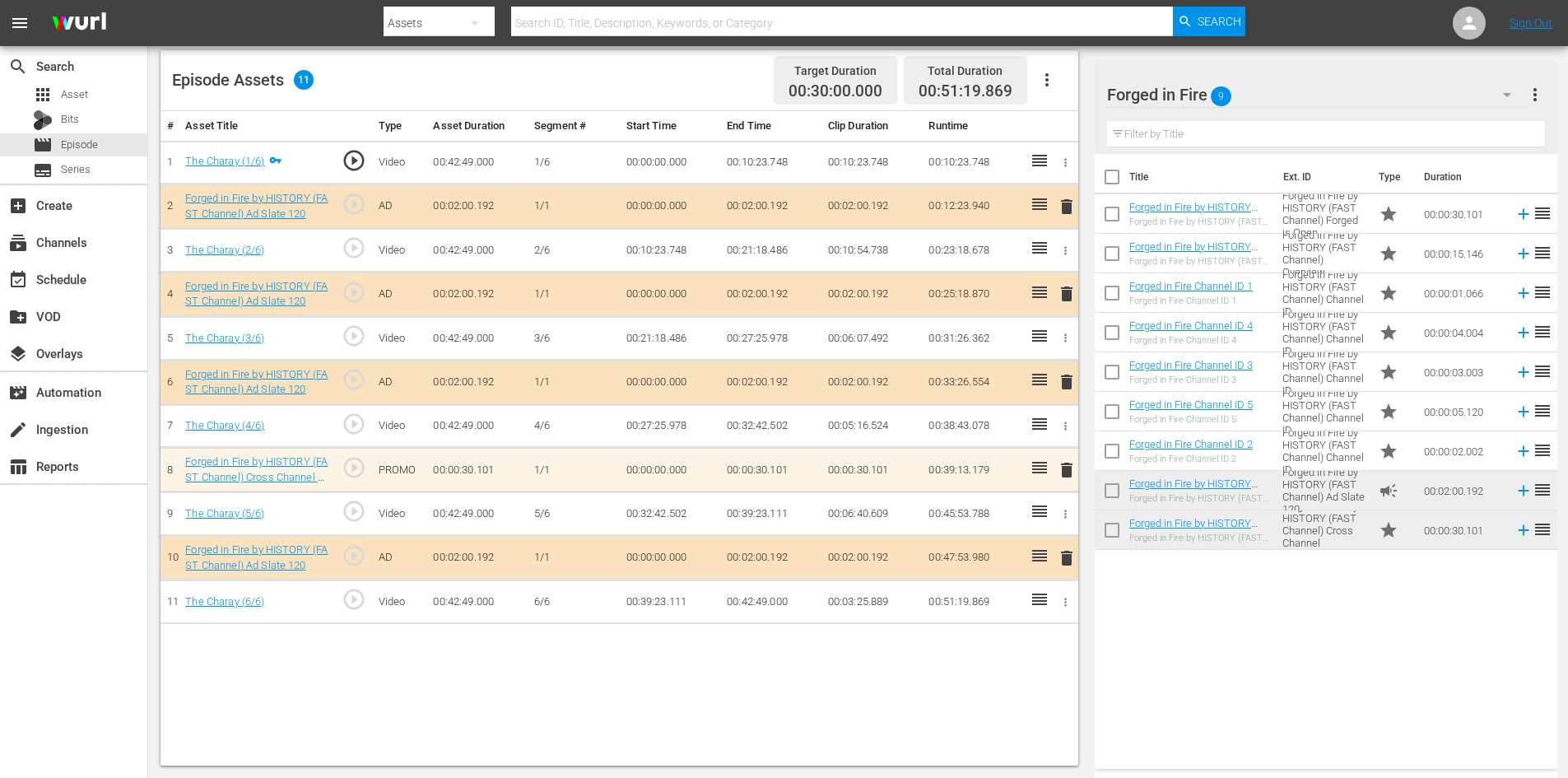
click at [1067, 471] on span "delete" at bounding box center [1066, 470] width 20 height 20
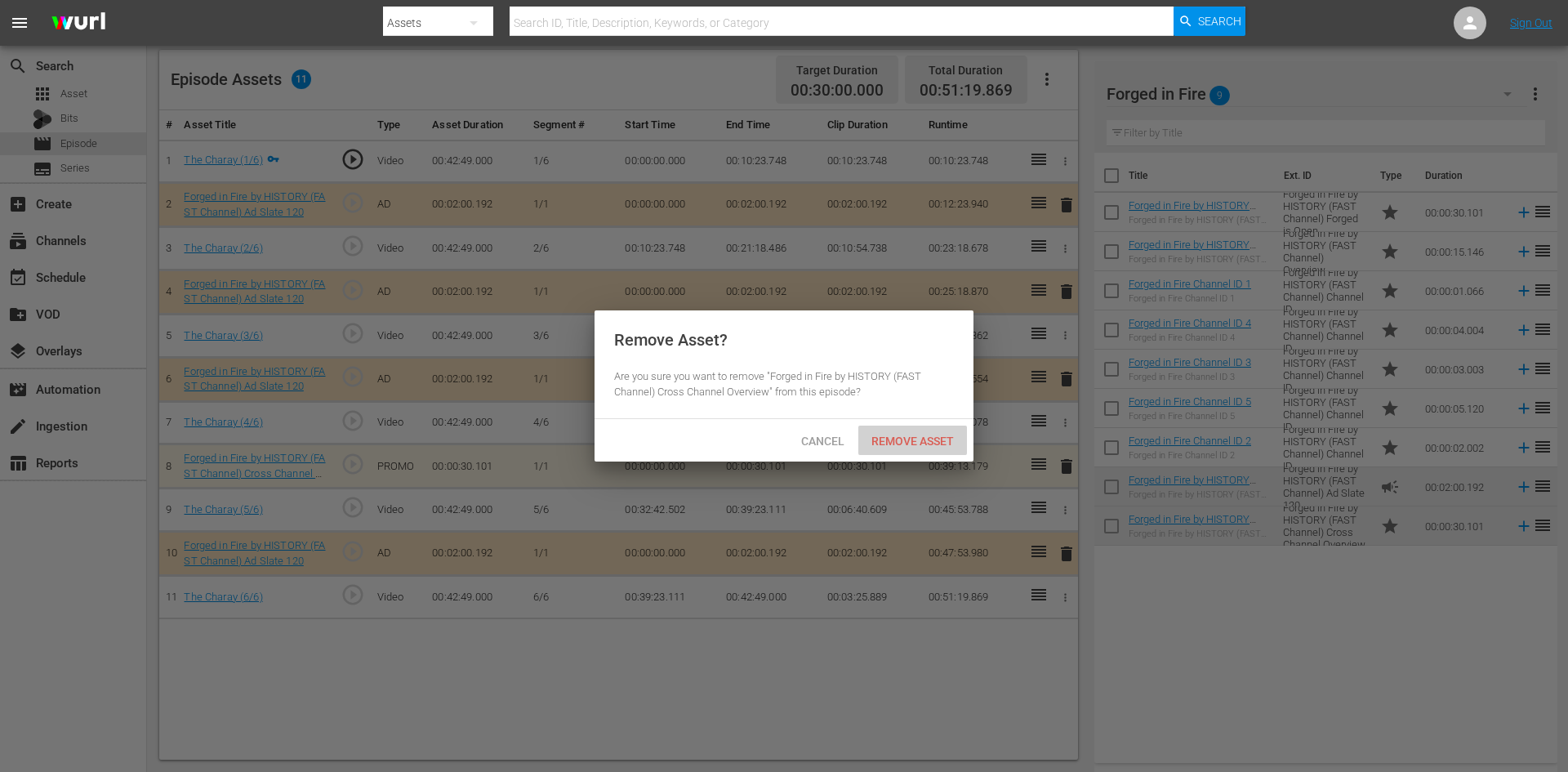
click at [916, 436] on span "Remove Asset" at bounding box center [913, 442] width 108 height 13
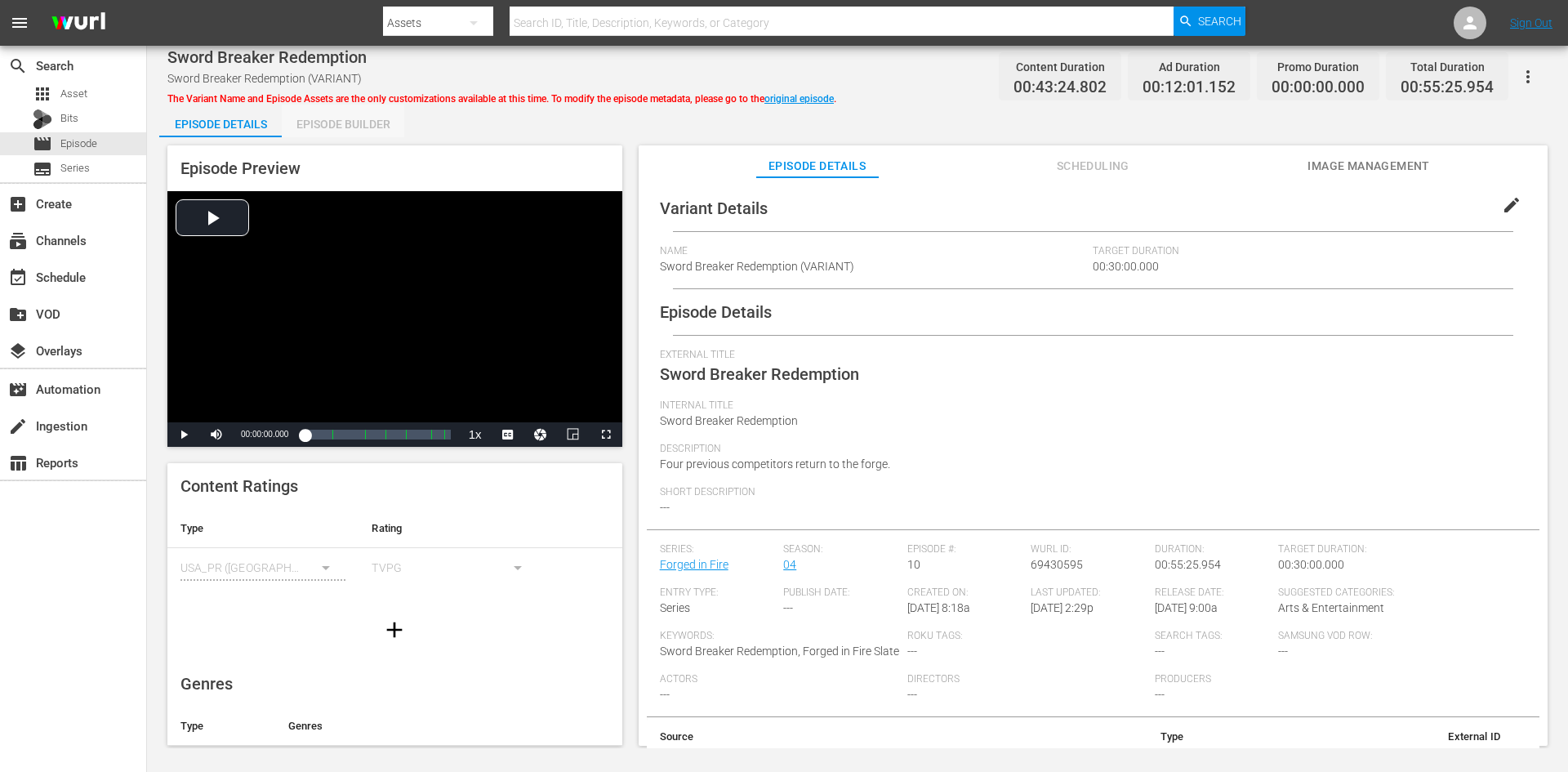
click at [322, 117] on div "Episode Builder" at bounding box center [343, 123] width 123 height 39
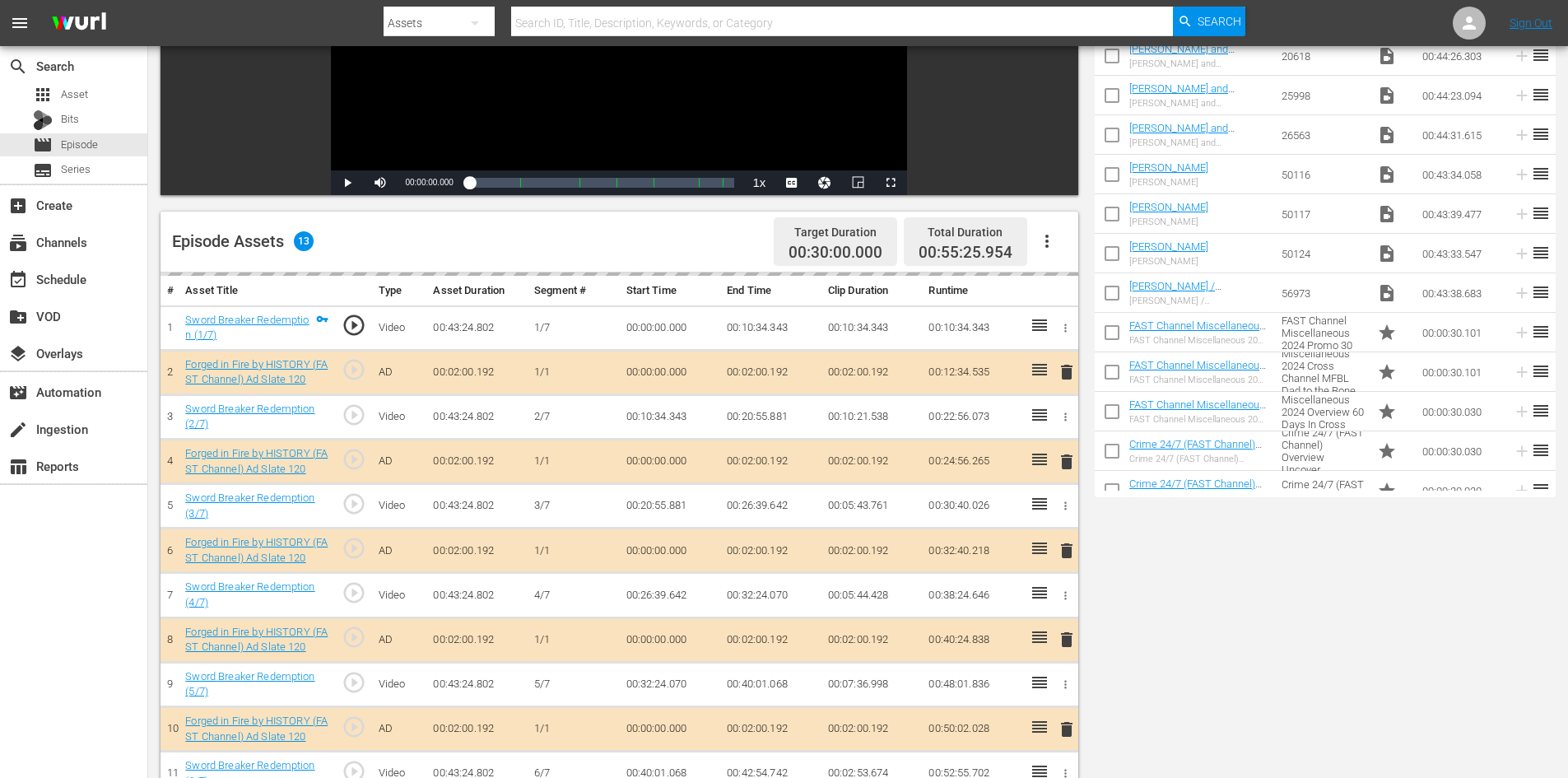
scroll to position [429, 0]
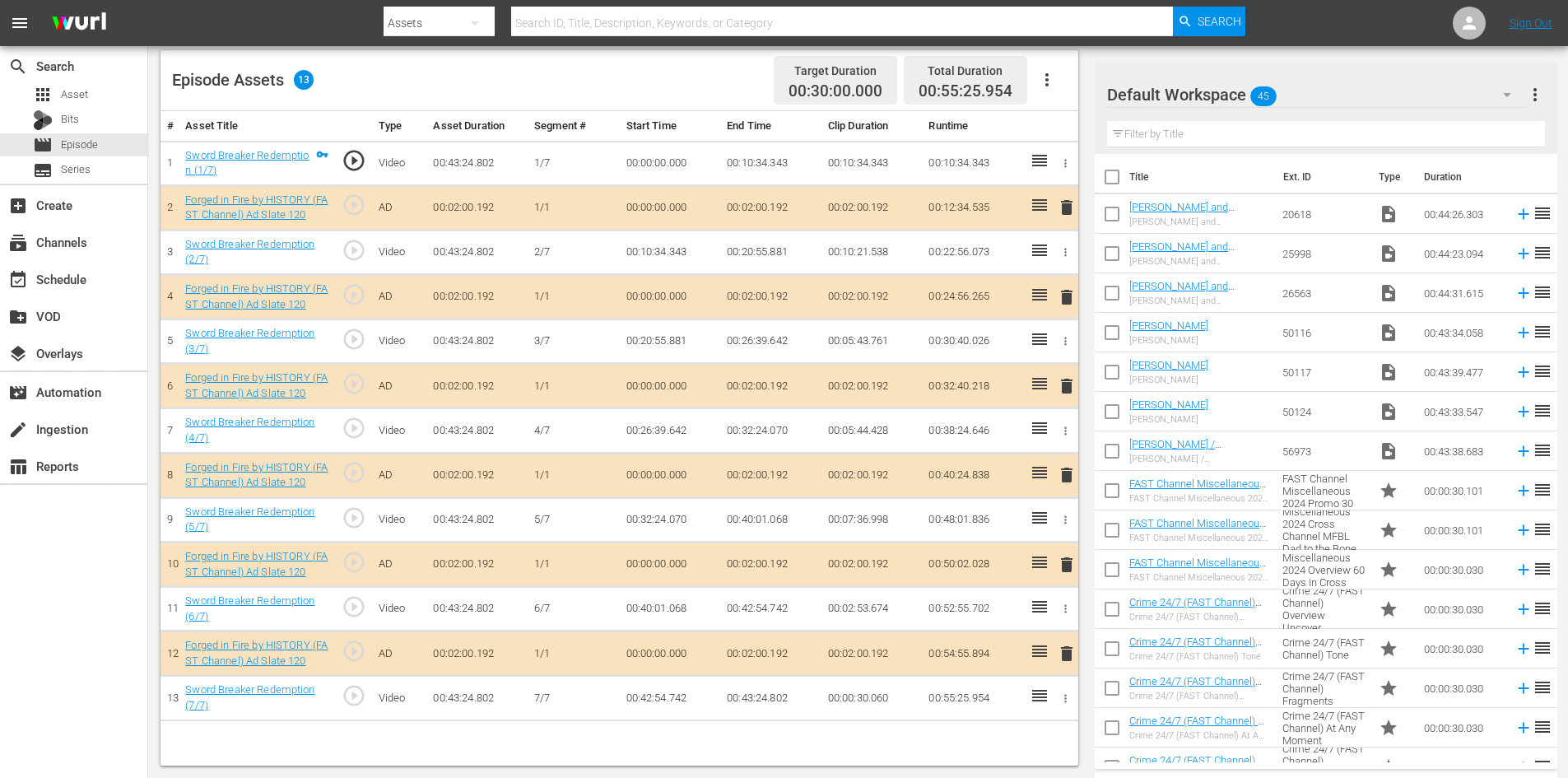
click at [1337, 97] on div "Default Workspace 45" at bounding box center [1317, 95] width 420 height 46
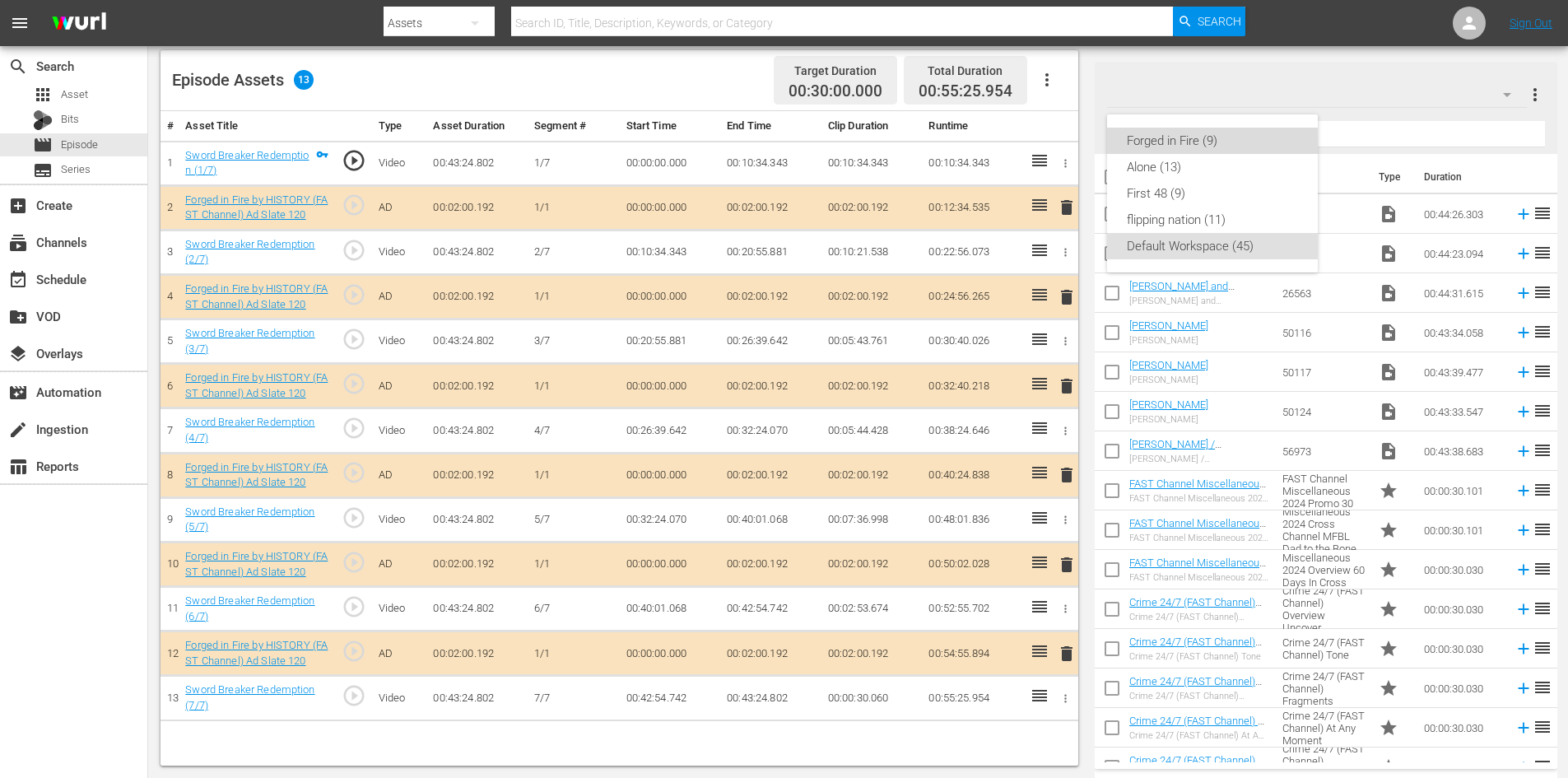
click at [1152, 144] on div "Forged in Fire (9)" at bounding box center [1212, 141] width 171 height 27
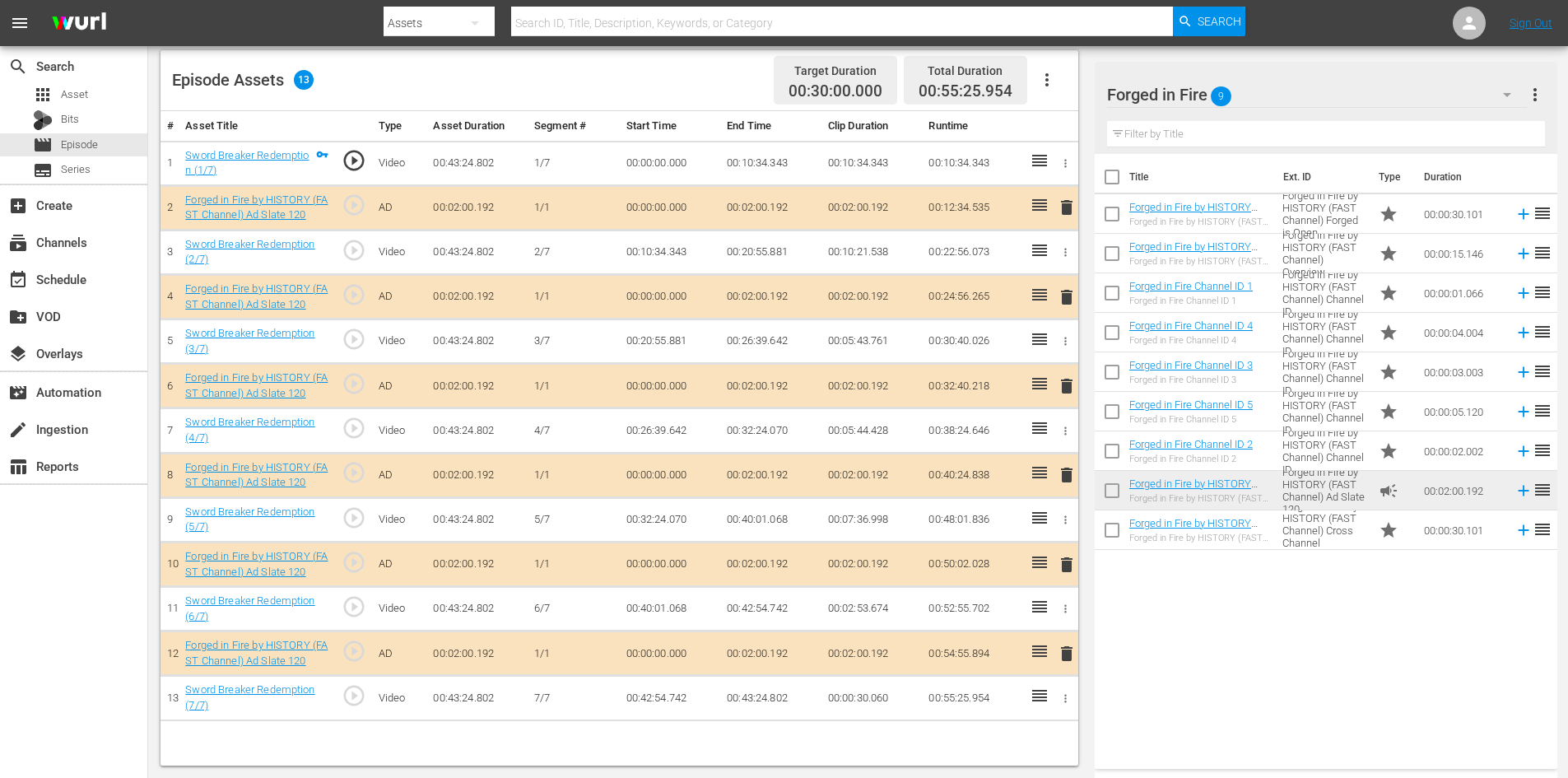
click at [1067, 562] on span "delete" at bounding box center [1066, 565] width 20 height 20
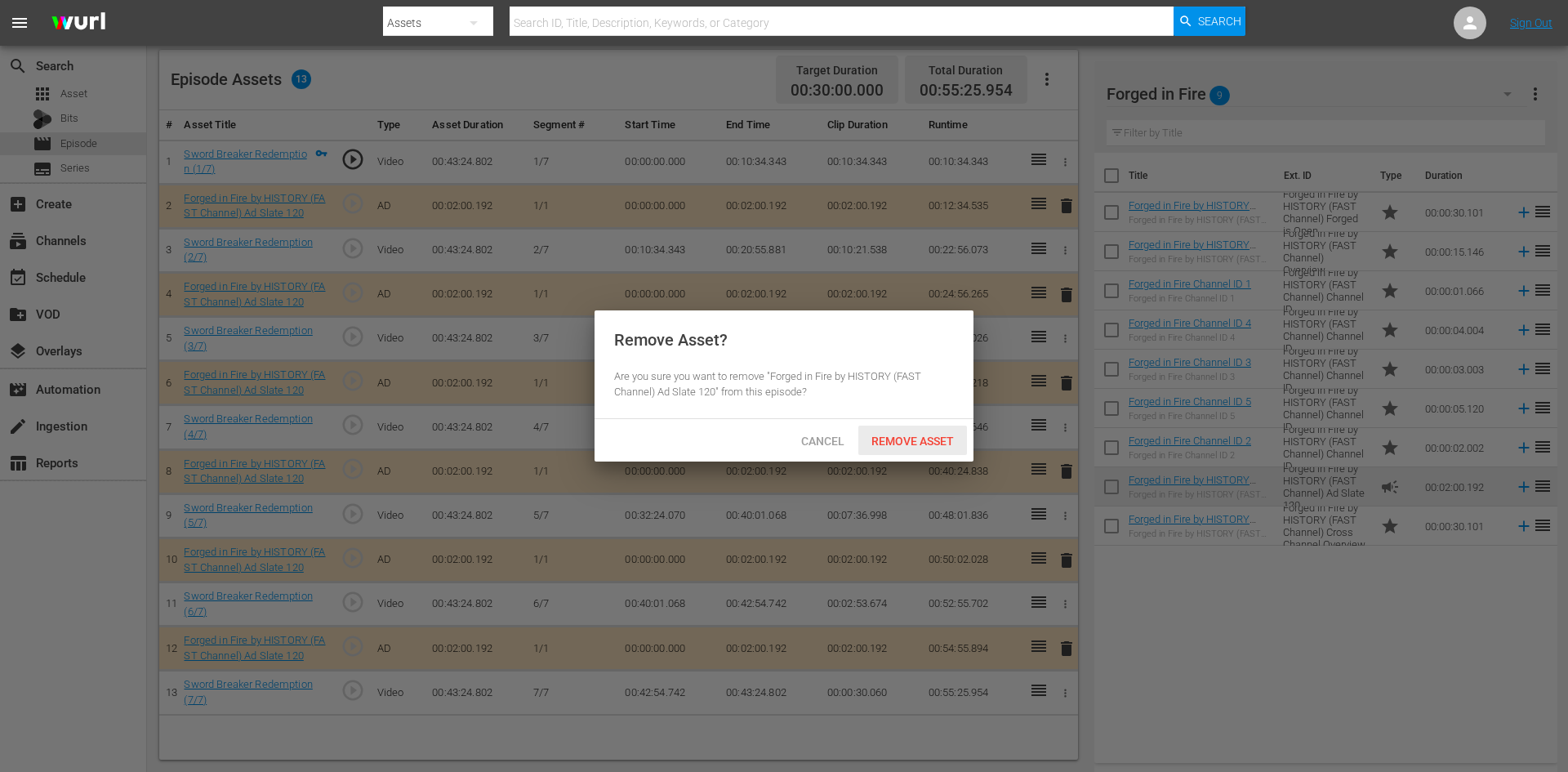
click at [893, 436] on span "Remove Asset" at bounding box center [913, 442] width 108 height 13
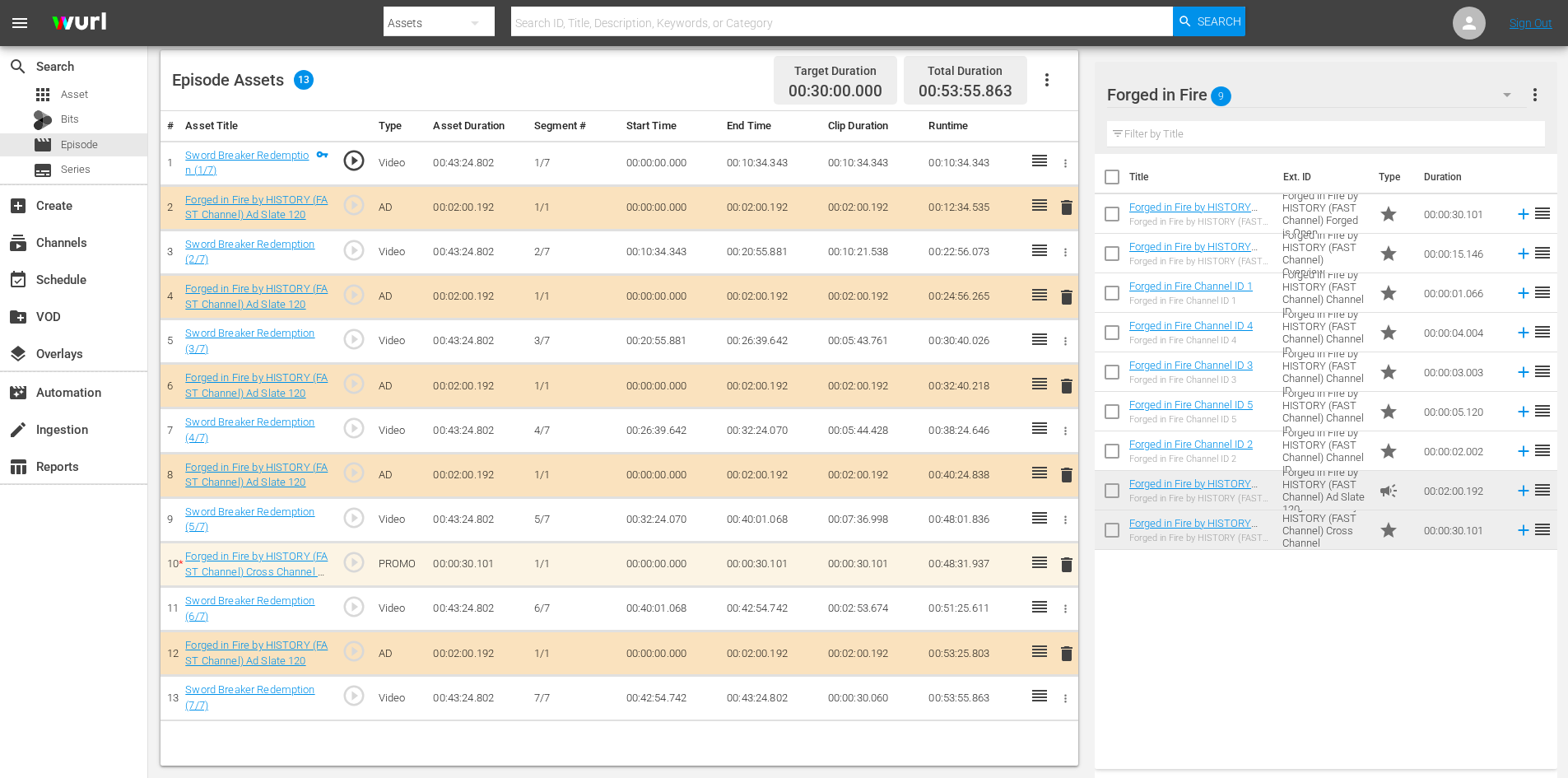
click at [1069, 569] on span "delete" at bounding box center [1066, 565] width 20 height 20
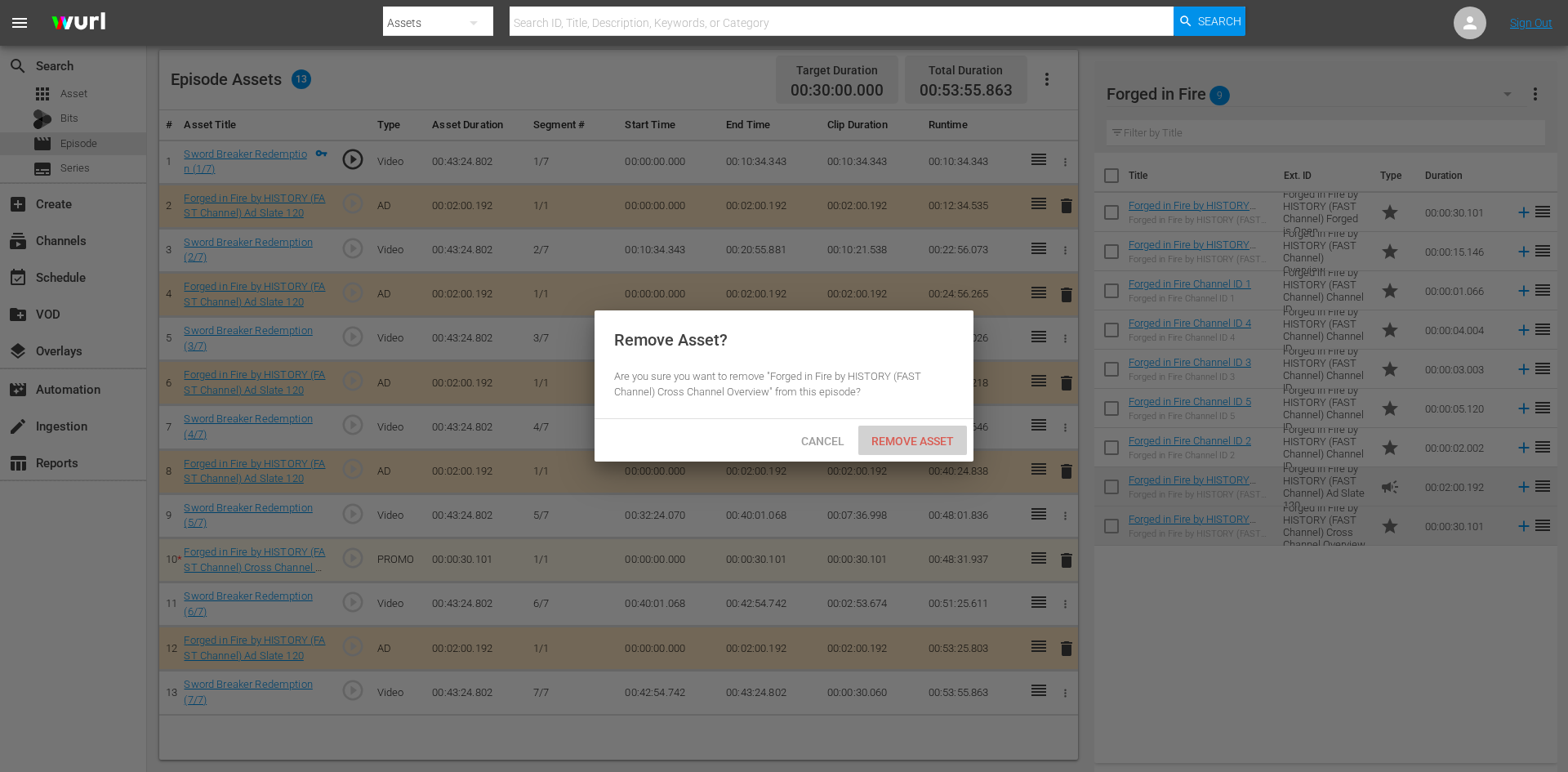
click at [899, 442] on span "Remove Asset" at bounding box center [913, 442] width 108 height 13
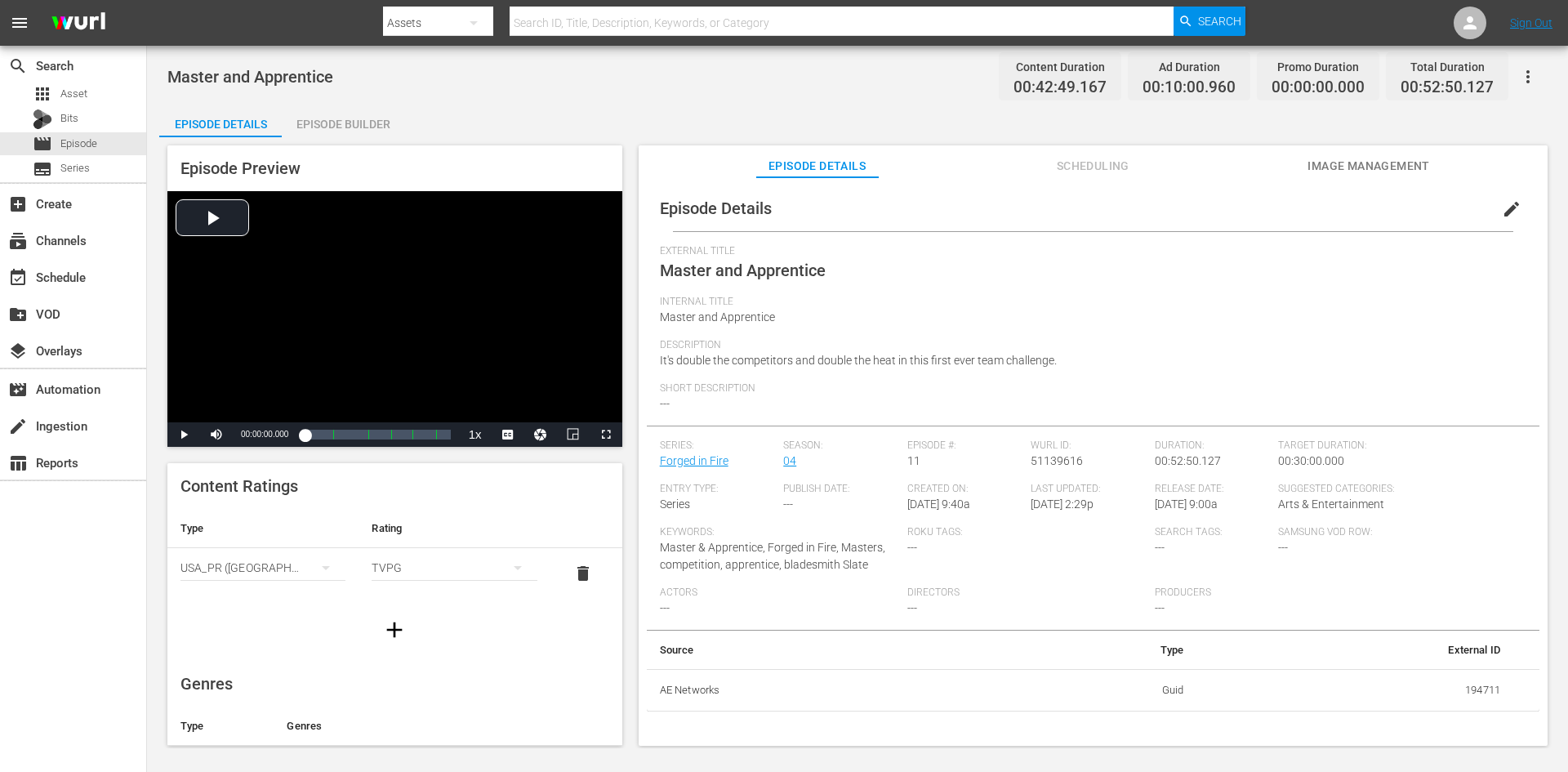
drag, startPoint x: 359, startPoint y: 121, endPoint x: 398, endPoint y: 124, distance: 39.1
click at [360, 121] on div "Episode Builder" at bounding box center [343, 123] width 123 height 39
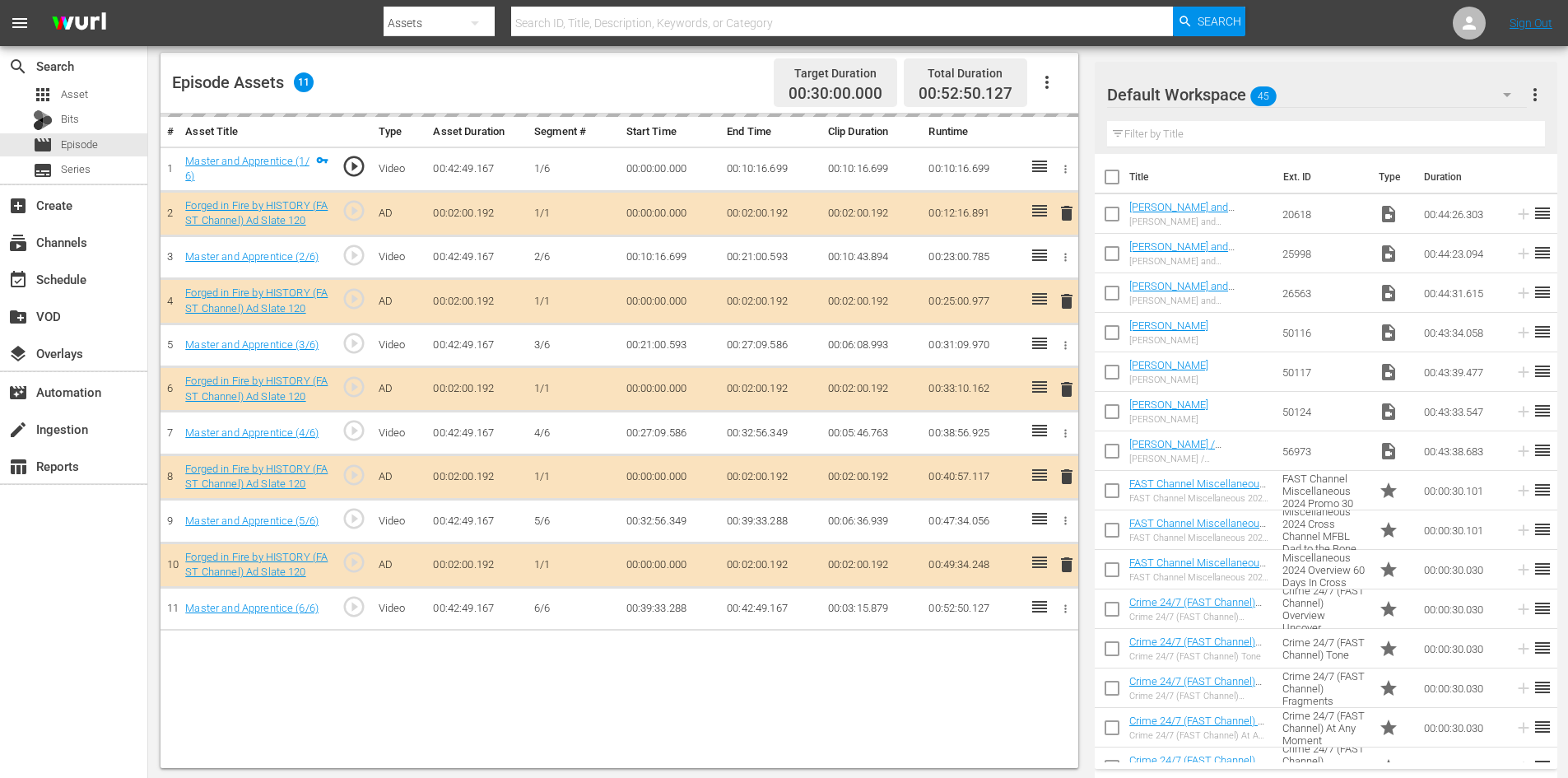
scroll to position [429, 0]
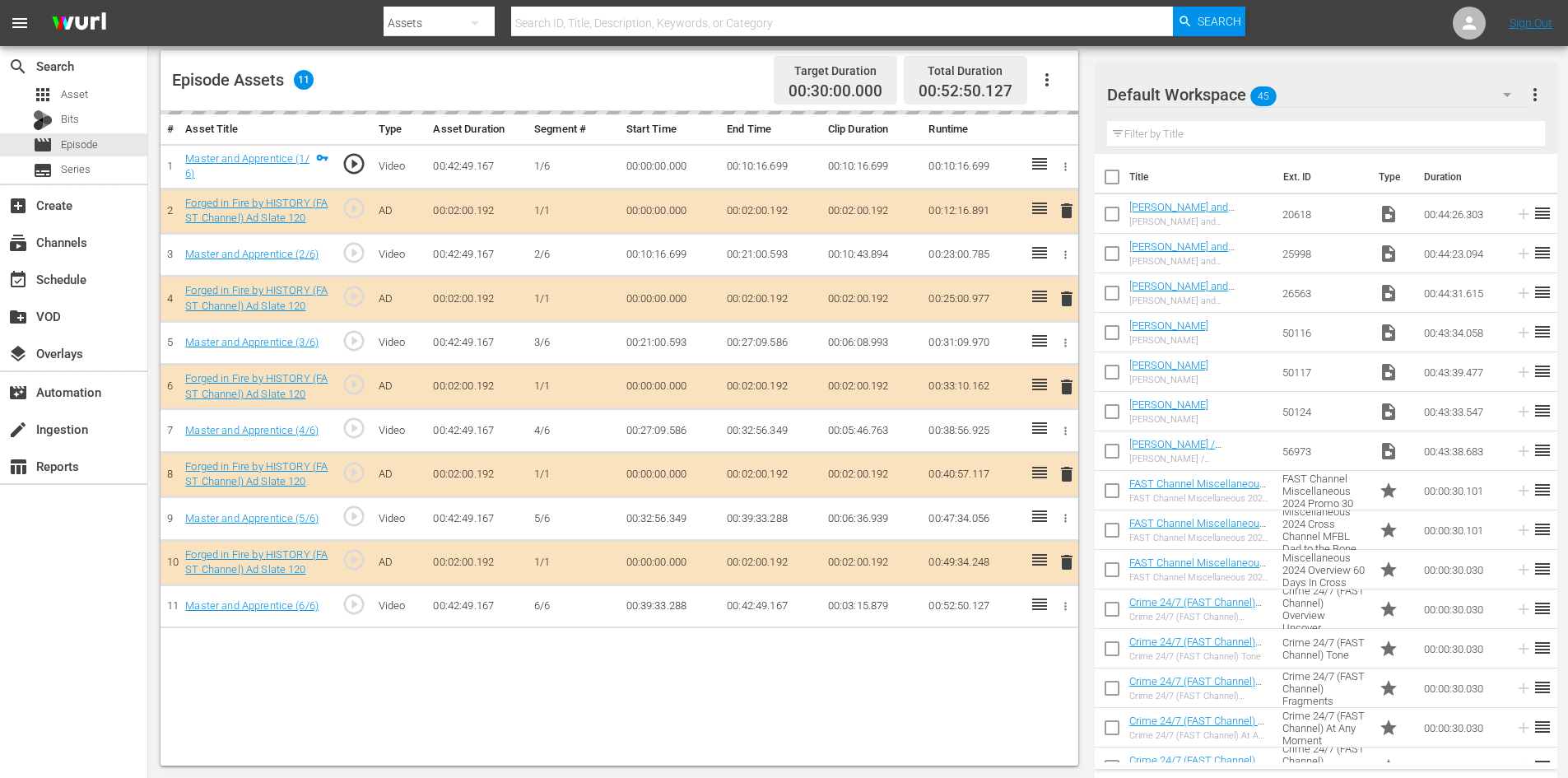
click at [1355, 95] on div "Default Workspace 45" at bounding box center [1317, 95] width 420 height 46
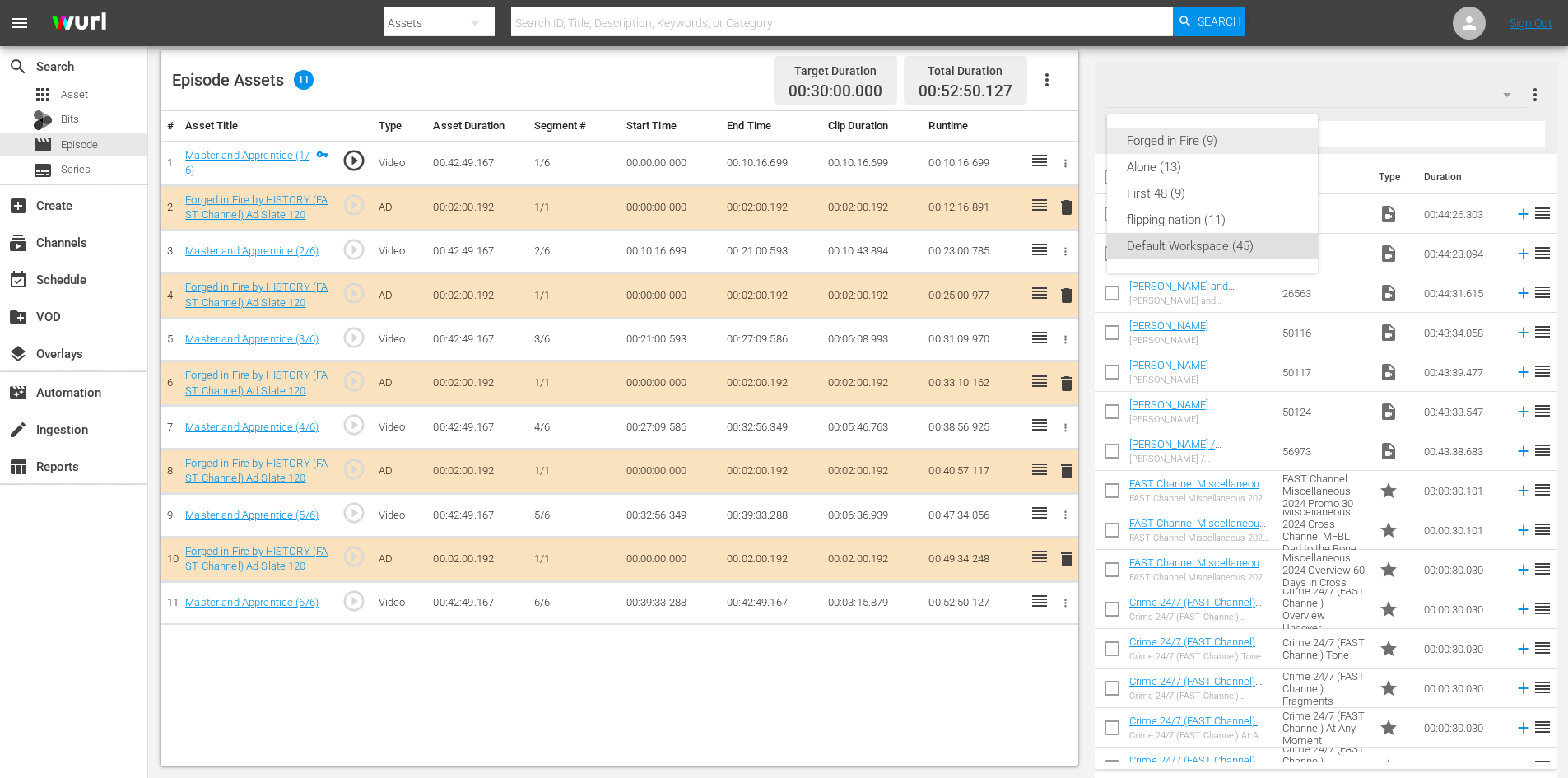
click at [1145, 142] on div "Forged in Fire (9)" at bounding box center [1212, 141] width 171 height 27
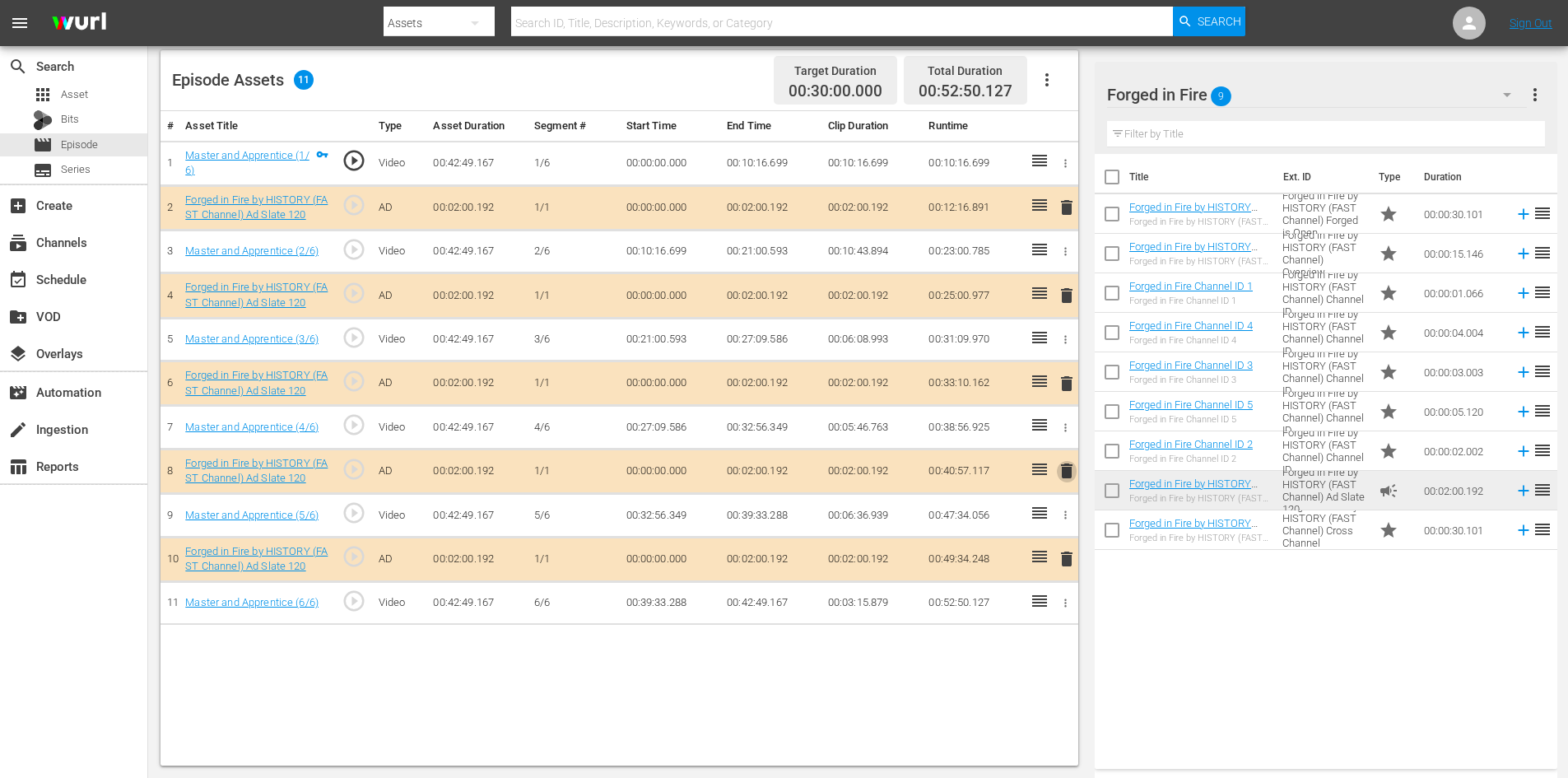
click at [1066, 473] on span "delete" at bounding box center [1066, 471] width 20 height 20
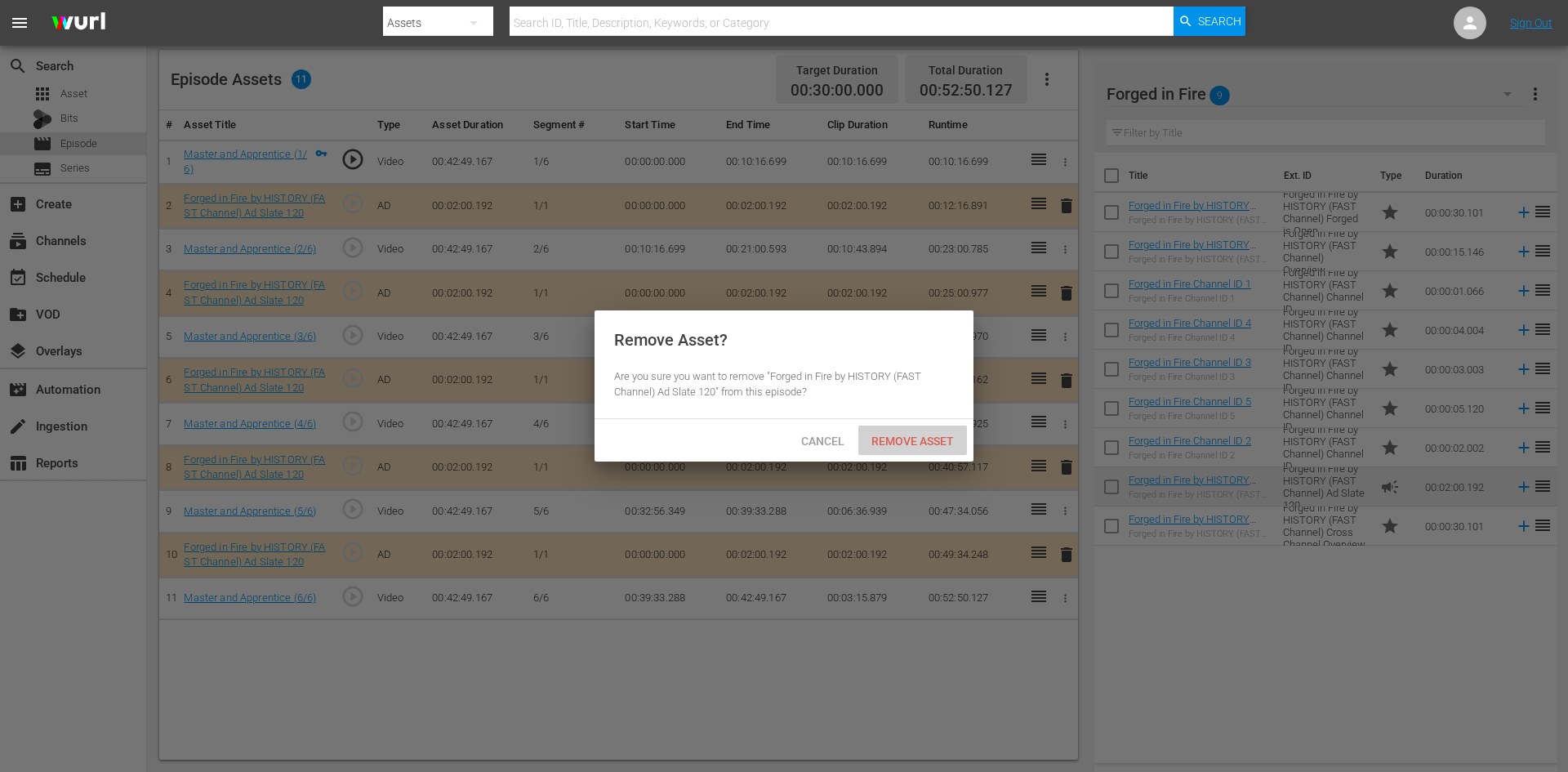
click at [906, 437] on span "Remove Asset" at bounding box center [913, 442] width 108 height 13
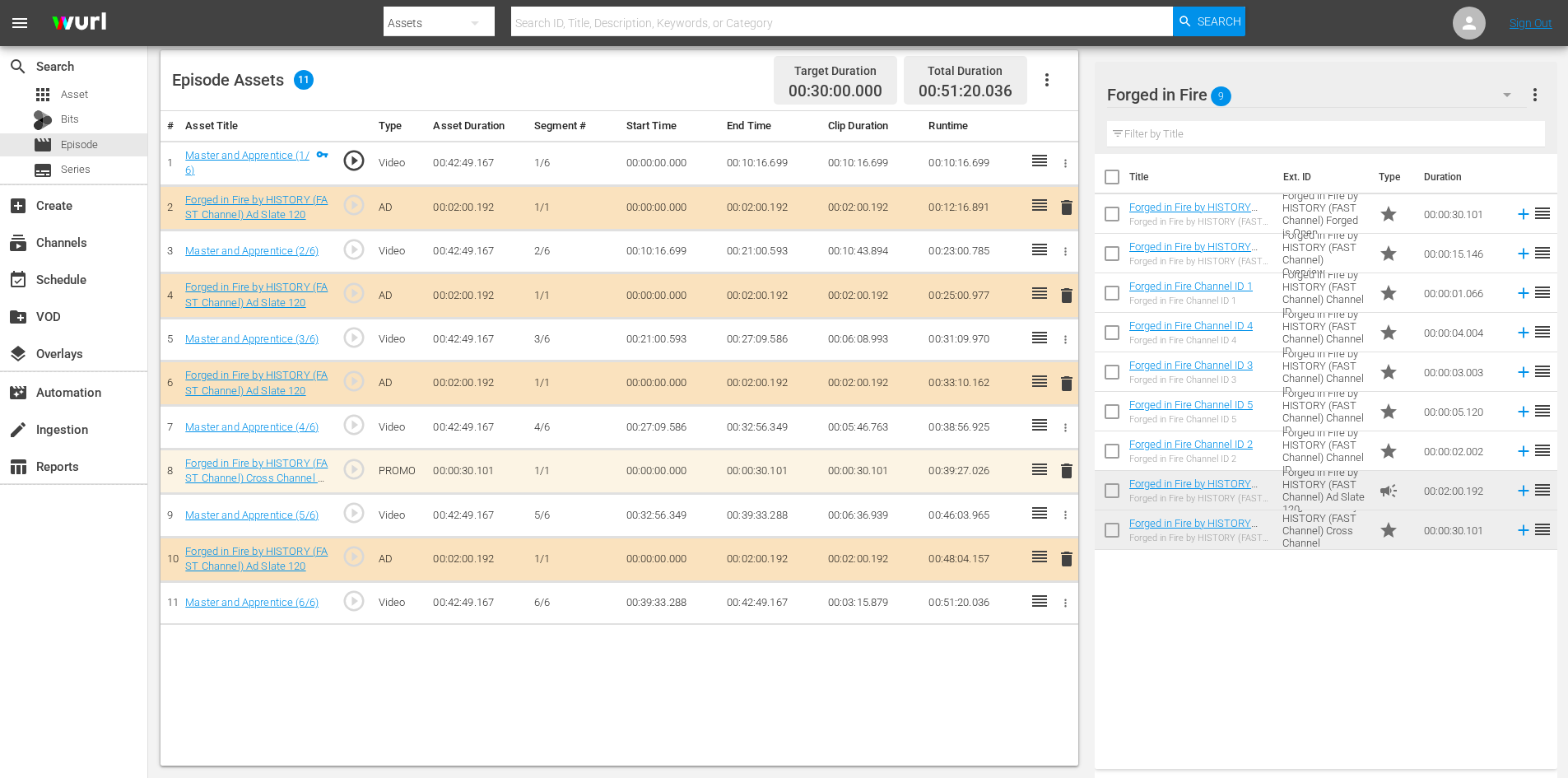
click at [1066, 468] on span "delete" at bounding box center [1066, 471] width 20 height 20
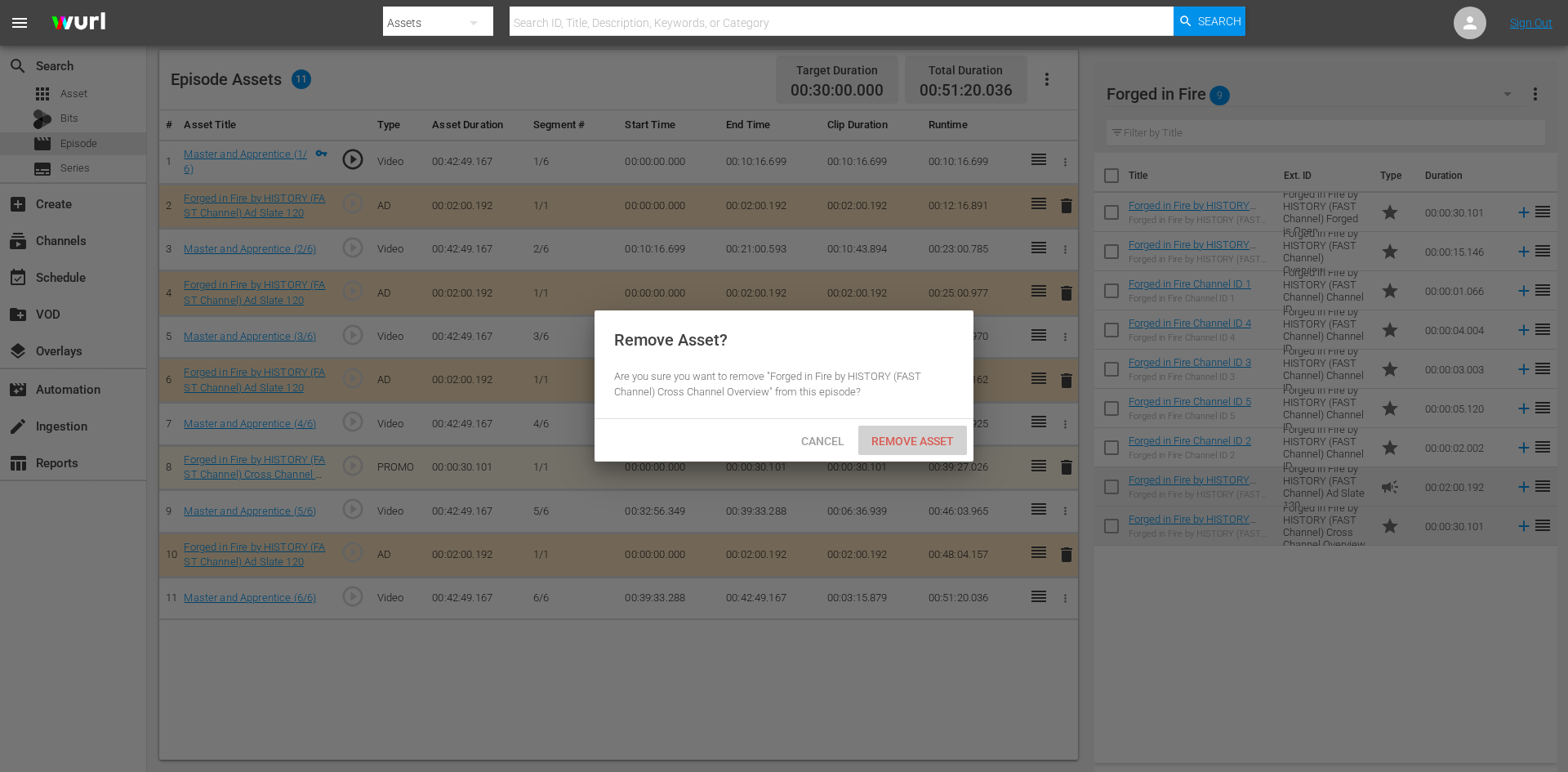
click at [904, 435] on span "Remove Asset" at bounding box center [913, 442] width 108 height 13
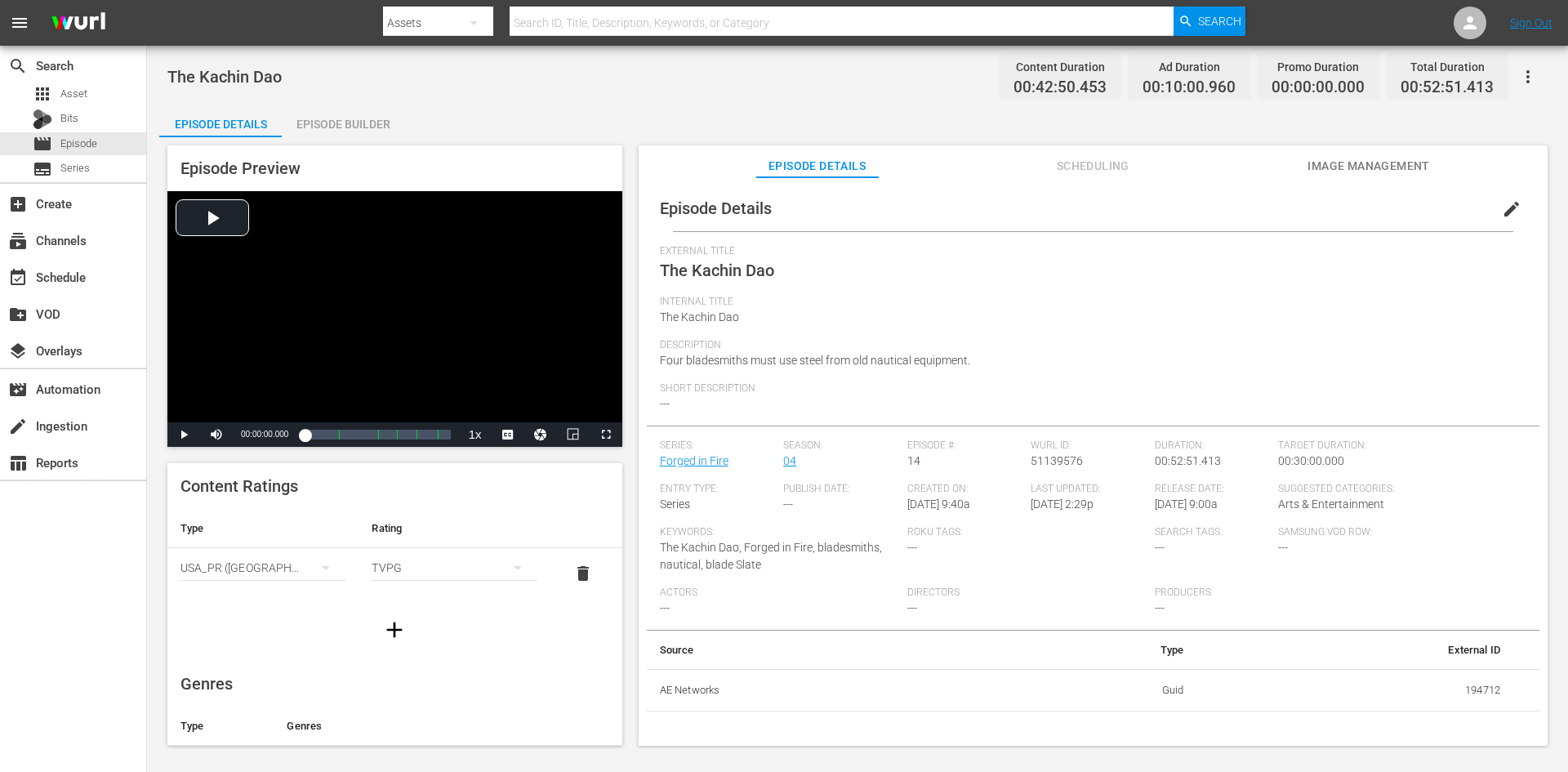
click at [379, 121] on div "Episode Builder" at bounding box center [343, 123] width 123 height 39
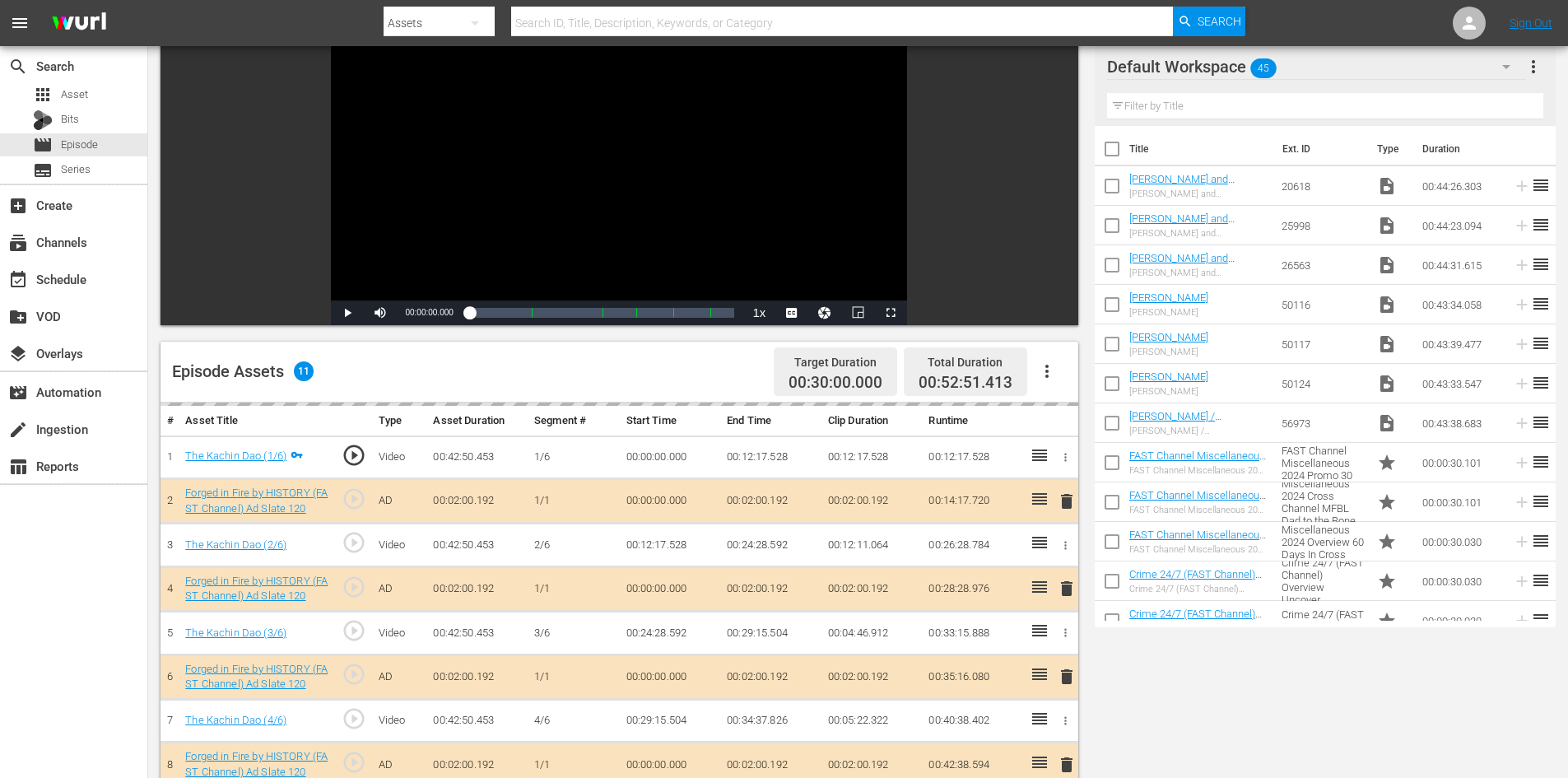
scroll to position [429, 0]
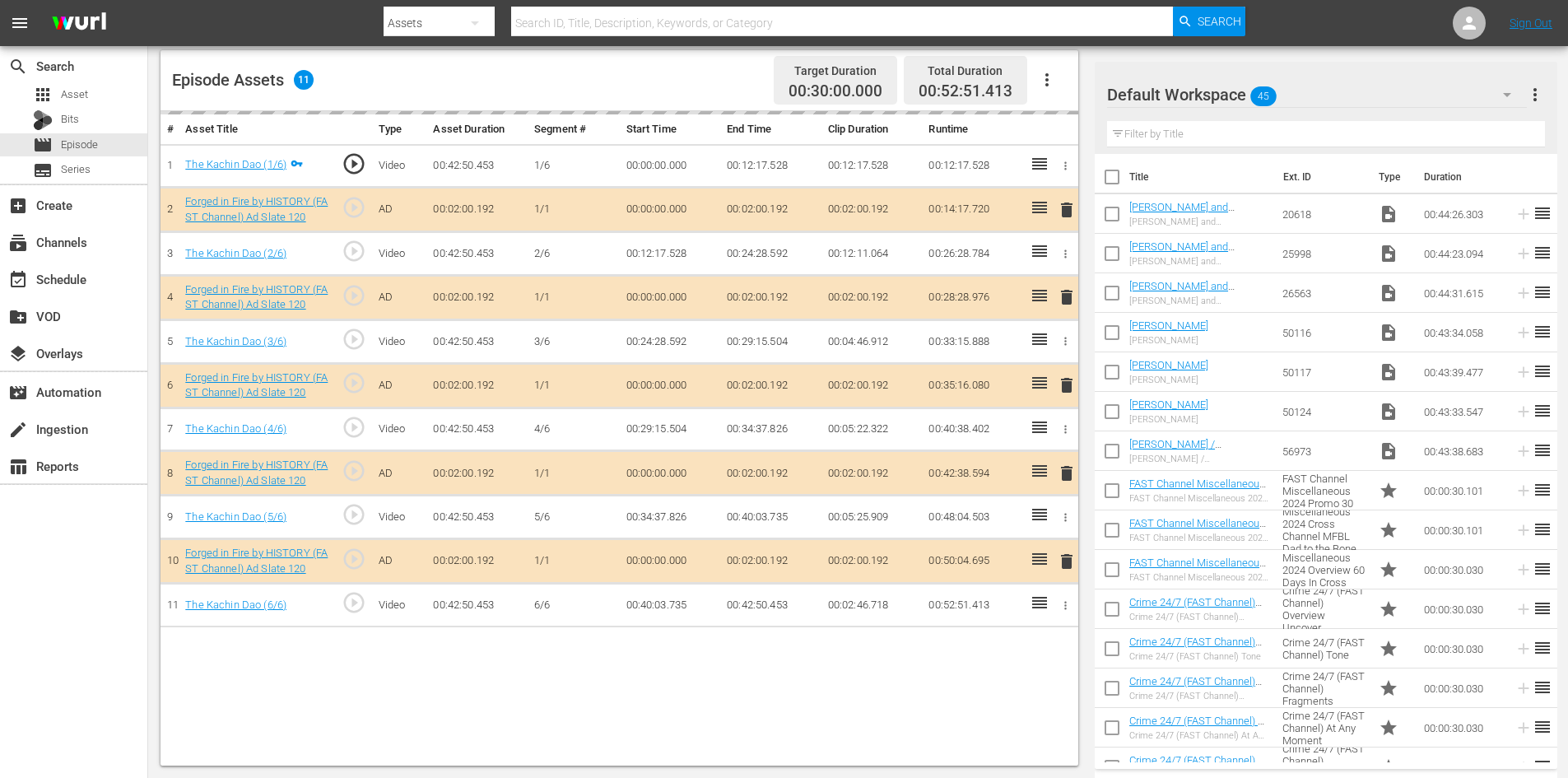
click at [1332, 94] on div "Default Workspace 45" at bounding box center [1317, 95] width 420 height 46
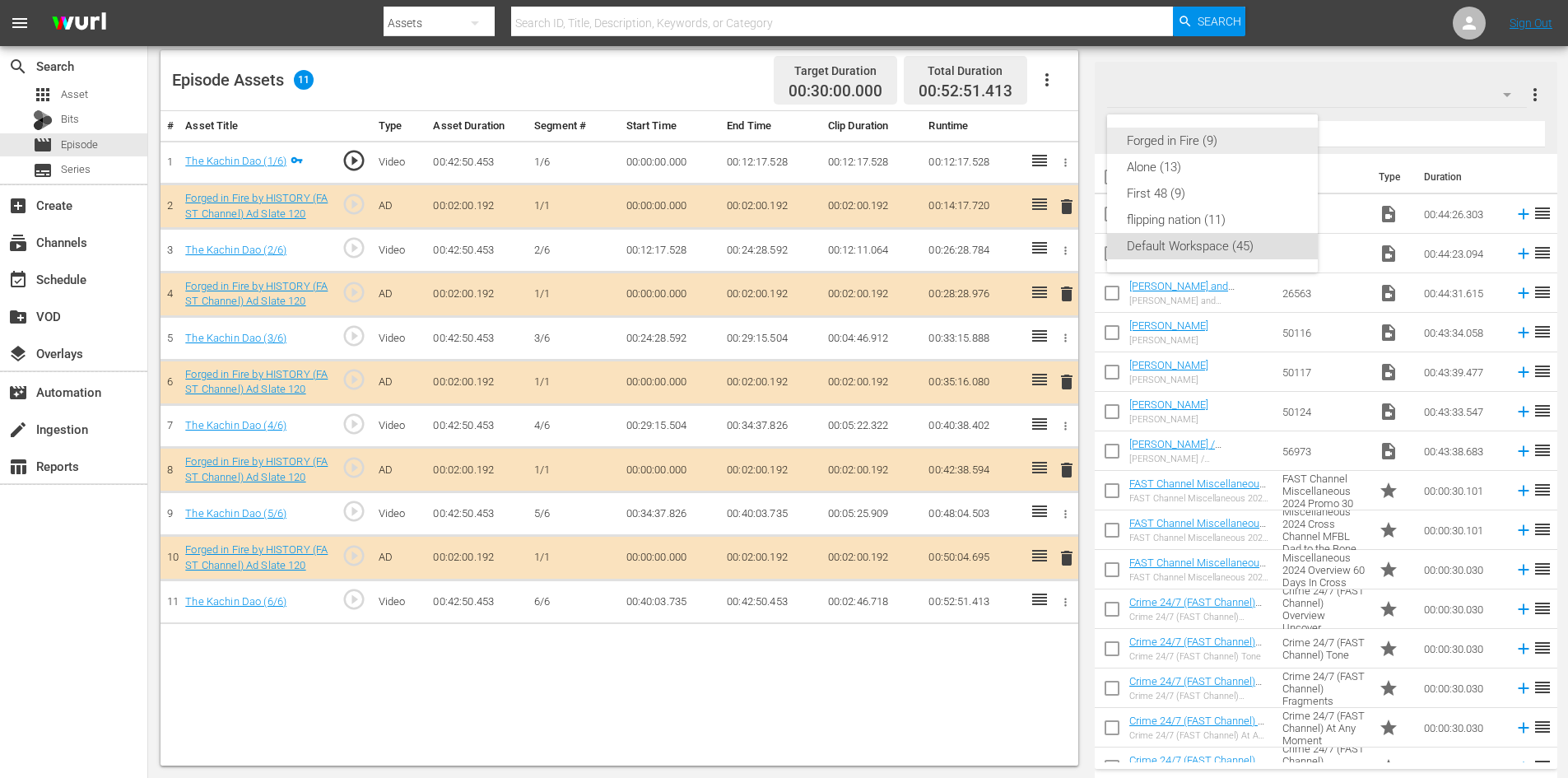
click at [1179, 142] on div "Forged in Fire (9)" at bounding box center [1212, 141] width 171 height 27
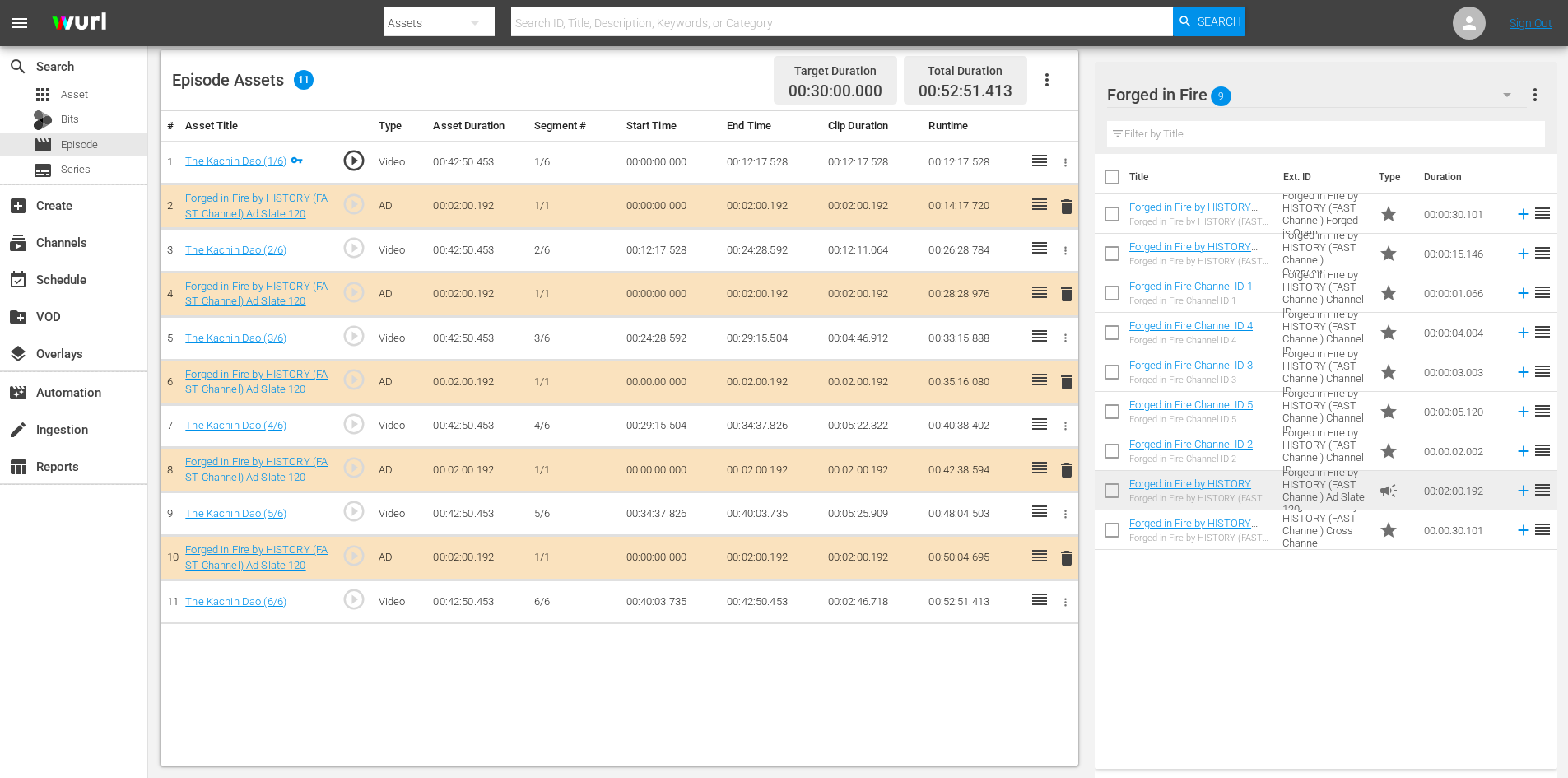
click at [1072, 468] on span "delete" at bounding box center [1066, 470] width 20 height 20
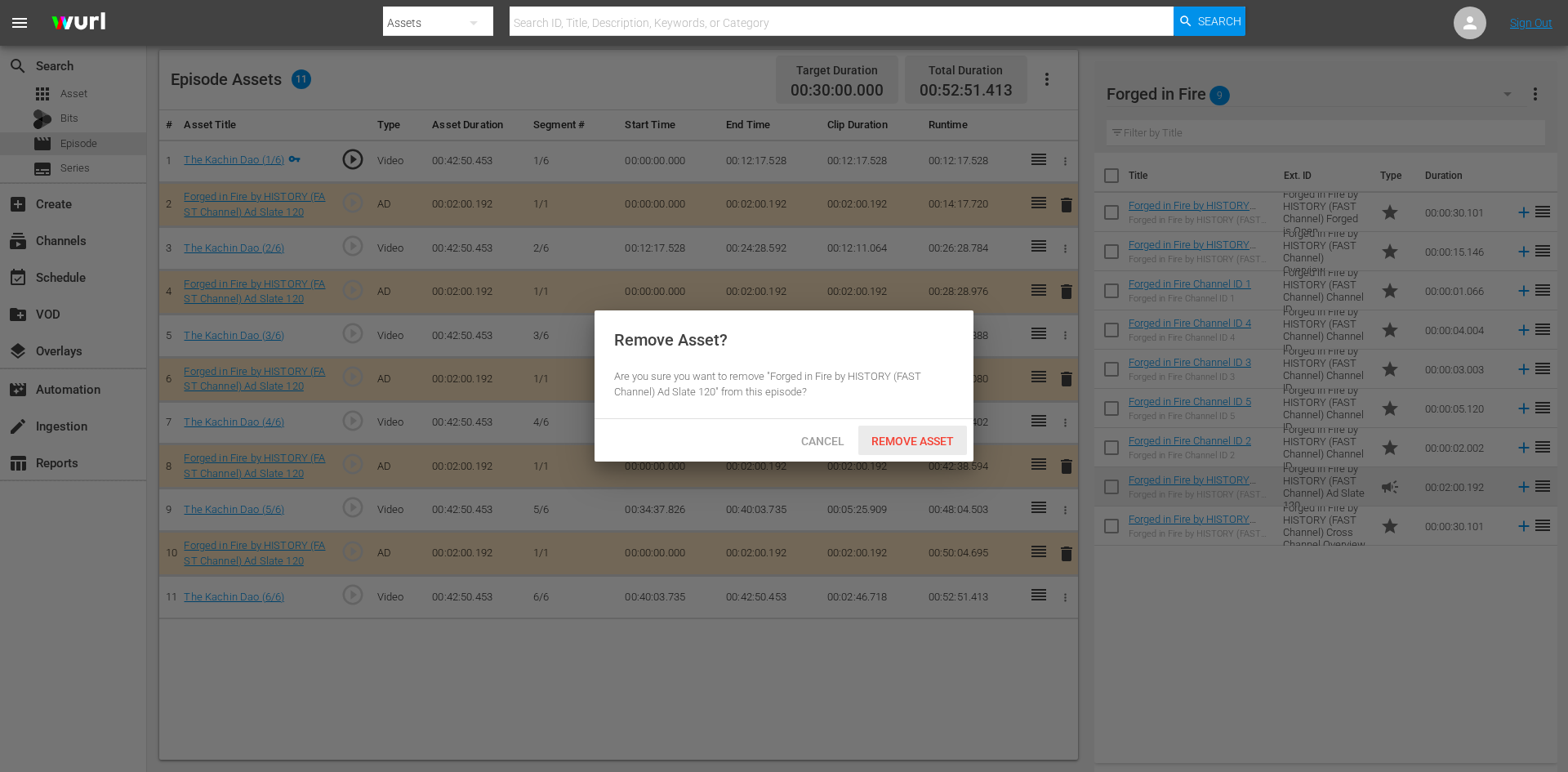
click at [893, 439] on span "Remove Asset" at bounding box center [913, 442] width 108 height 13
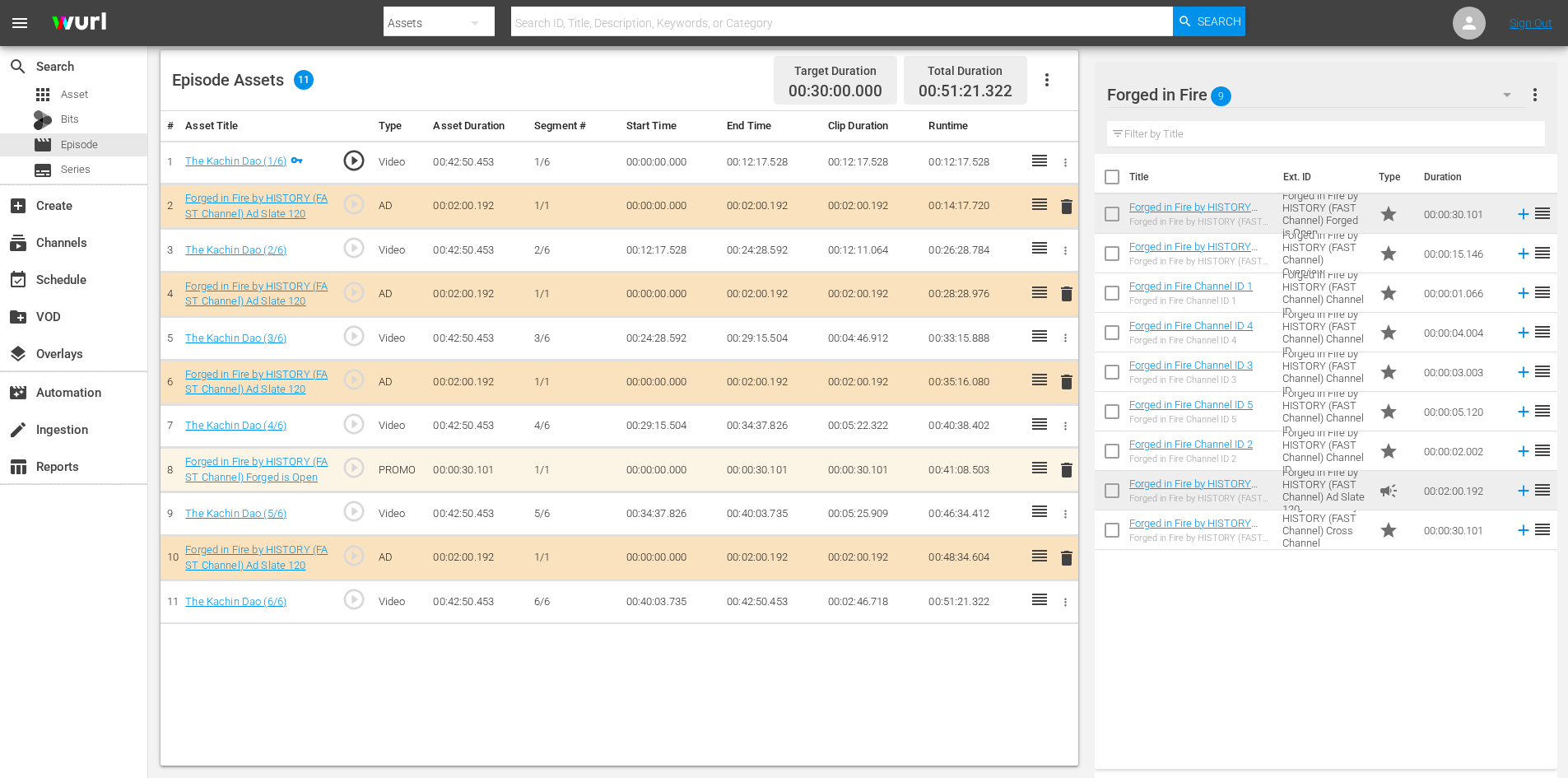
click at [1070, 472] on span "delete" at bounding box center [1066, 470] width 20 height 20
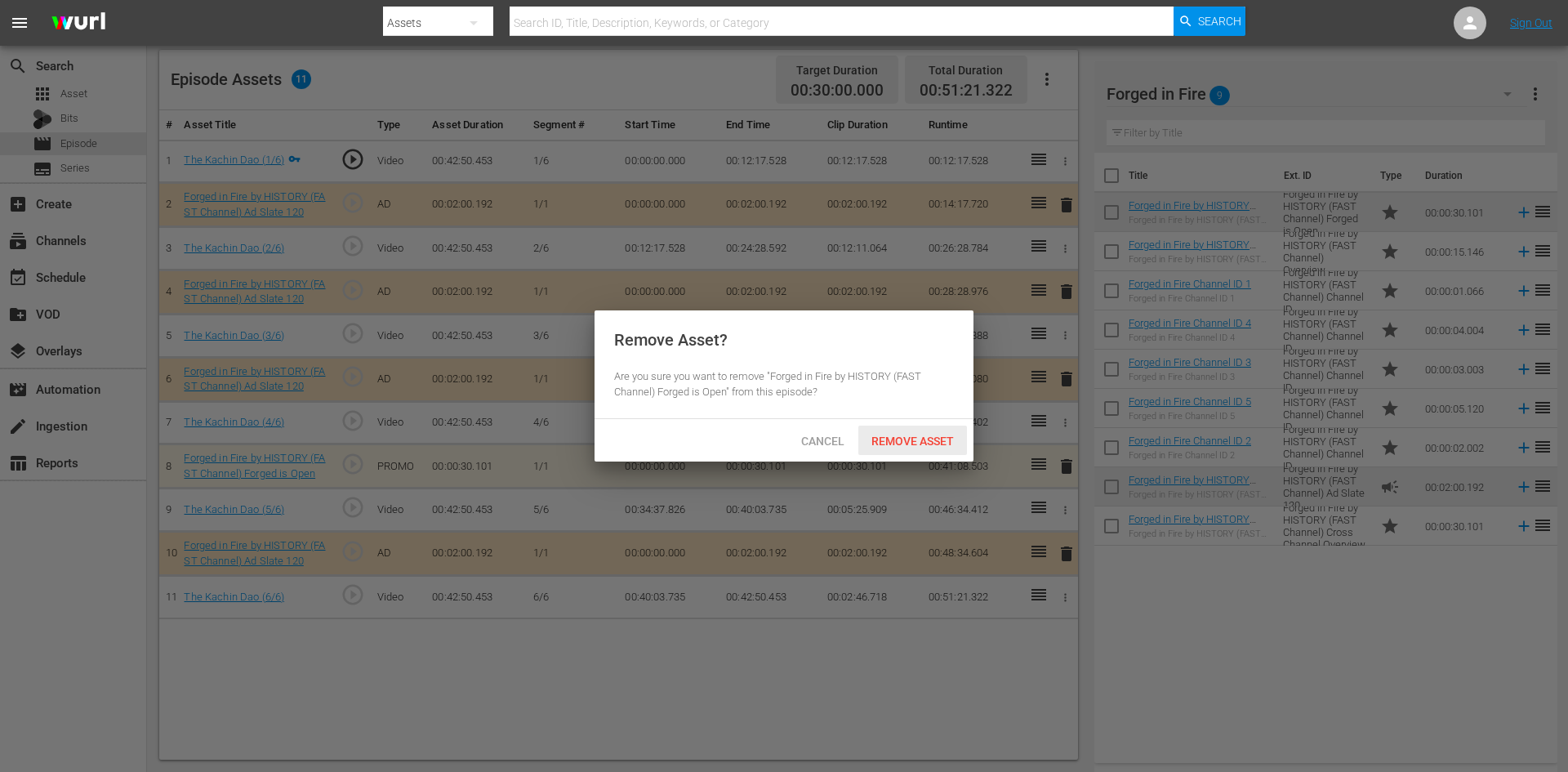
drag, startPoint x: 922, startPoint y: 441, endPoint x: 963, endPoint y: 434, distance: 41.6
click at [923, 440] on span "Remove Asset" at bounding box center [913, 442] width 108 height 13
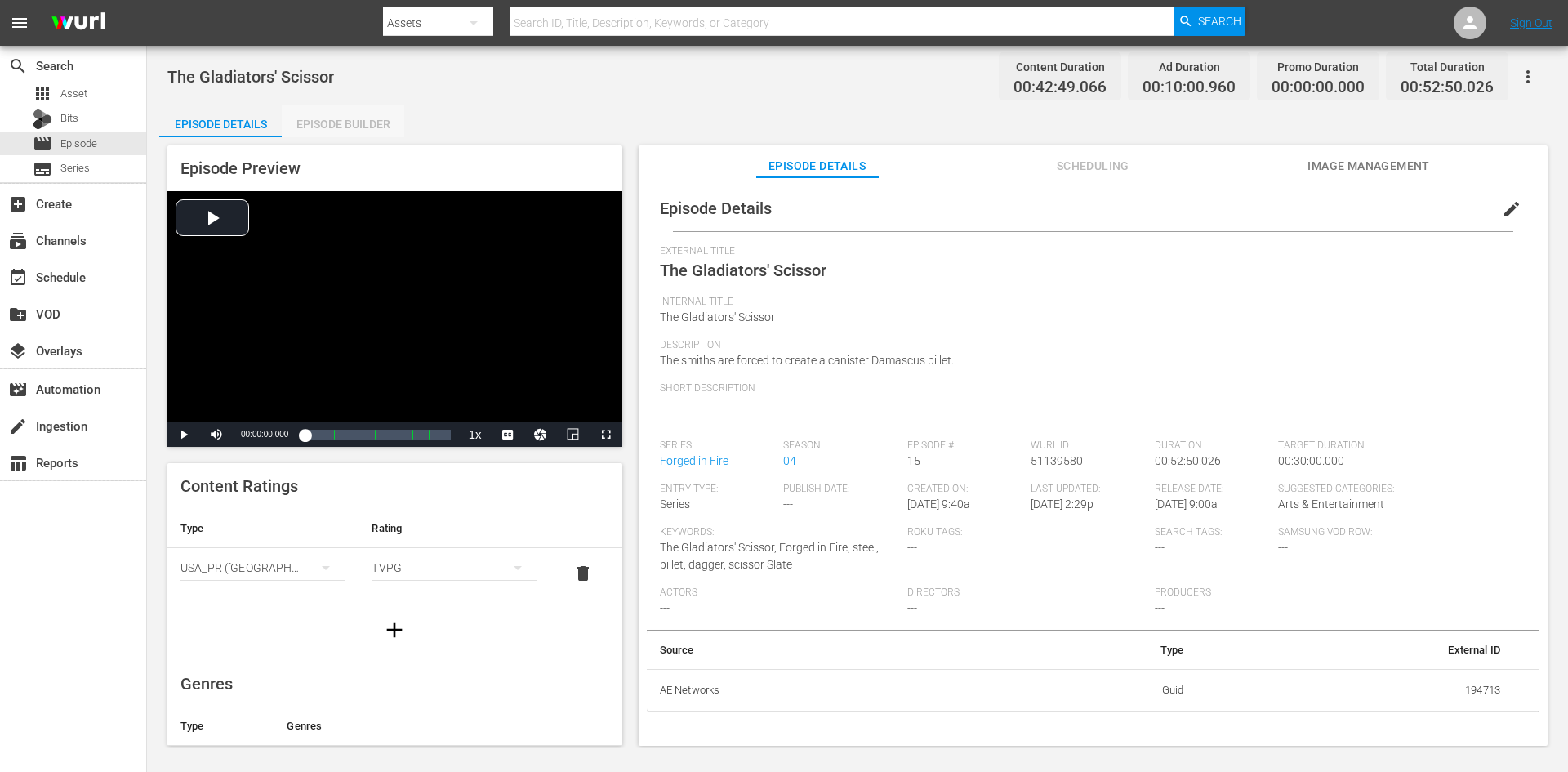
click at [365, 124] on div "Episode Builder" at bounding box center [343, 123] width 123 height 39
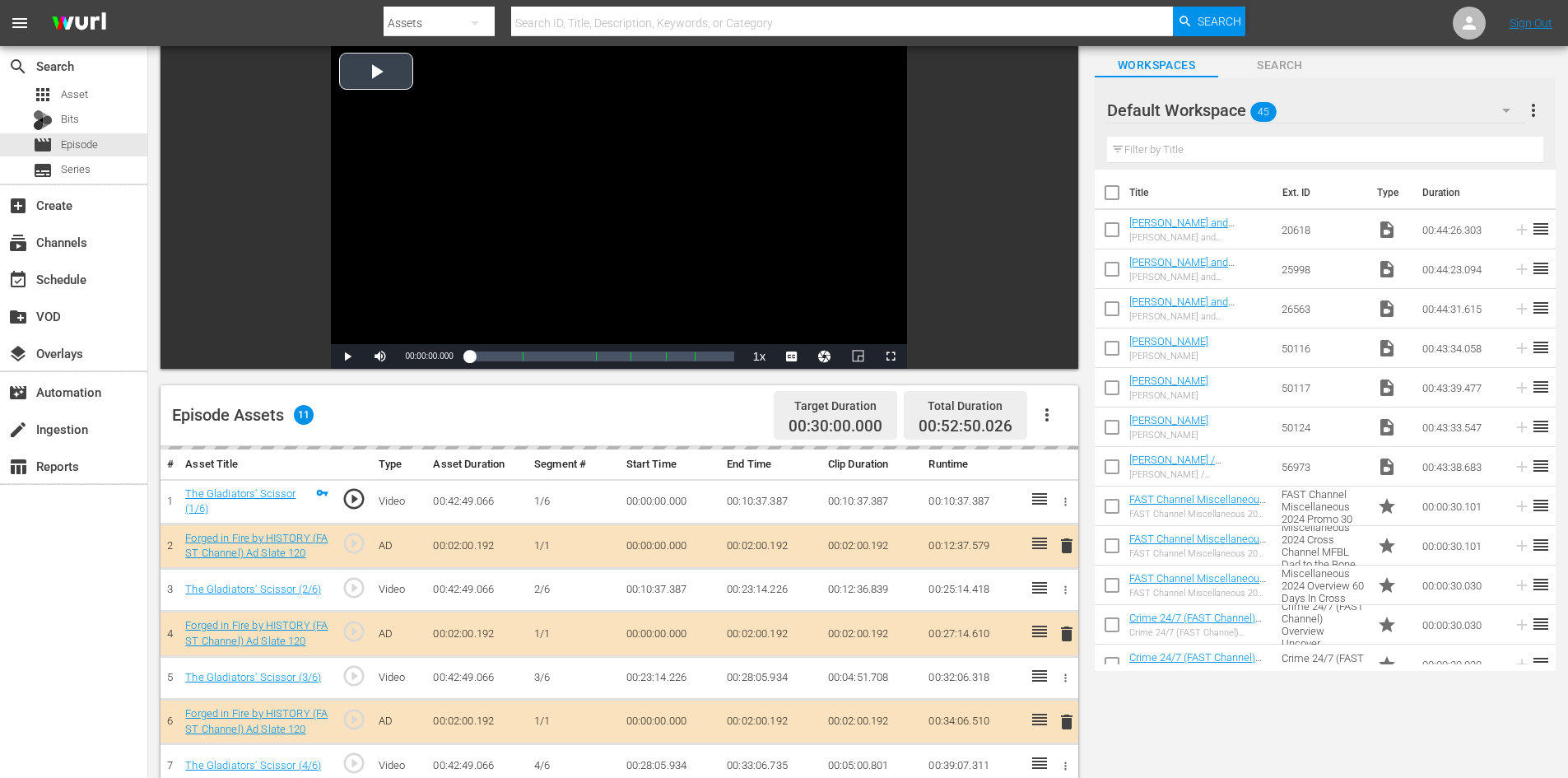
scroll to position [429, 0]
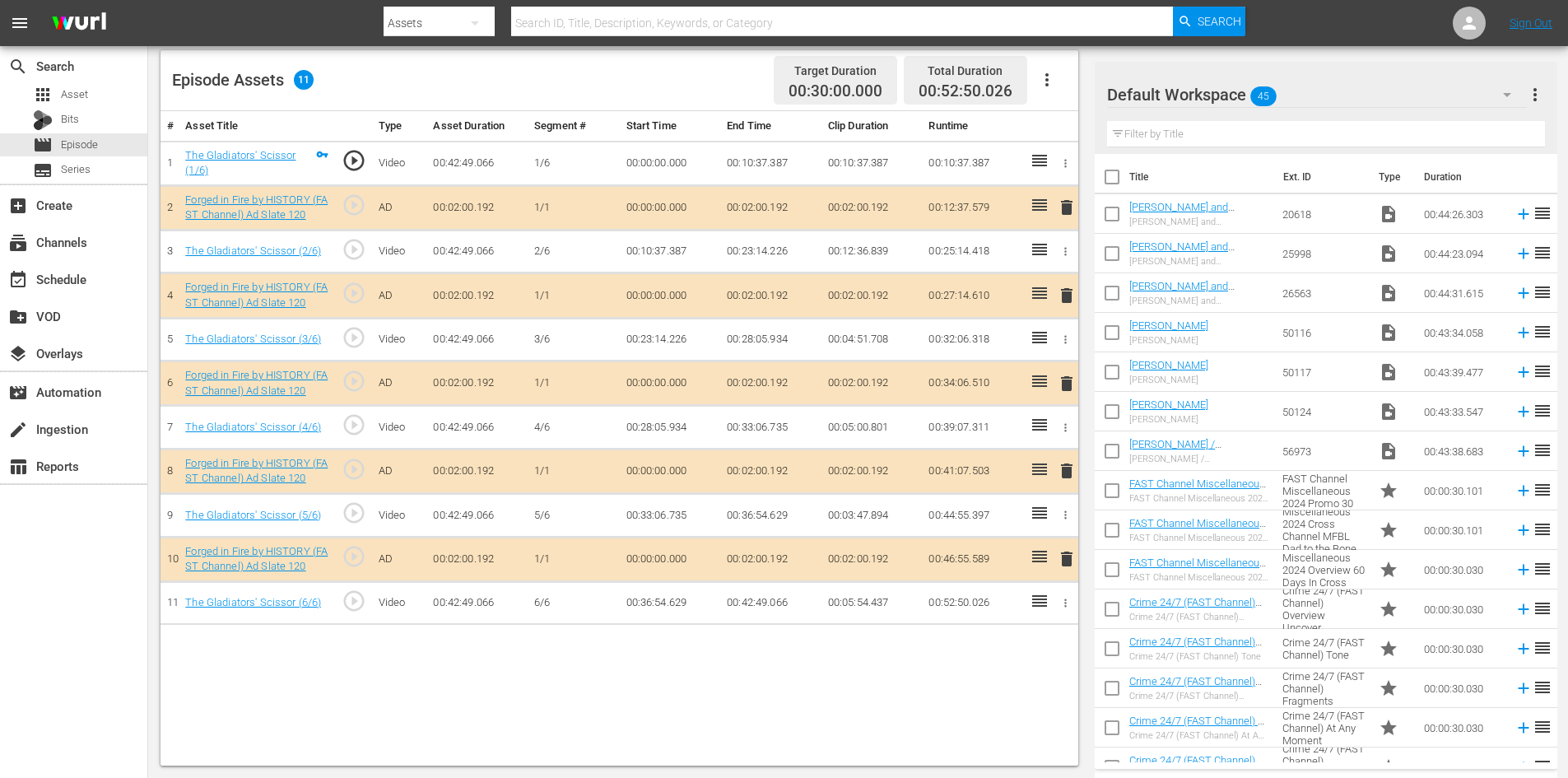
click at [1344, 97] on div "Default Workspace 45" at bounding box center [1317, 95] width 420 height 46
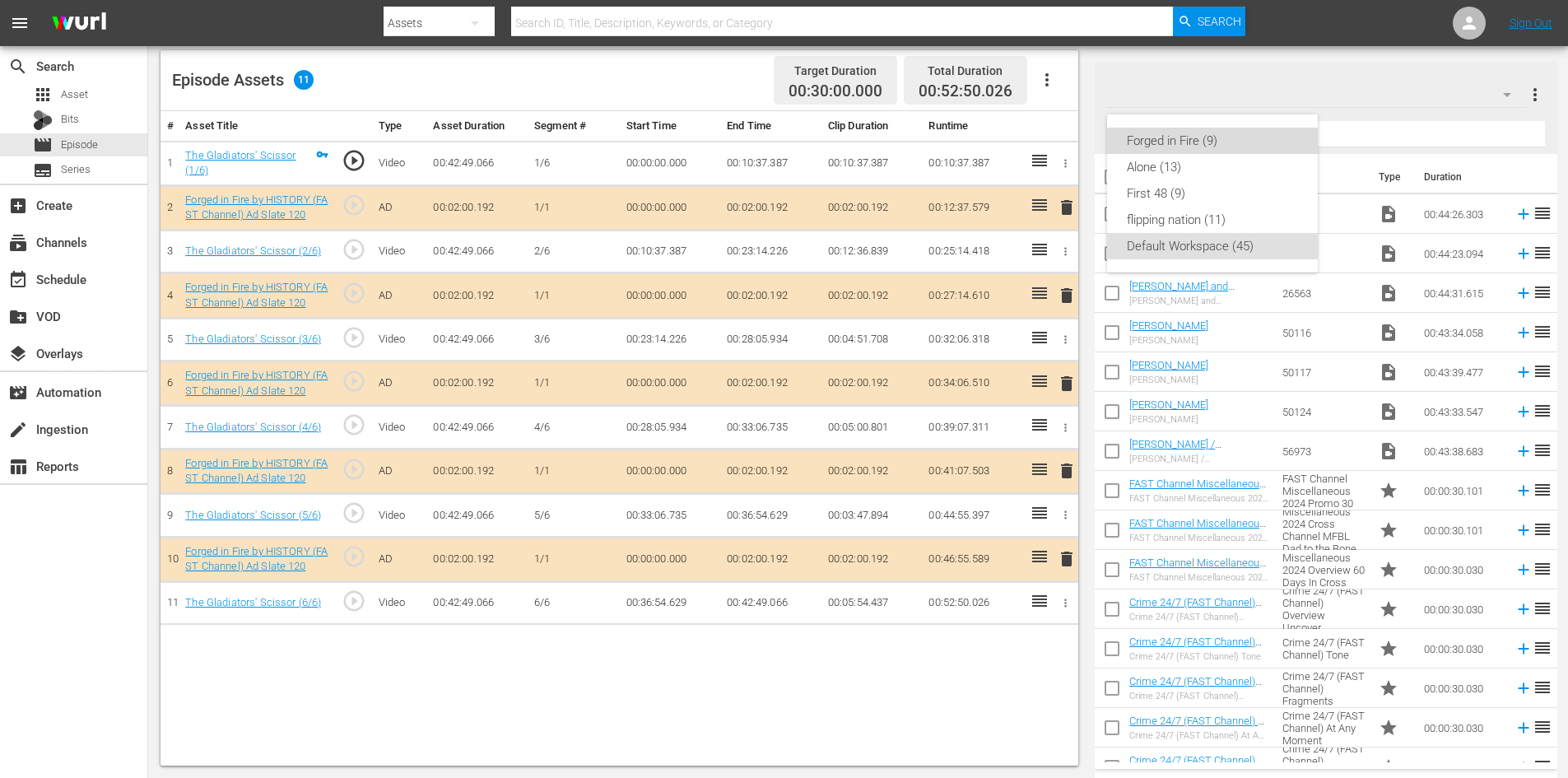
click at [1167, 142] on div "Forged in Fire (9)" at bounding box center [1212, 141] width 171 height 27
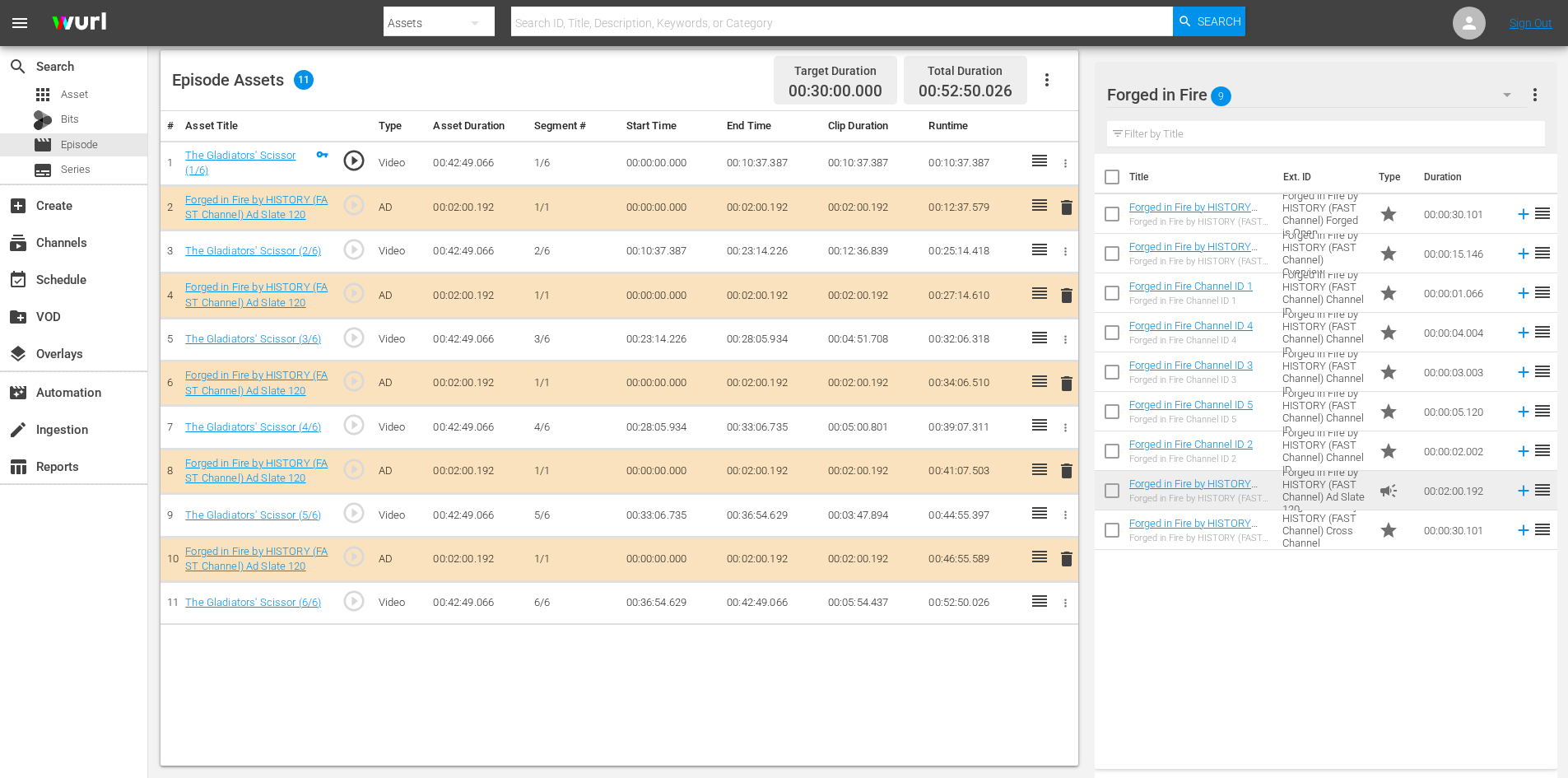
click at [1067, 473] on span "delete" at bounding box center [1066, 471] width 20 height 20
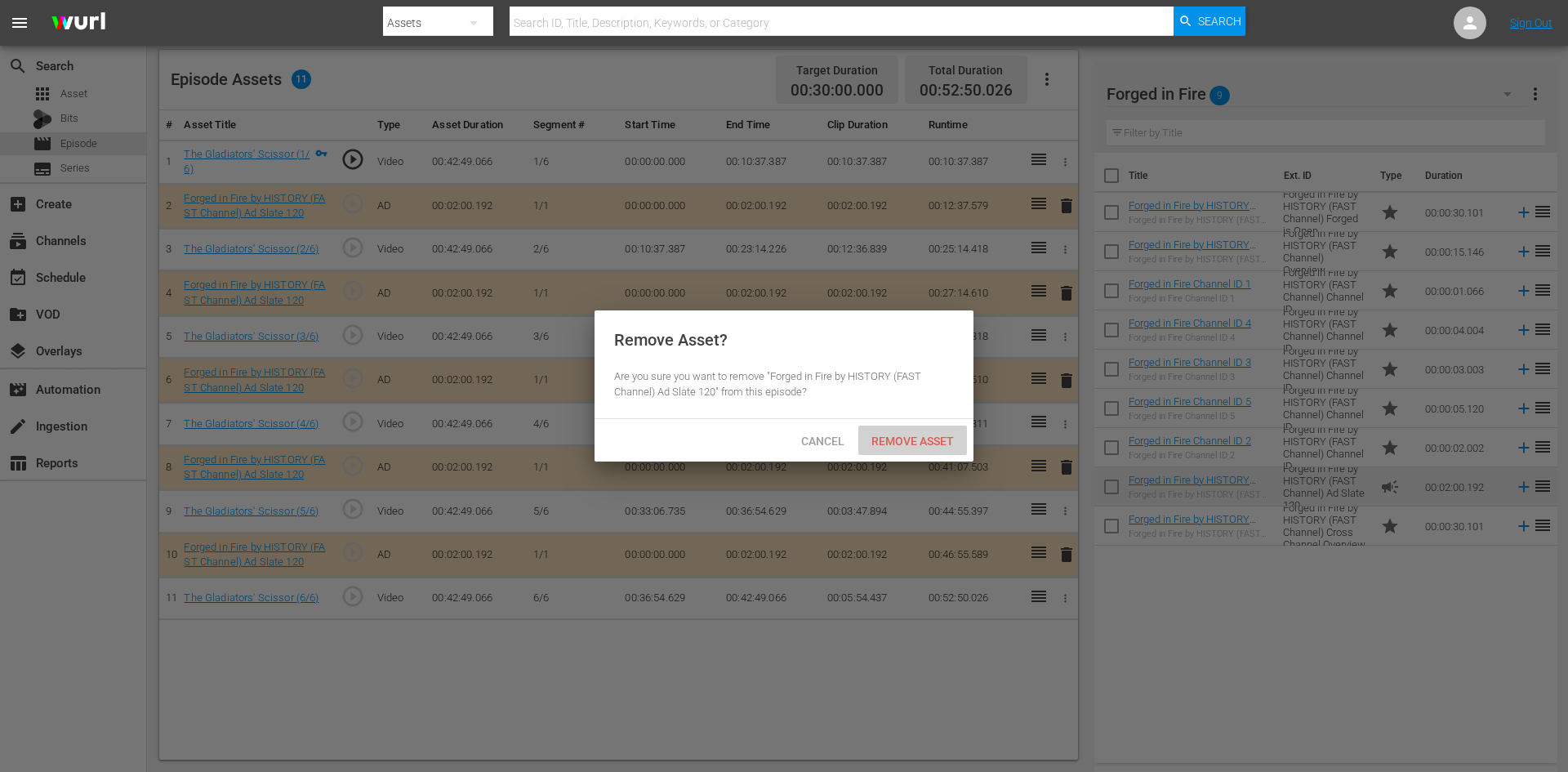
click at [931, 439] on span "Remove Asset" at bounding box center [913, 442] width 108 height 13
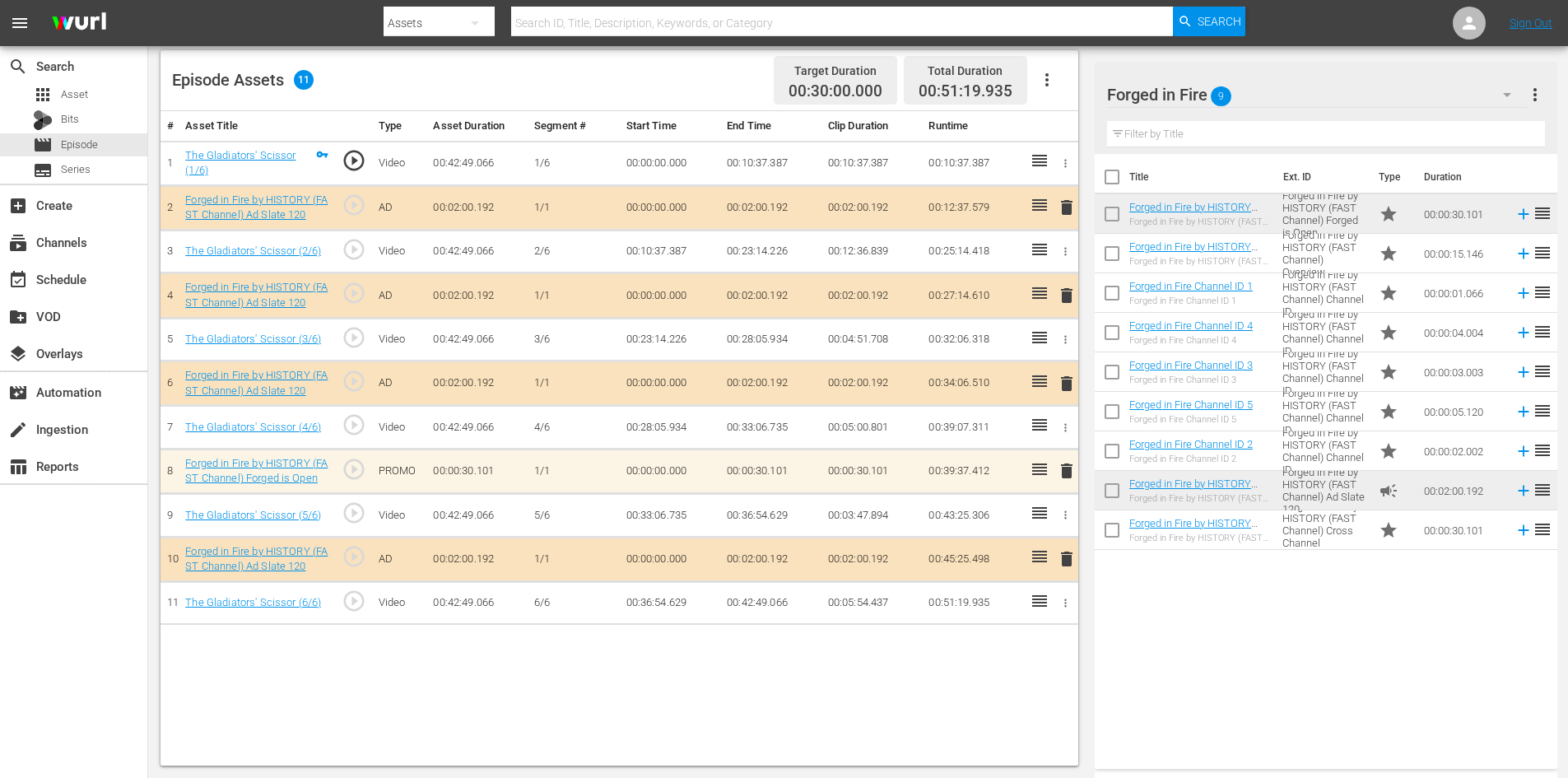
click at [1068, 469] on span "delete" at bounding box center [1066, 471] width 20 height 20
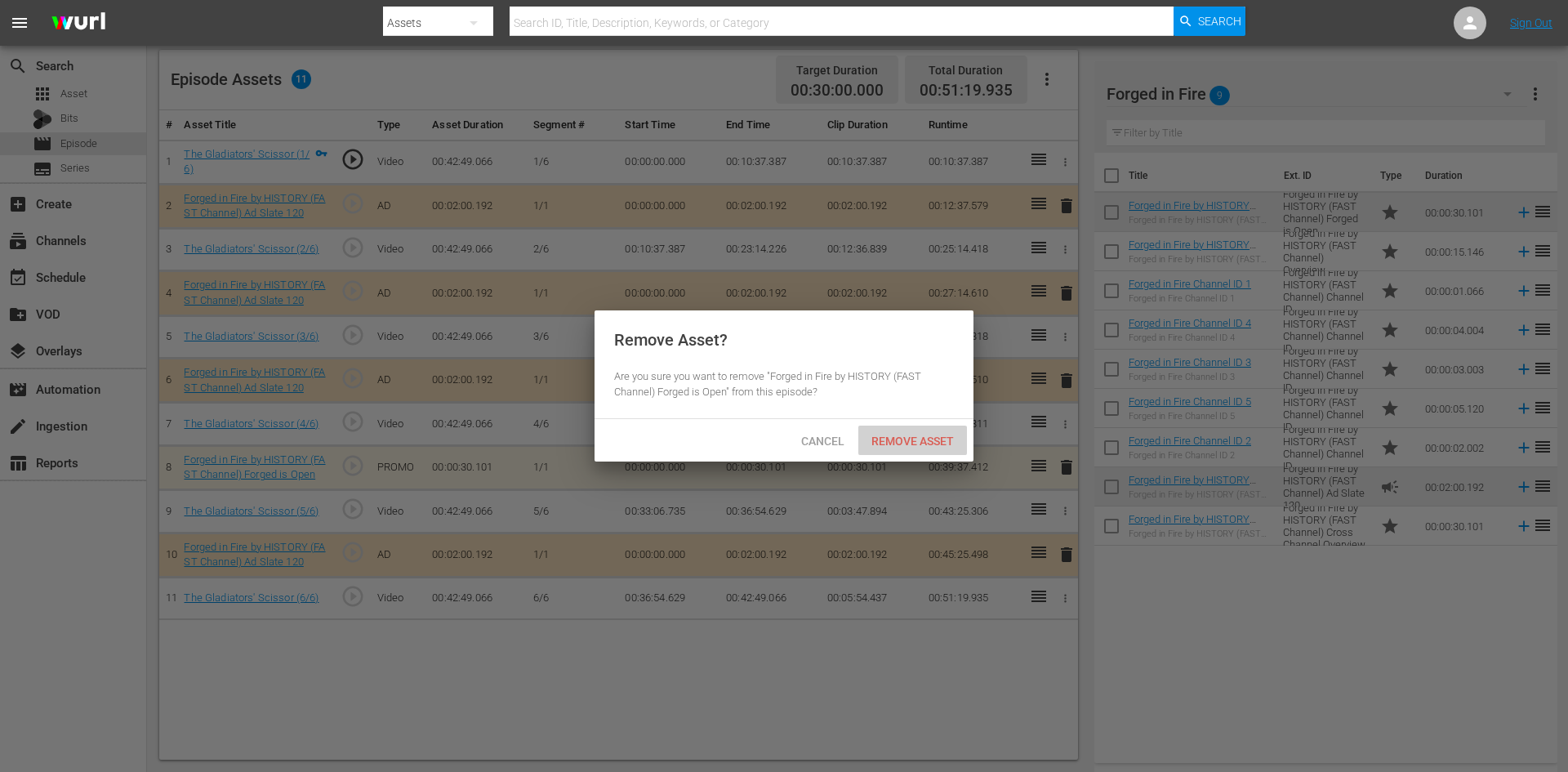
click at [912, 436] on span "Remove Asset" at bounding box center [913, 442] width 108 height 13
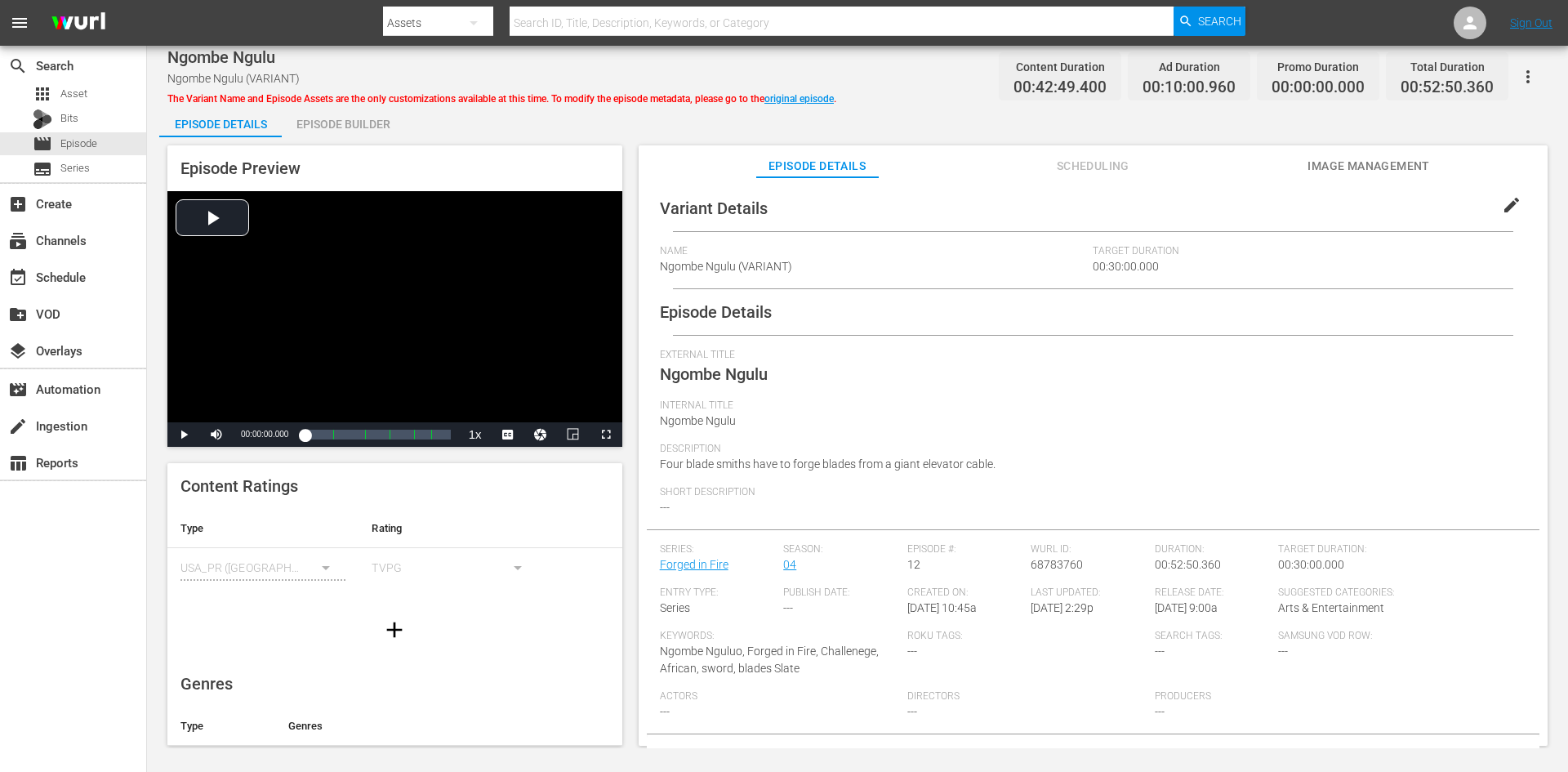
click at [354, 127] on div "Episode Builder" at bounding box center [343, 123] width 123 height 39
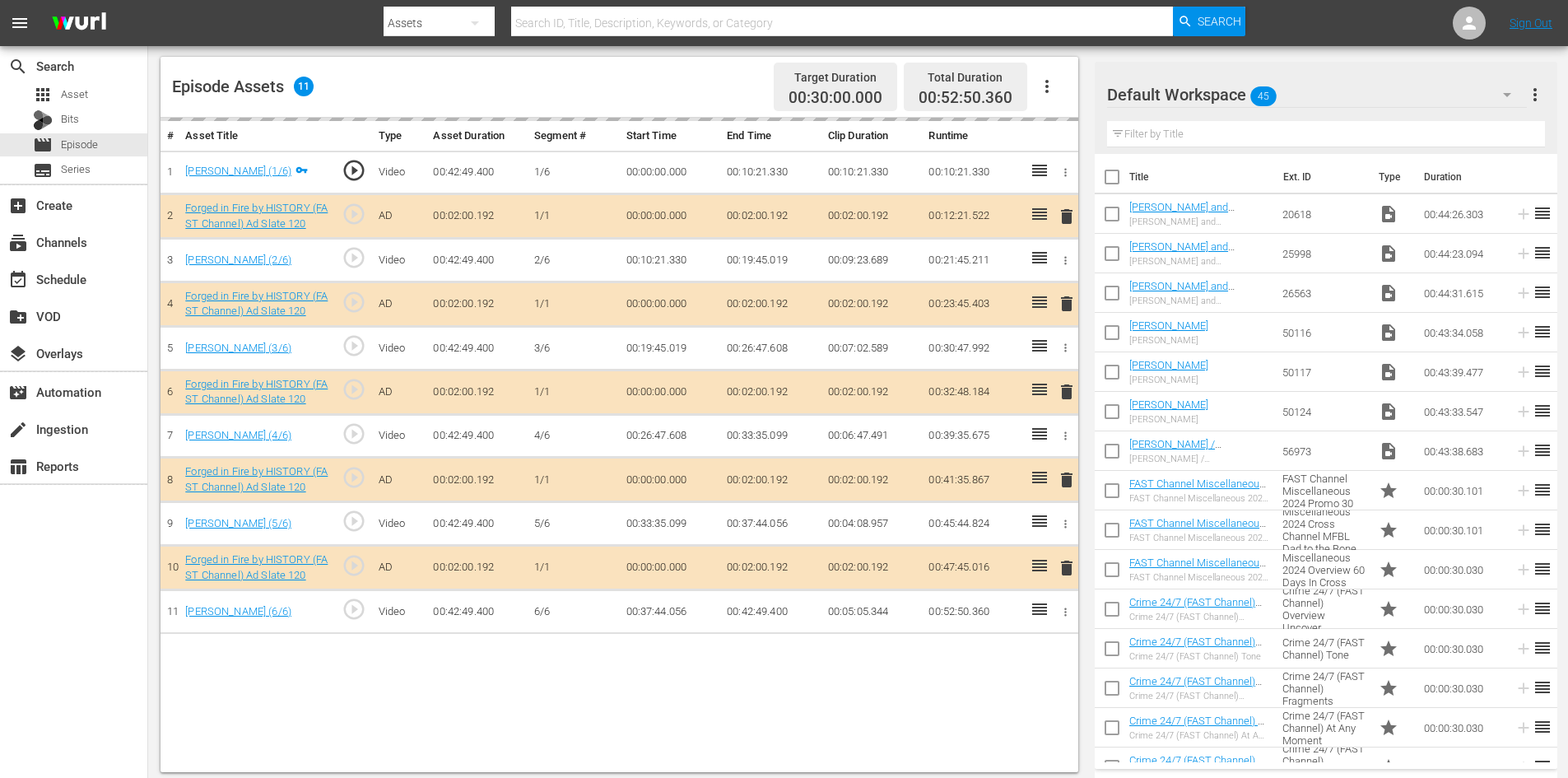
scroll to position [429, 0]
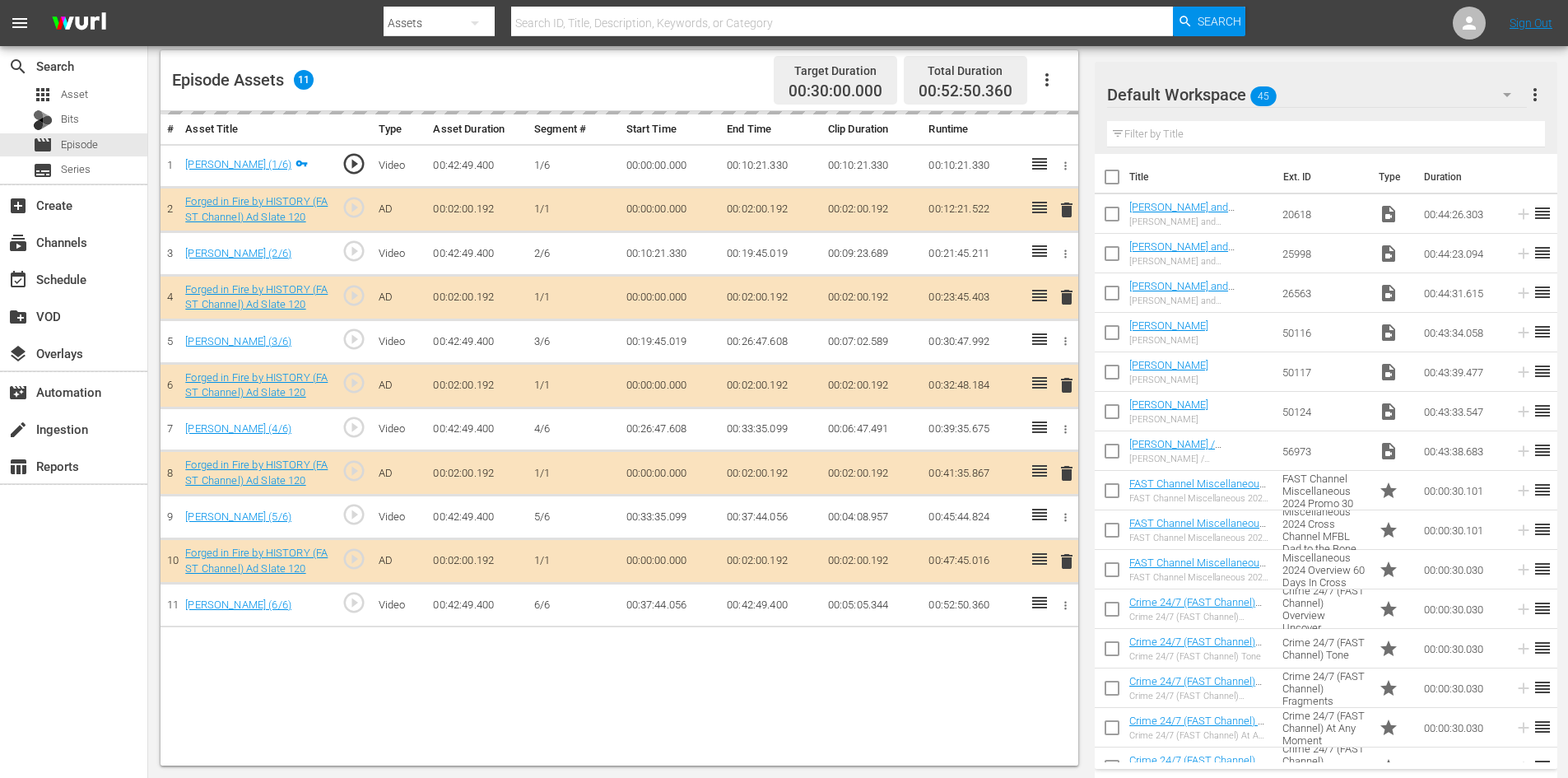
click at [1334, 96] on div "Default Workspace 45" at bounding box center [1317, 95] width 420 height 46
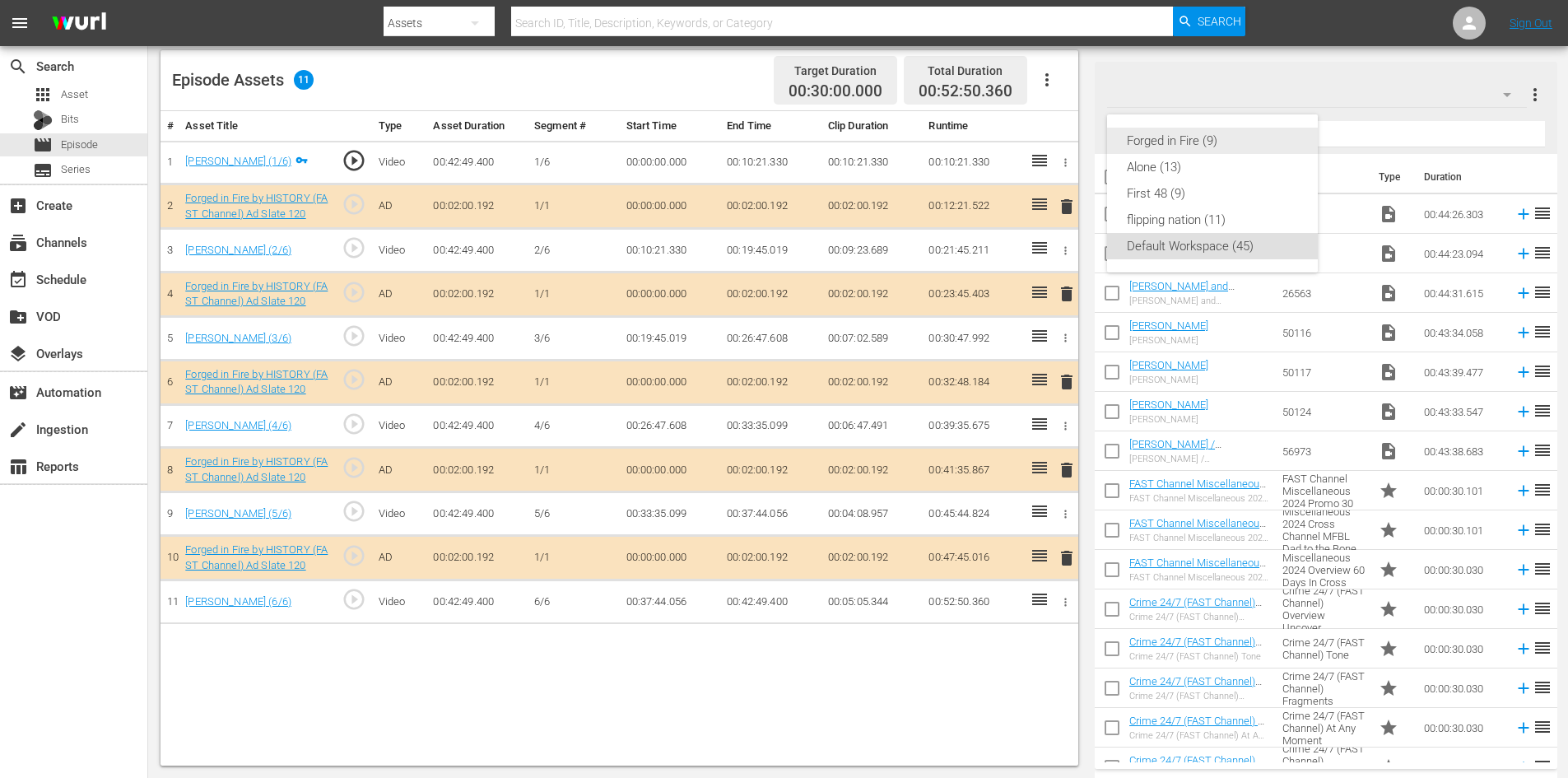
click at [1179, 139] on div "Forged in Fire (9)" at bounding box center [1212, 141] width 171 height 27
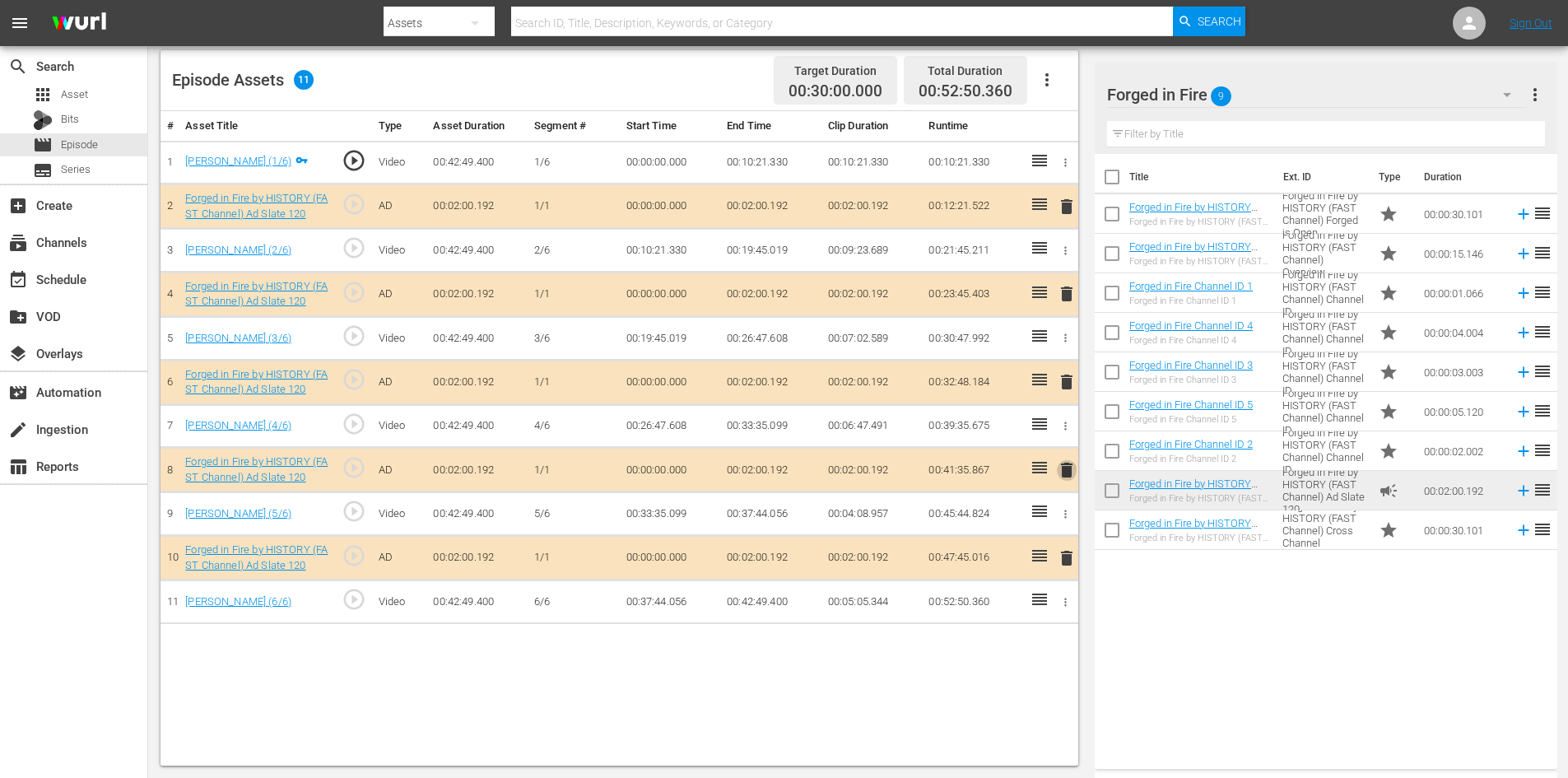
click at [1066, 473] on span "delete" at bounding box center [1066, 470] width 20 height 20
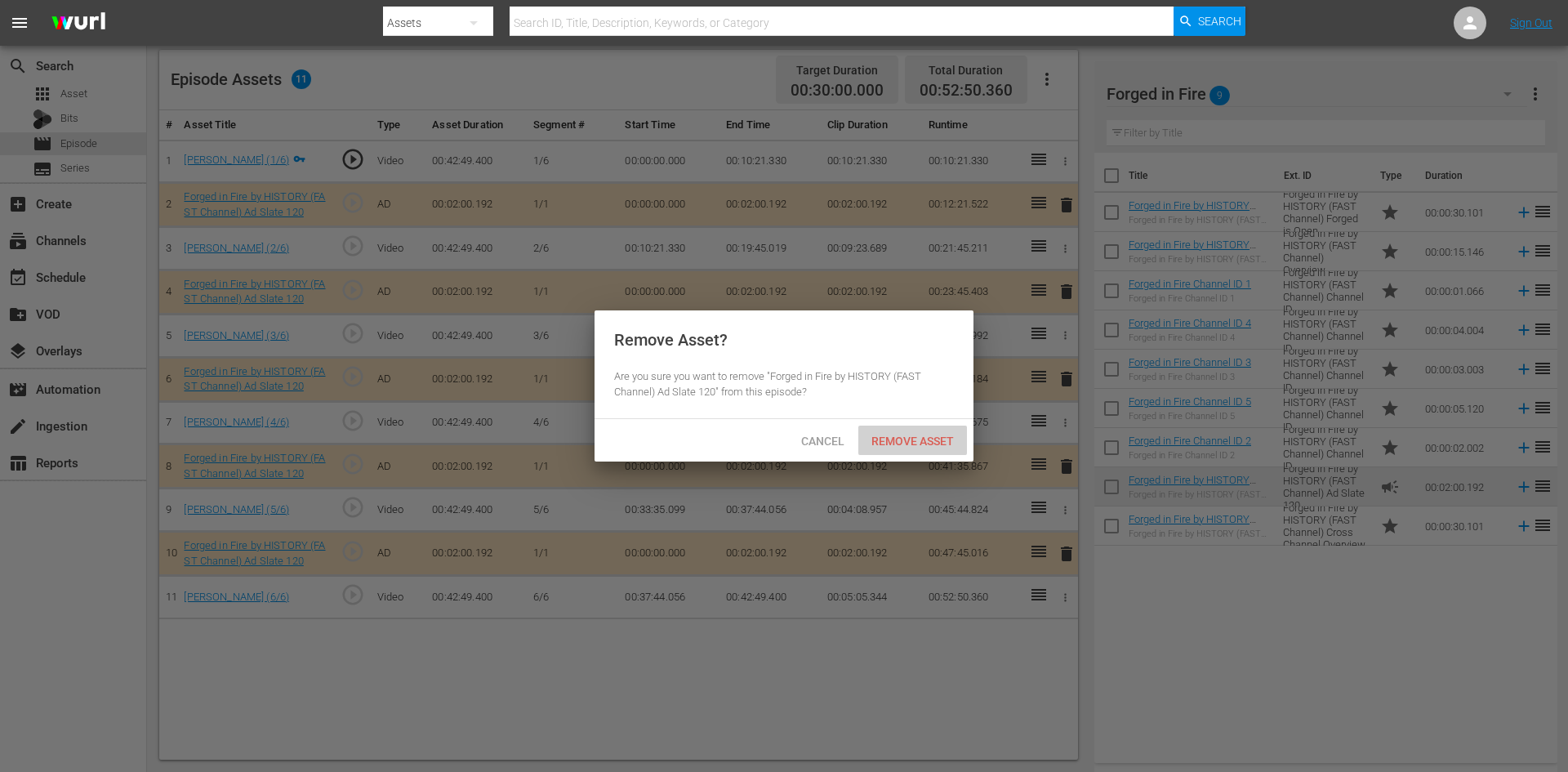
click at [913, 443] on span "Remove Asset" at bounding box center [913, 442] width 108 height 13
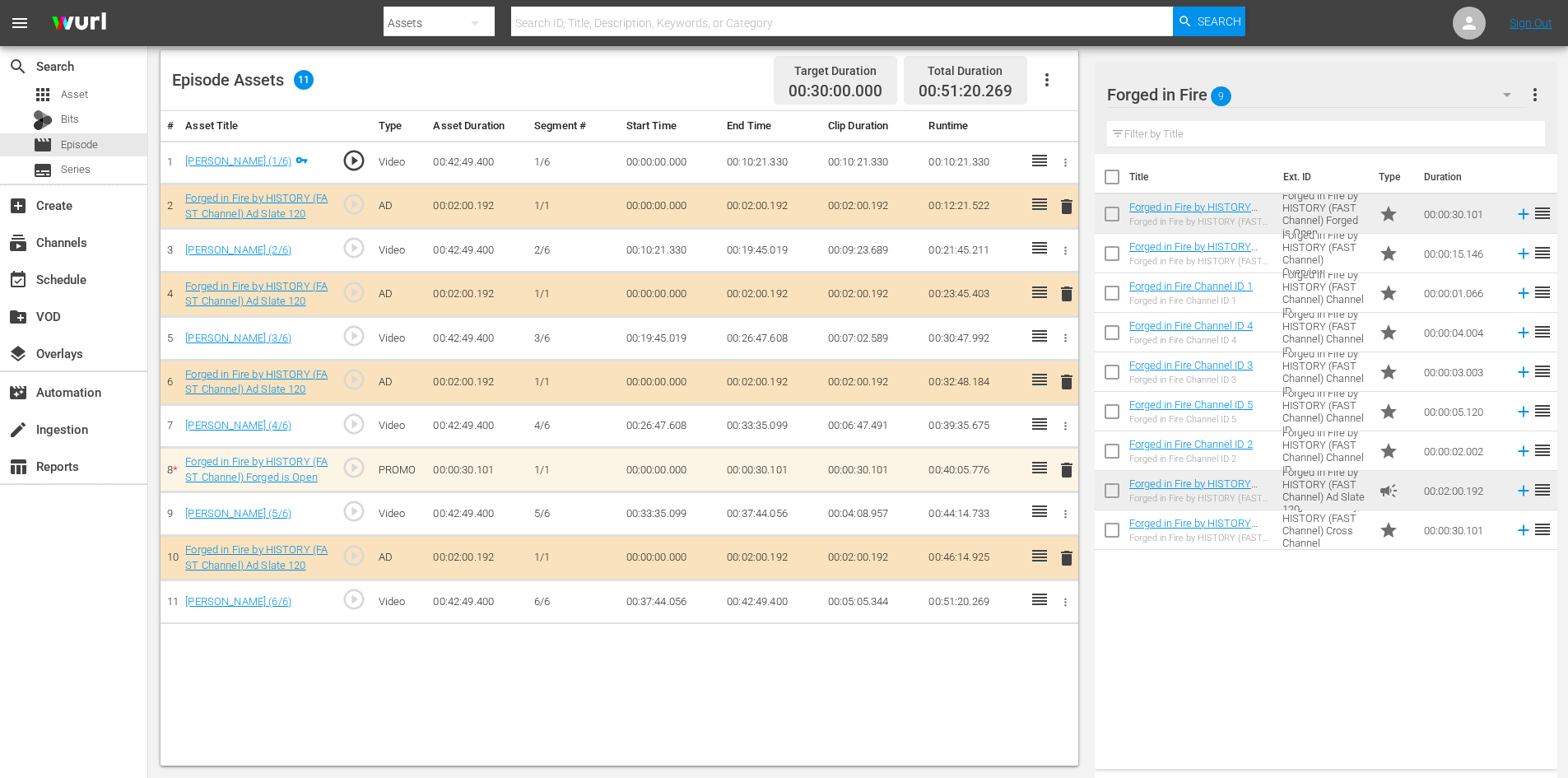
click at [1067, 476] on span "delete" at bounding box center [1066, 470] width 20 height 20
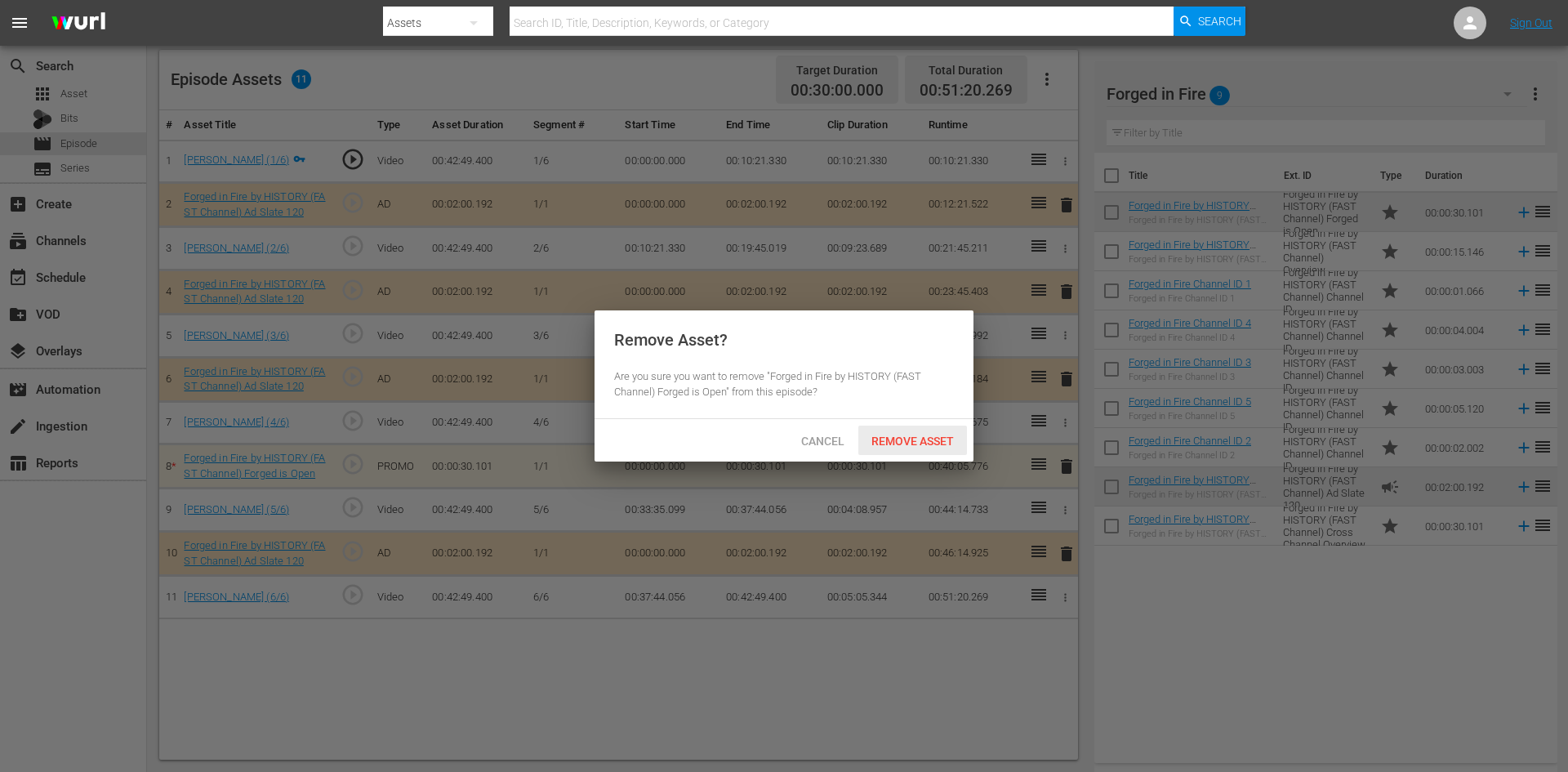
click at [927, 441] on span "Remove Asset" at bounding box center [913, 442] width 108 height 13
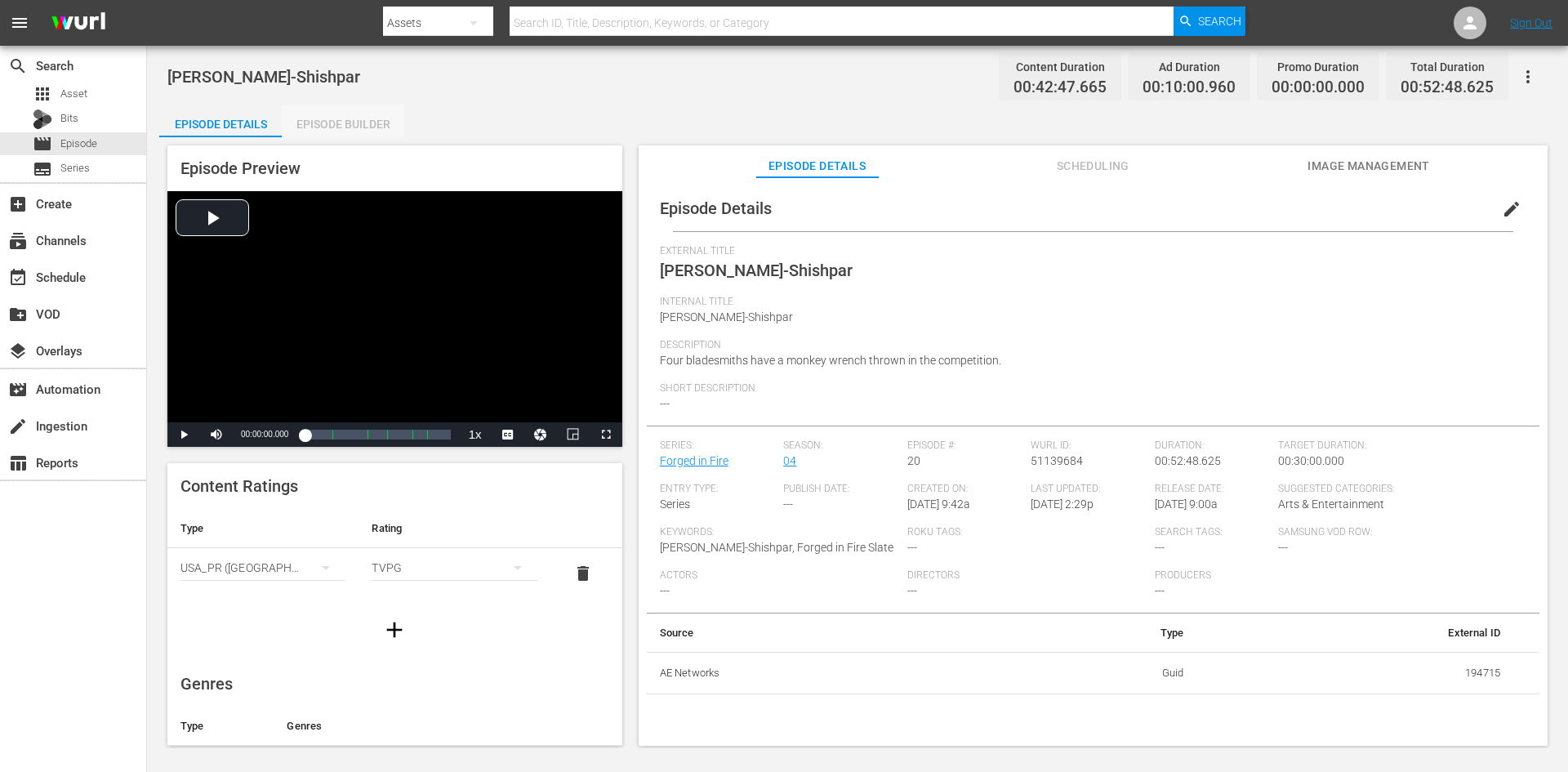
click at [348, 122] on div "Episode Builder" at bounding box center [343, 123] width 123 height 39
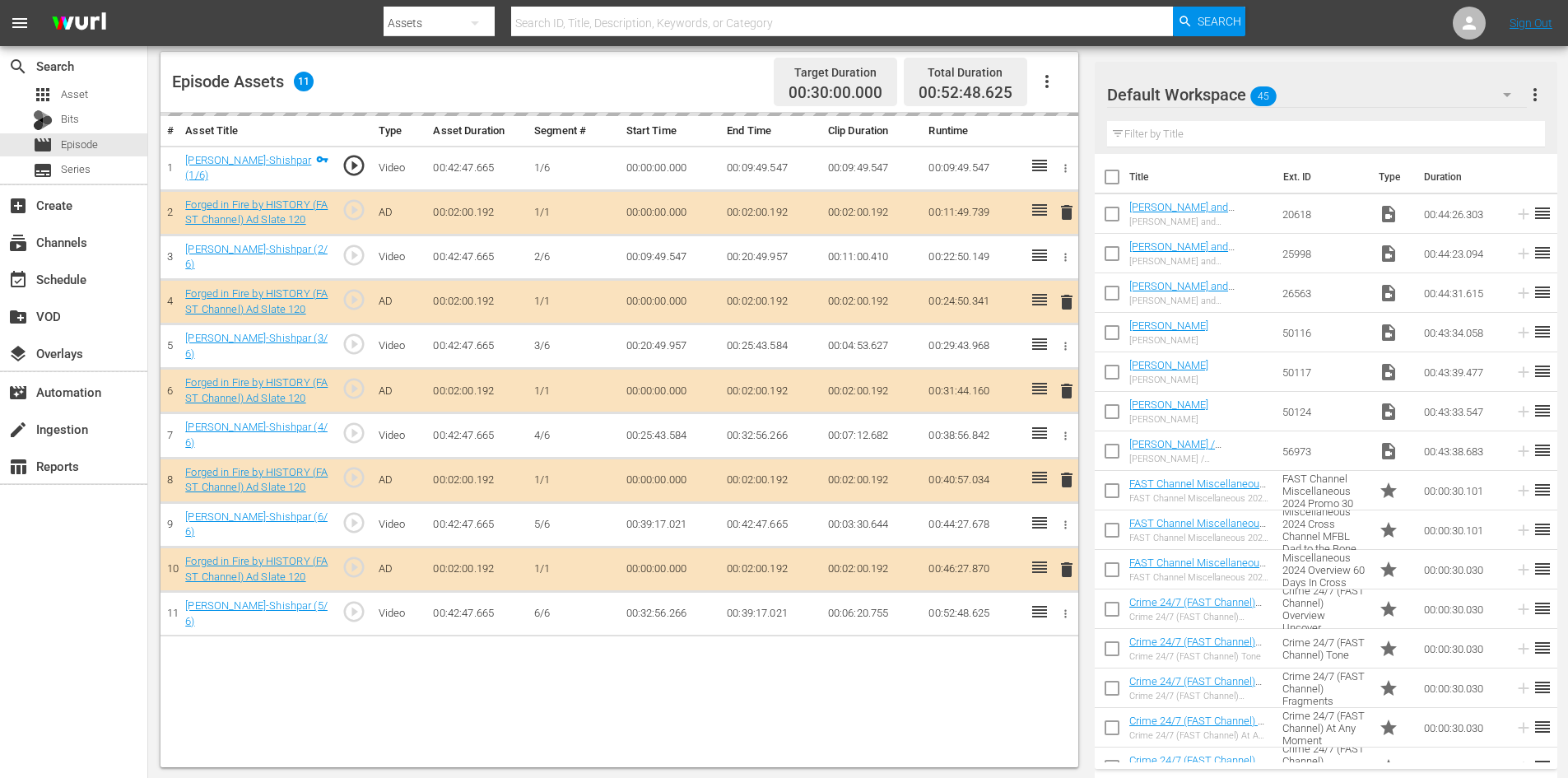
scroll to position [429, 0]
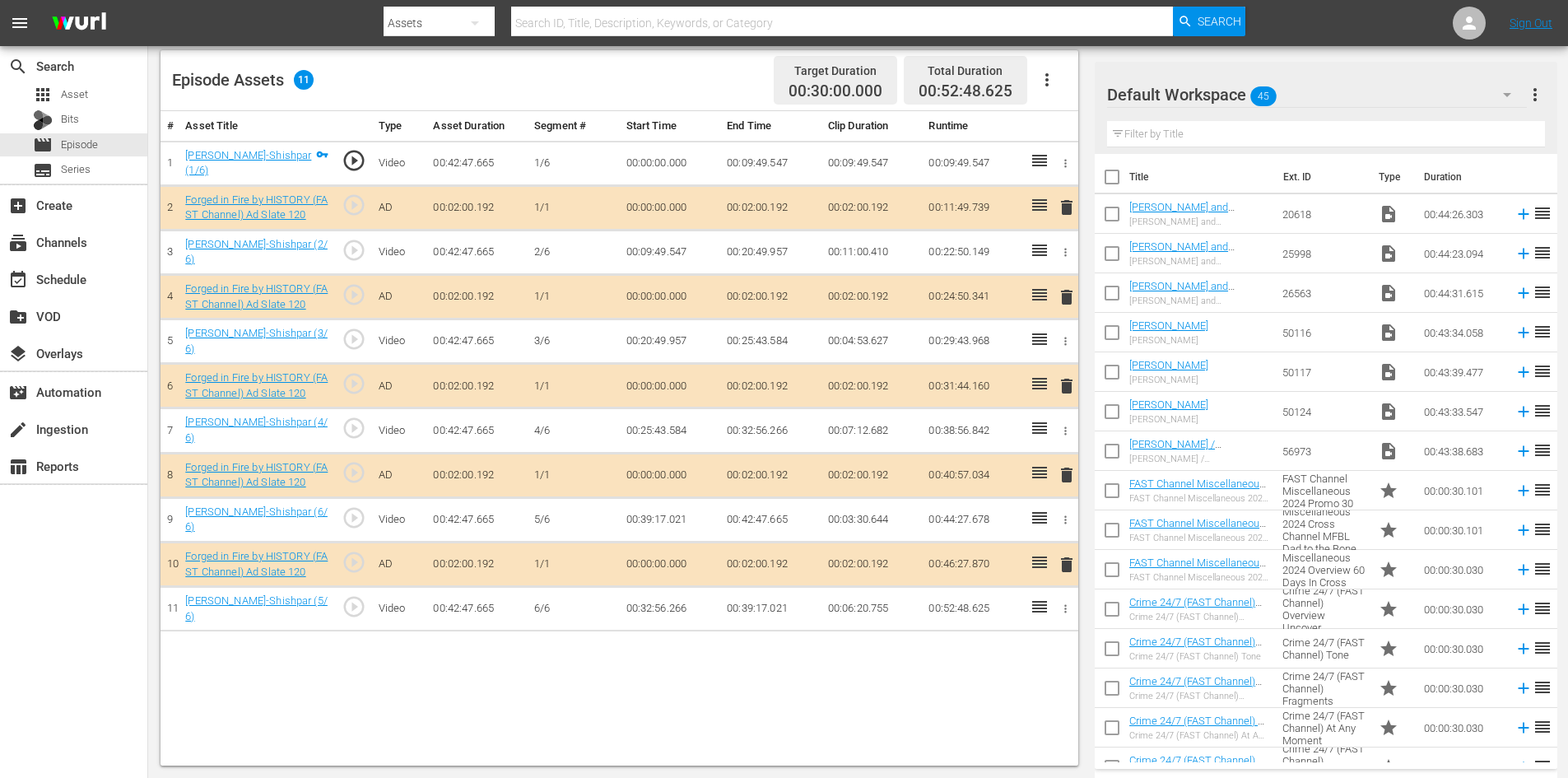
click at [1338, 93] on div "Default Workspace 45" at bounding box center [1317, 95] width 420 height 46
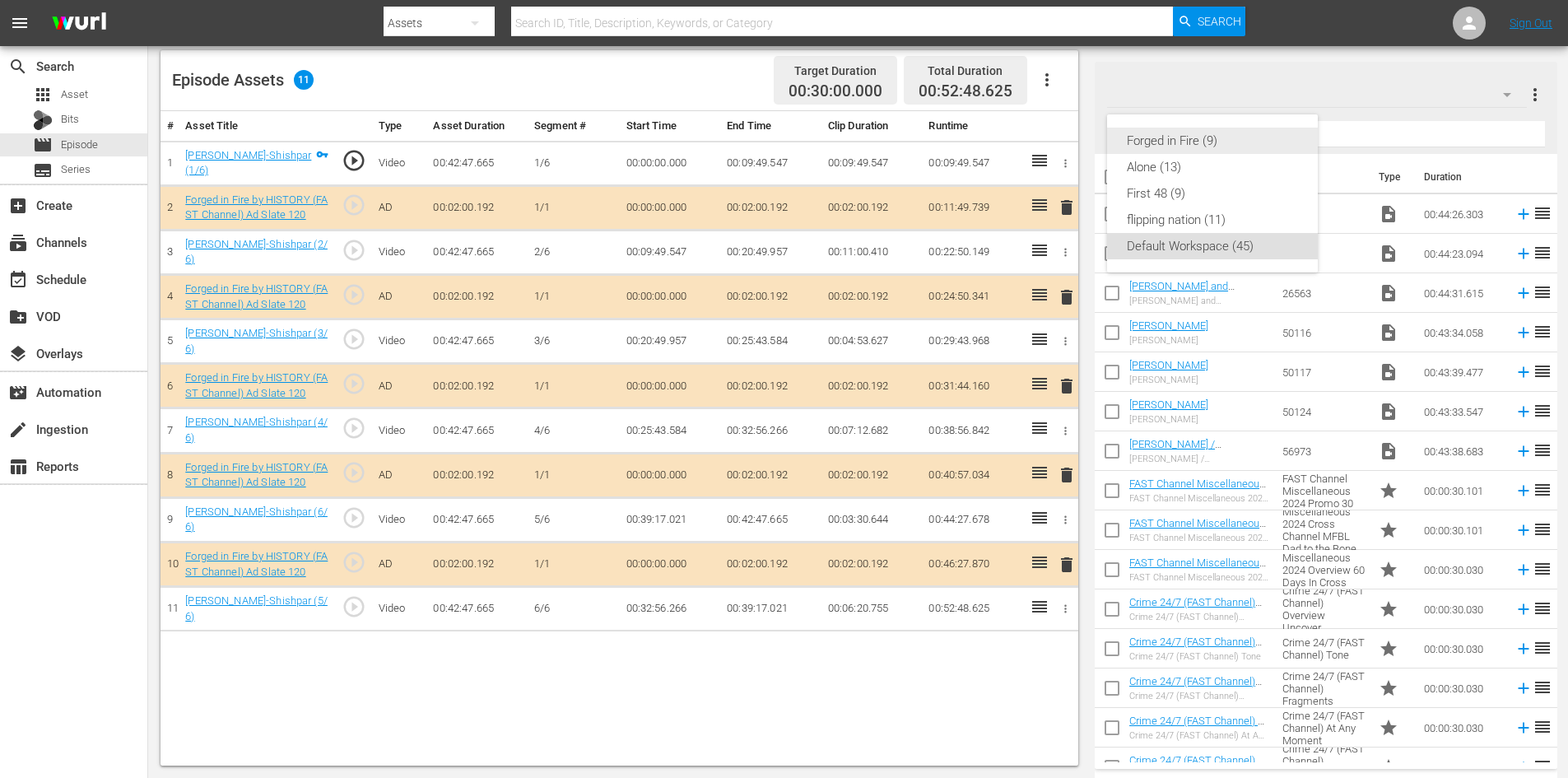
click at [1165, 141] on div "Forged in Fire (9)" at bounding box center [1212, 141] width 171 height 27
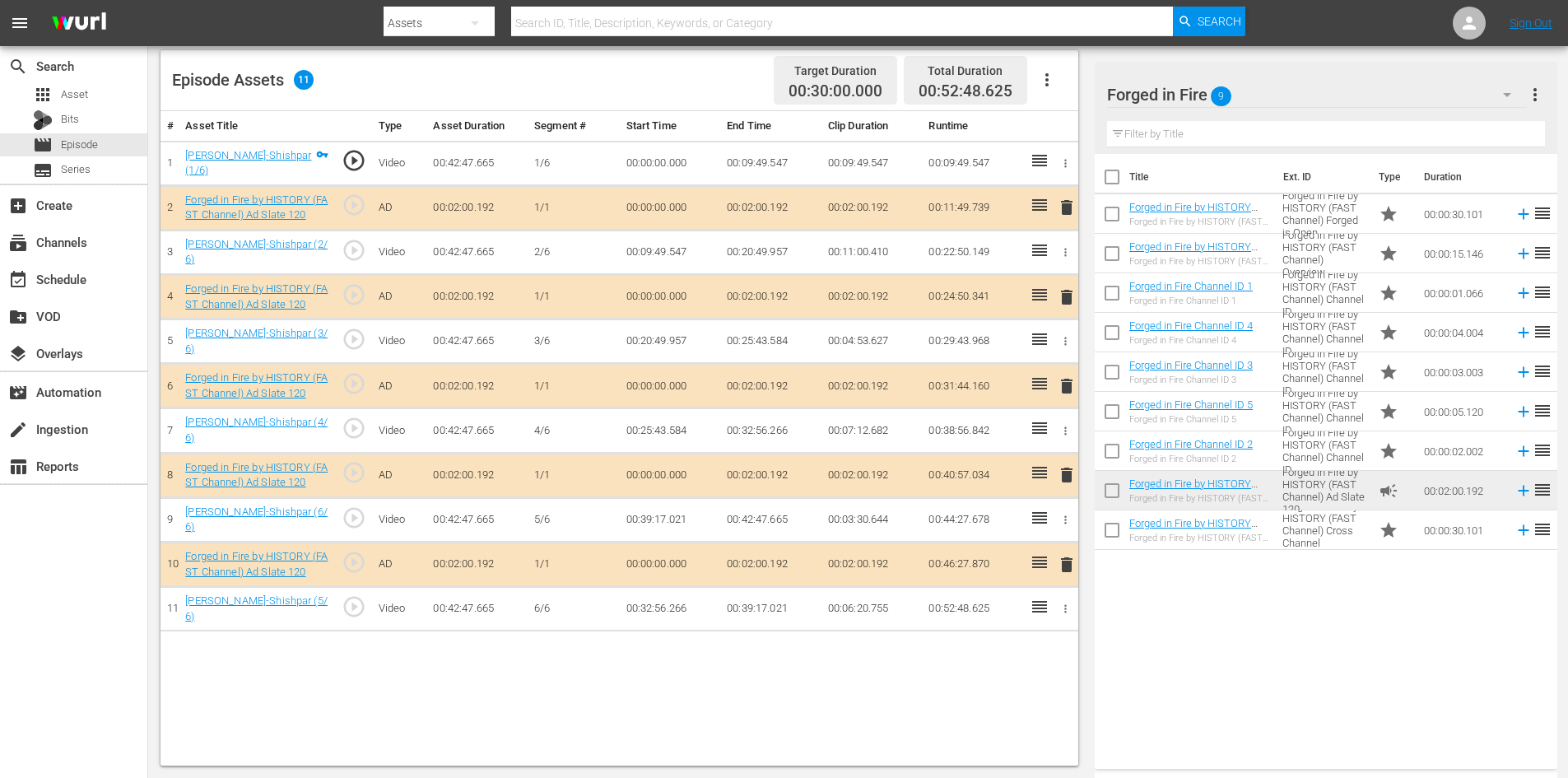
click at [1066, 467] on span "delete" at bounding box center [1066, 475] width 20 height 20
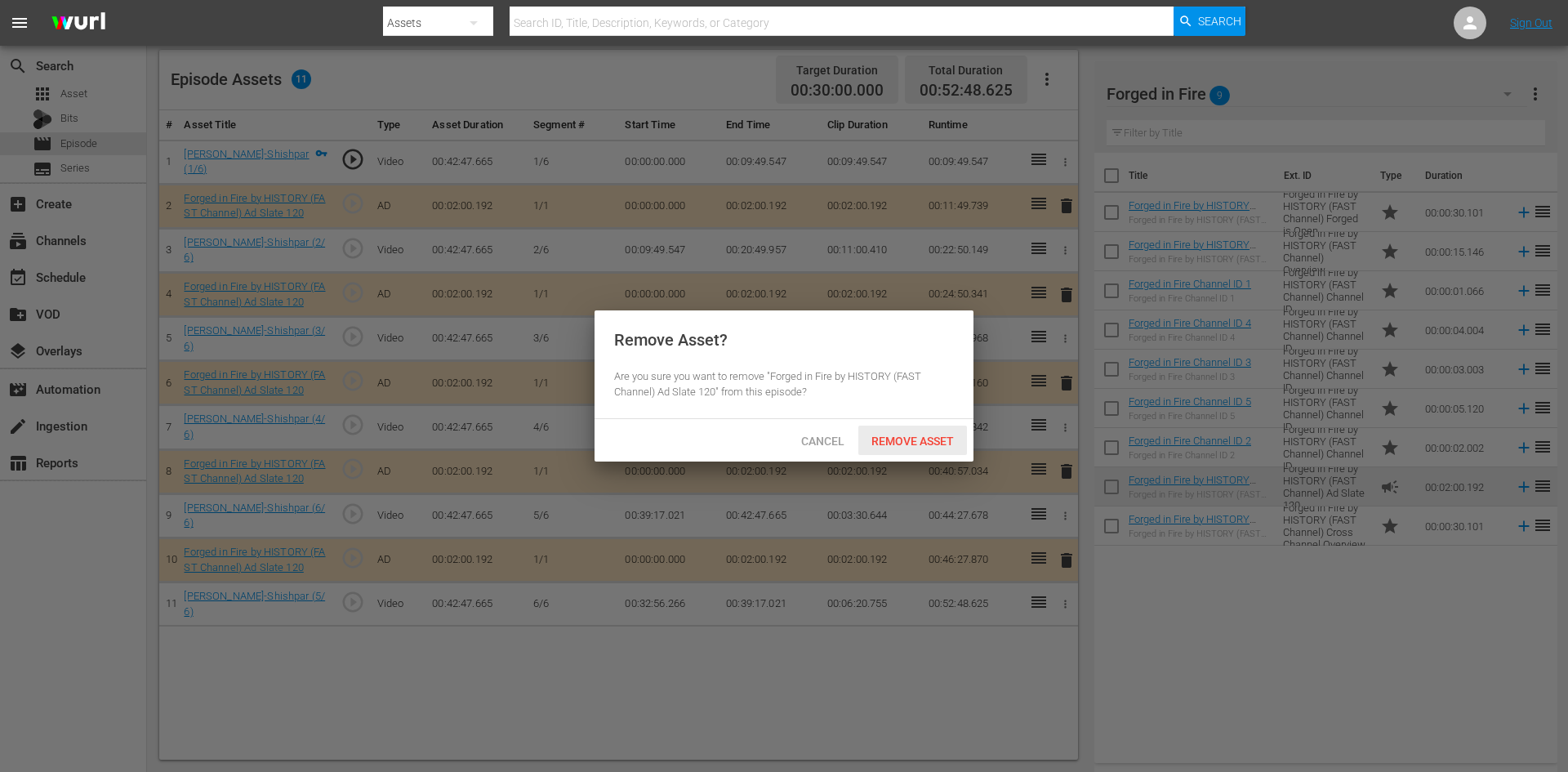
click at [902, 441] on span "Remove Asset" at bounding box center [913, 442] width 108 height 13
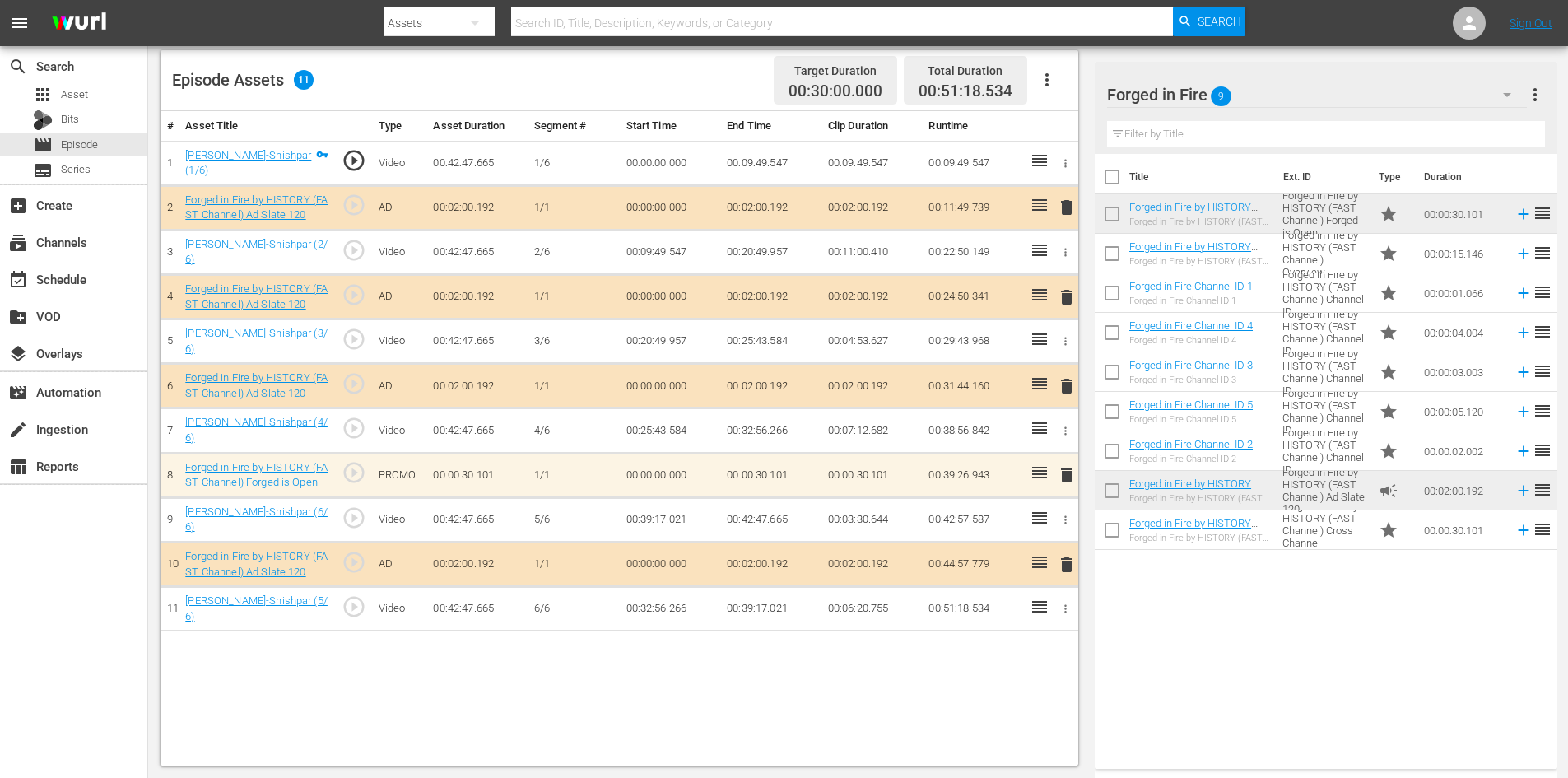
click at [1069, 473] on span "delete" at bounding box center [1066, 475] width 20 height 20
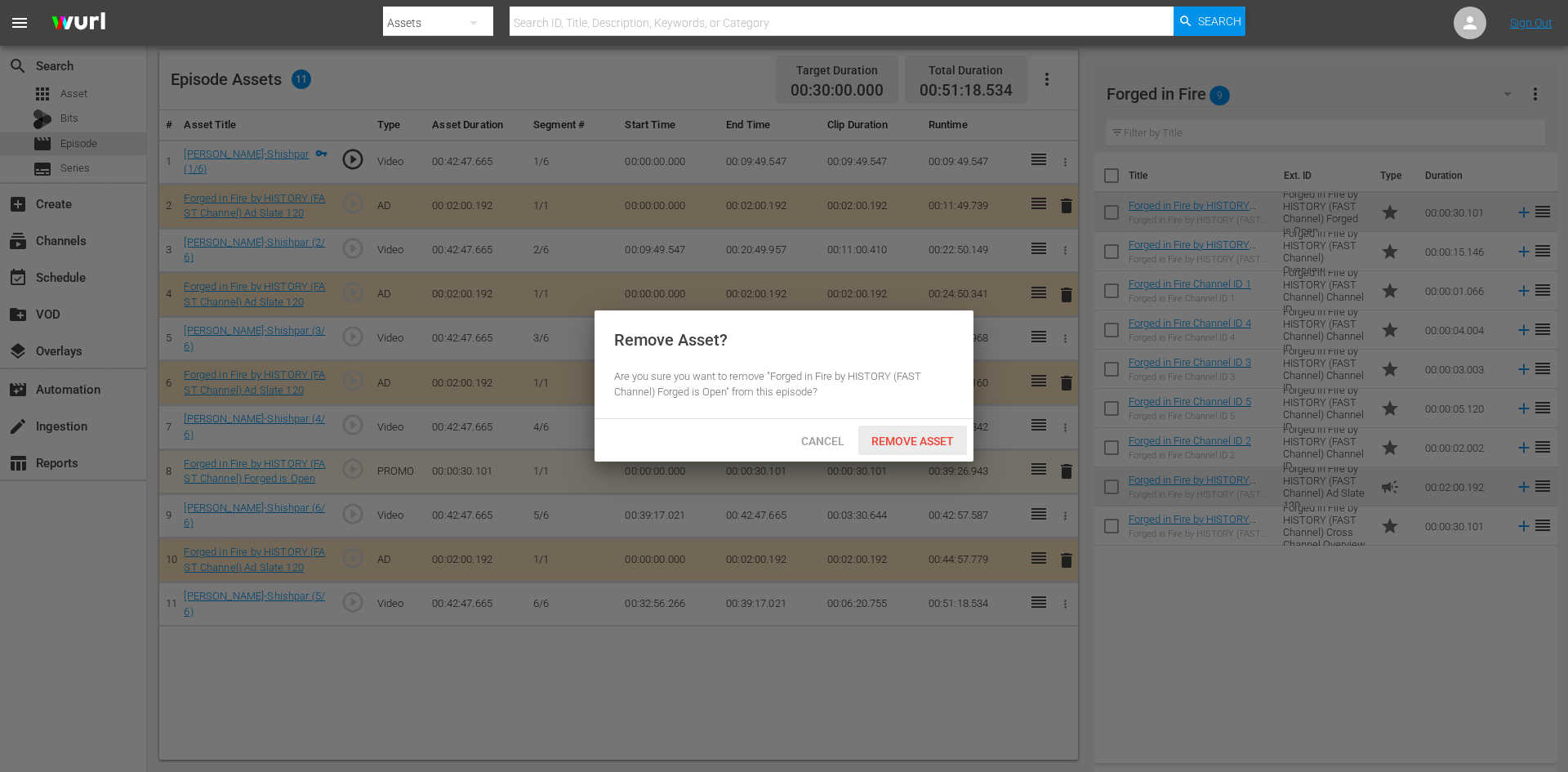
click at [922, 446] on div "Remove Asset" at bounding box center [913, 441] width 108 height 30
